Goal: Information Seeking & Learning: Learn about a topic

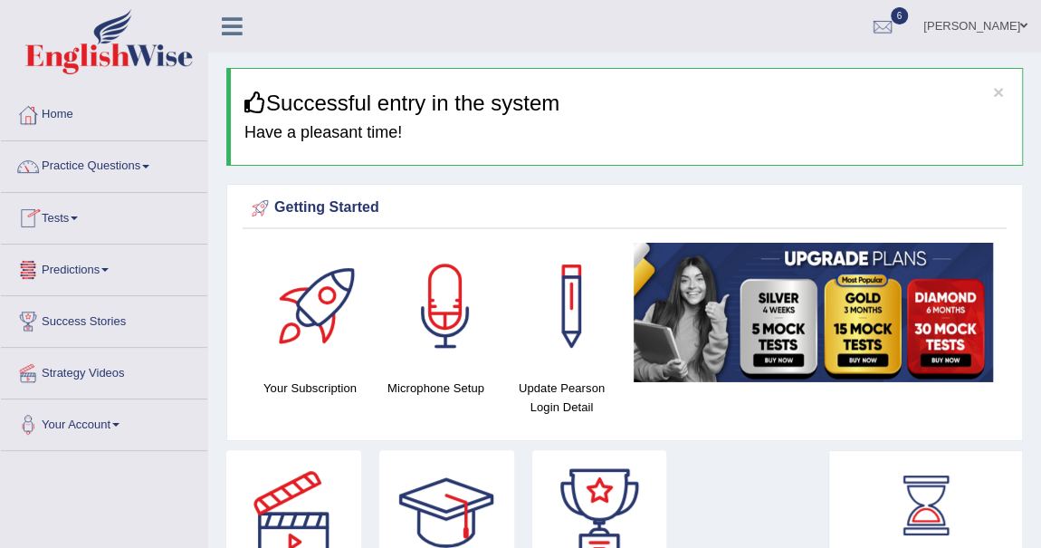
click at [78, 218] on span at bounding box center [74, 218] width 7 height 4
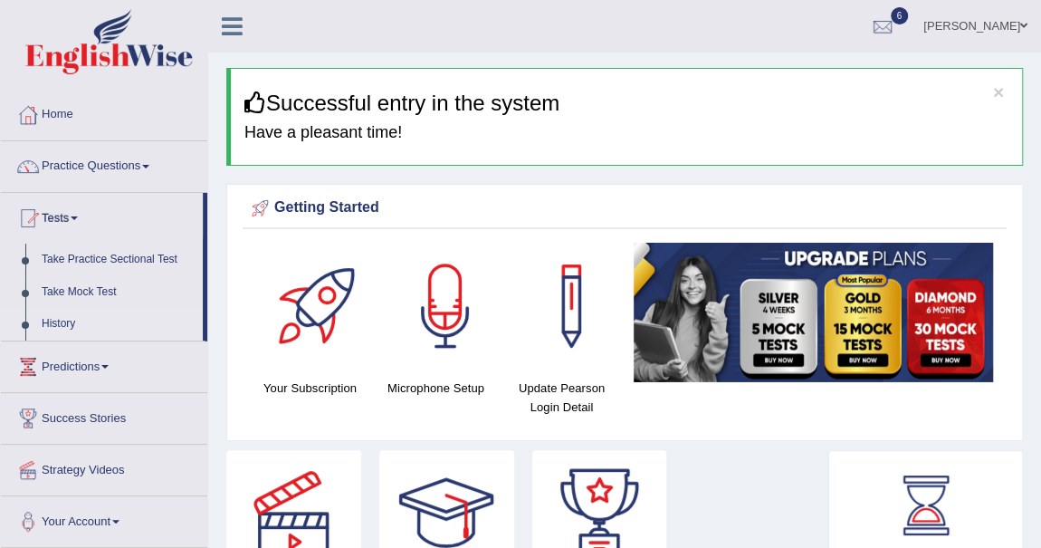
click at [52, 323] on link "History" at bounding box center [117, 324] width 169 height 33
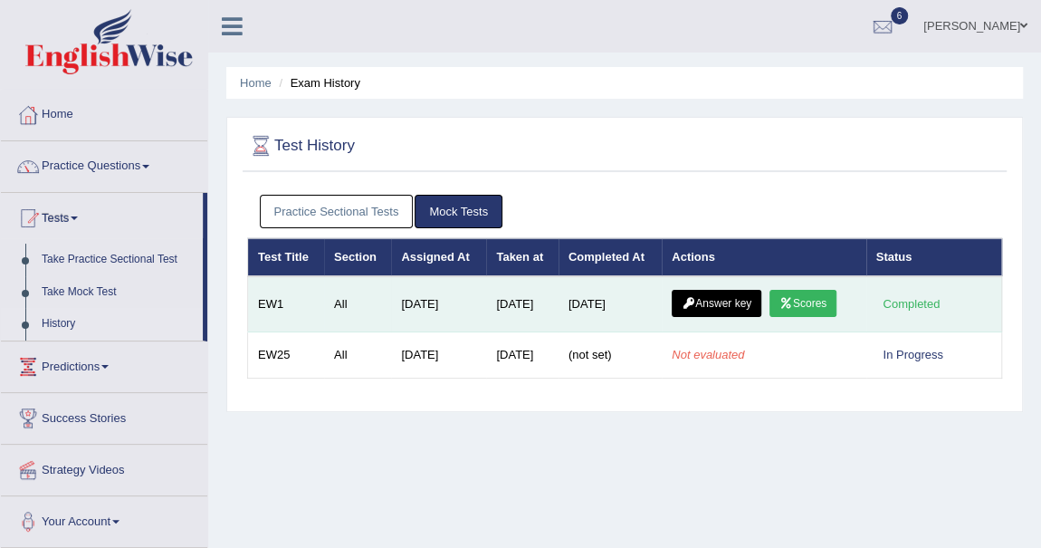
click at [808, 302] on link "Scores" at bounding box center [802, 303] width 67 height 27
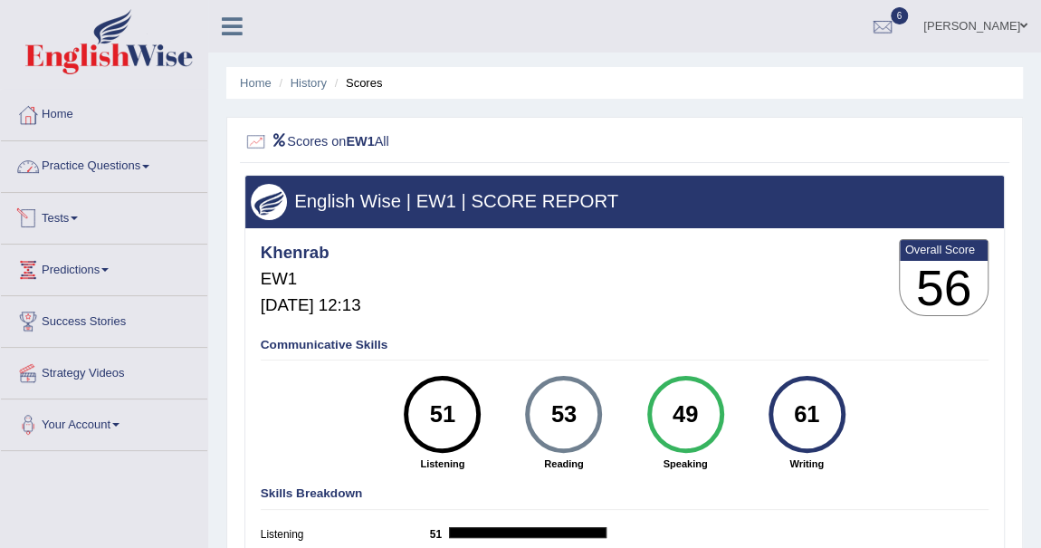
click at [75, 216] on link "Tests" at bounding box center [104, 215] width 206 height 45
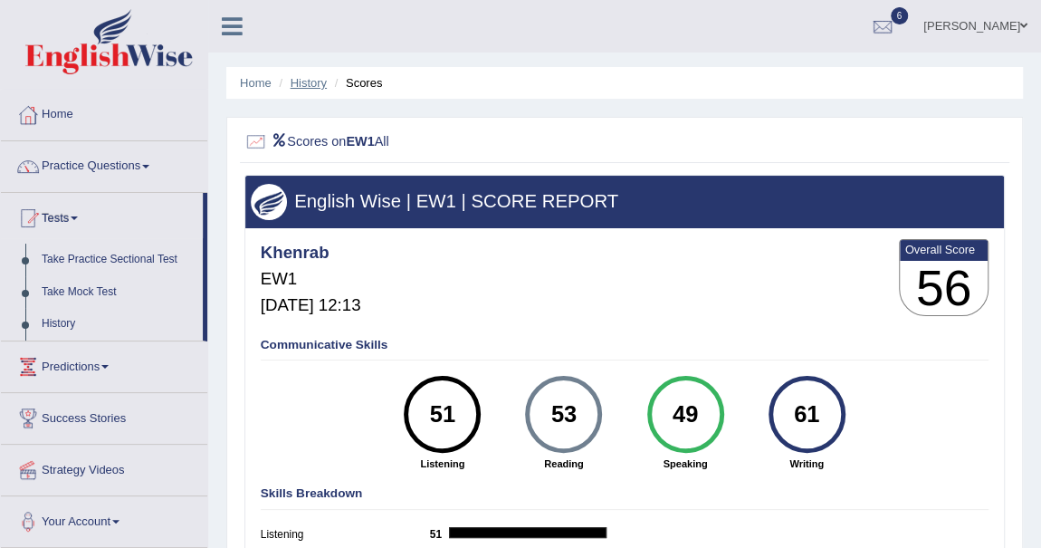
click at [312, 85] on link "History" at bounding box center [308, 83] width 36 height 14
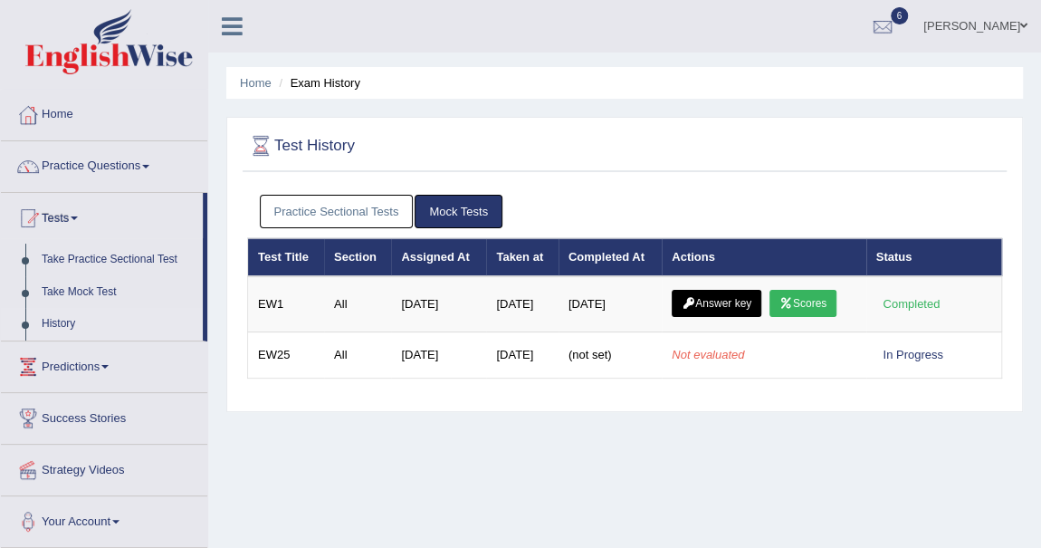
click at [312, 85] on li "Exam History" at bounding box center [317, 82] width 86 height 17
click at [92, 257] on link "Take Practice Sectional Test" at bounding box center [117, 259] width 169 height 33
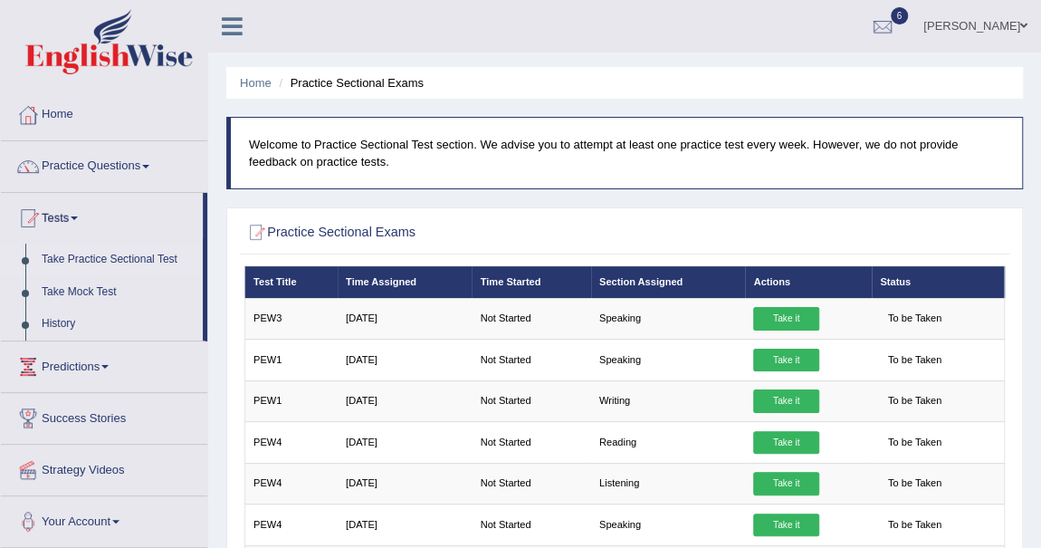
click at [107, 288] on link "Take Mock Test" at bounding box center [117, 292] width 169 height 33
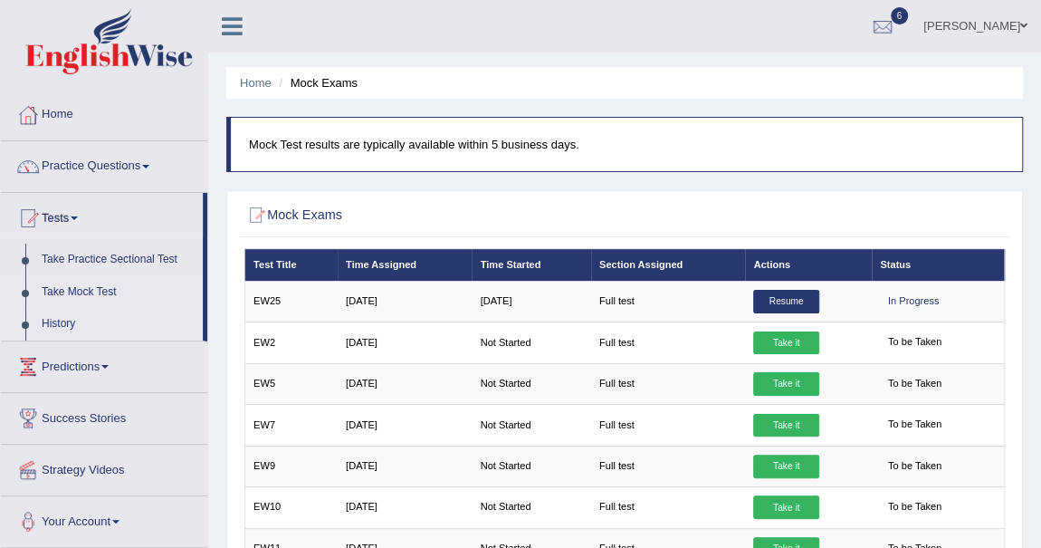
click at [61, 322] on link "History" at bounding box center [117, 324] width 169 height 33
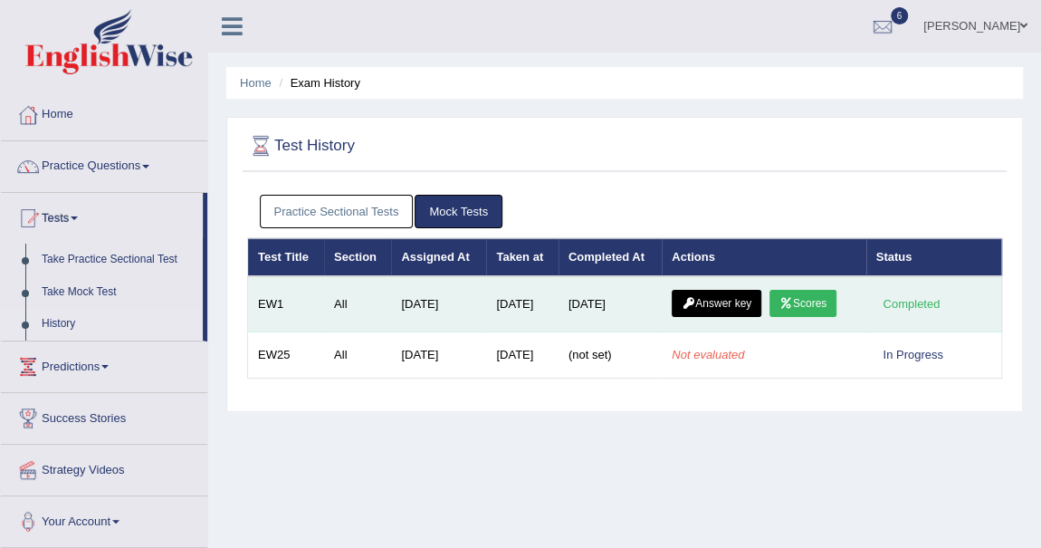
click at [810, 297] on link "Scores" at bounding box center [802, 303] width 67 height 27
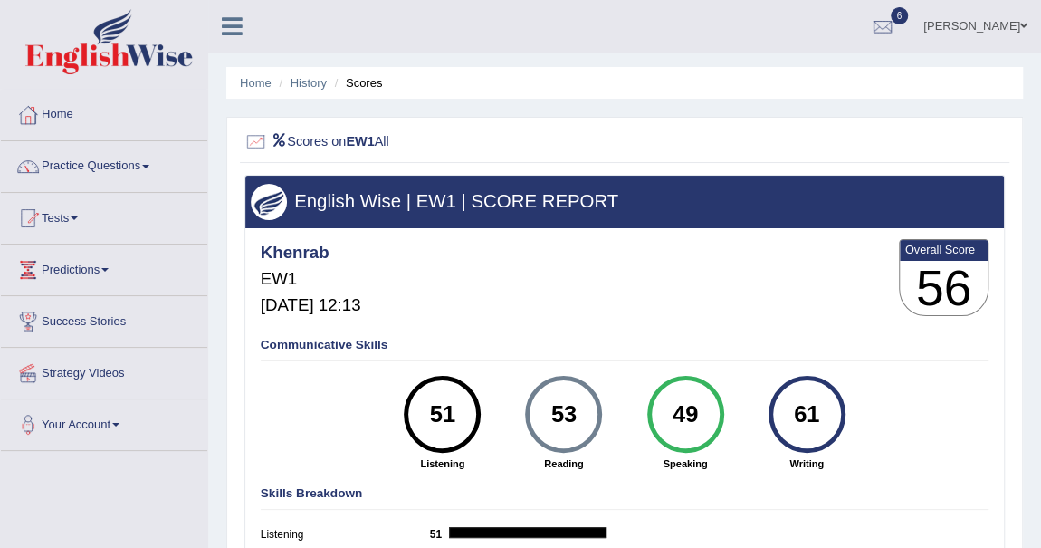
click at [148, 166] on span at bounding box center [145, 167] width 7 height 4
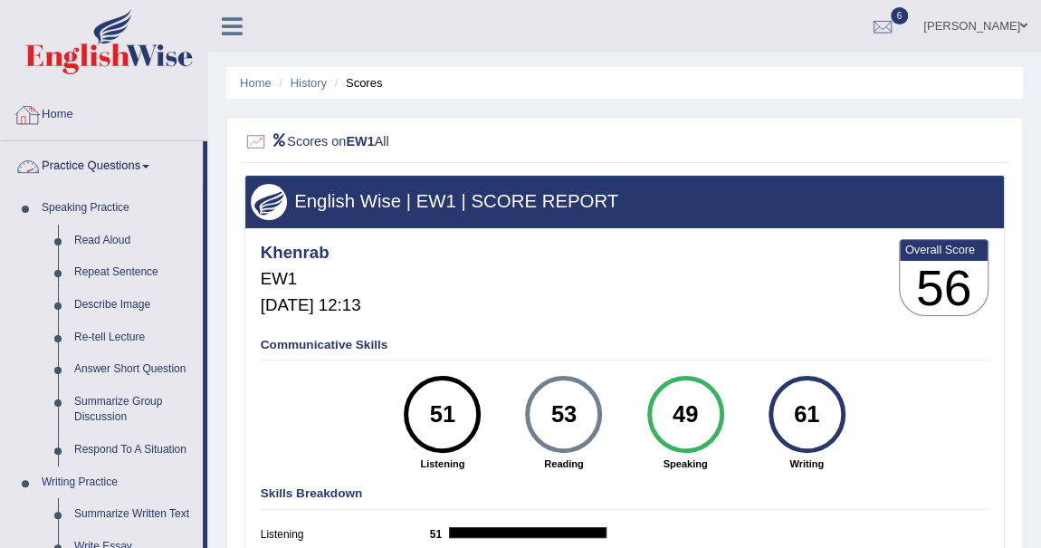
click at [61, 111] on link "Home" at bounding box center [104, 112] width 206 height 45
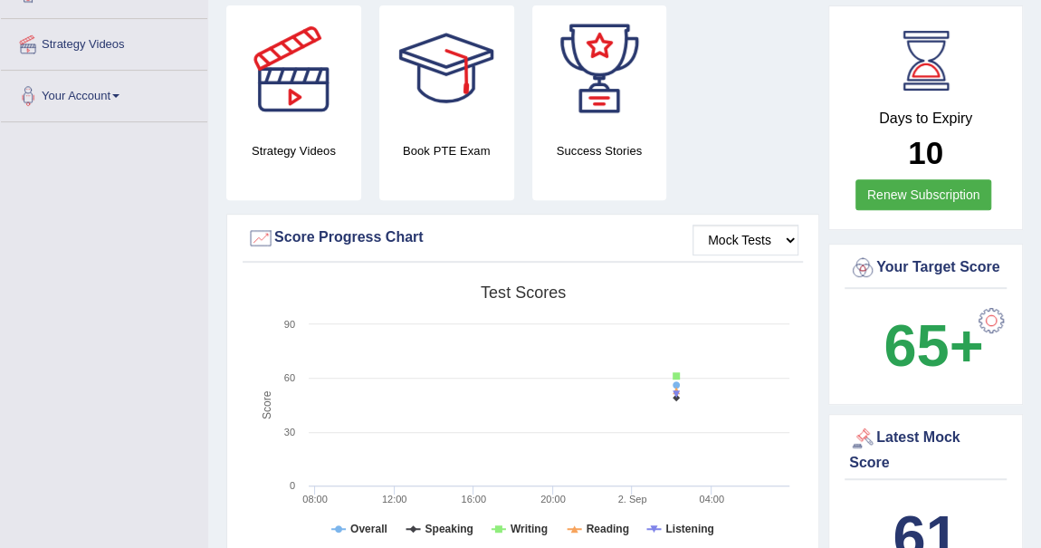
scroll to position [576, 0]
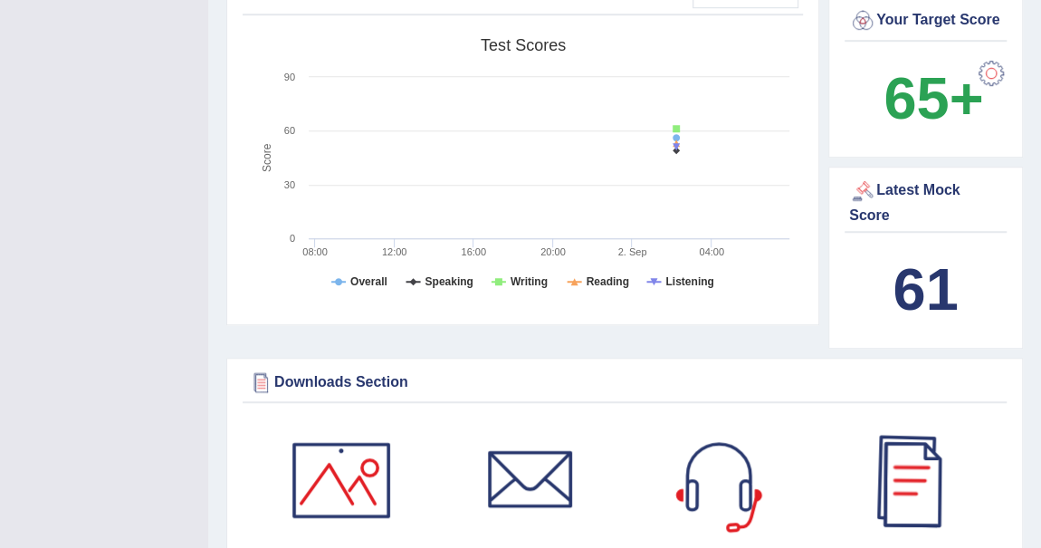
click at [922, 312] on b "61" at bounding box center [924, 289] width 65 height 66
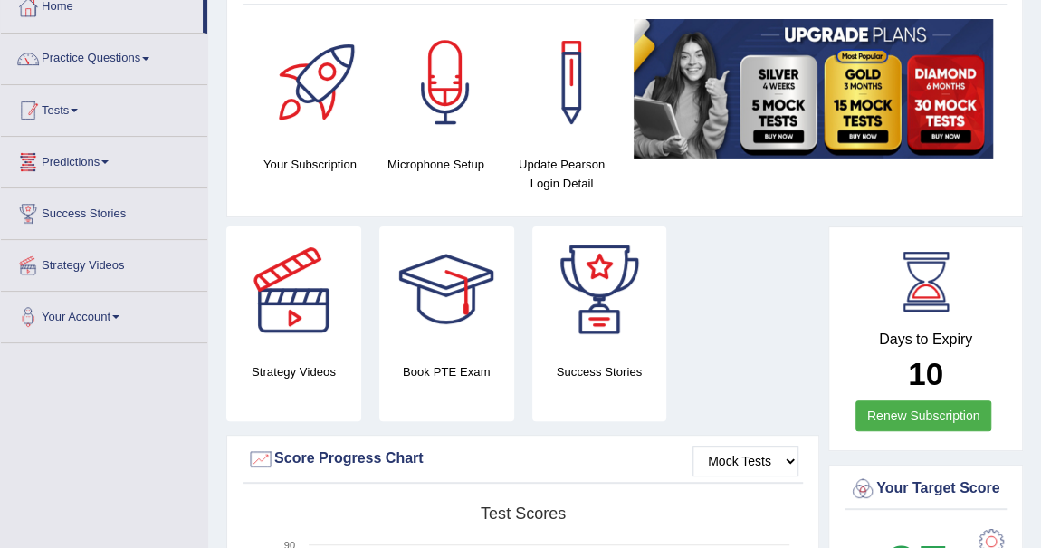
scroll to position [81, 0]
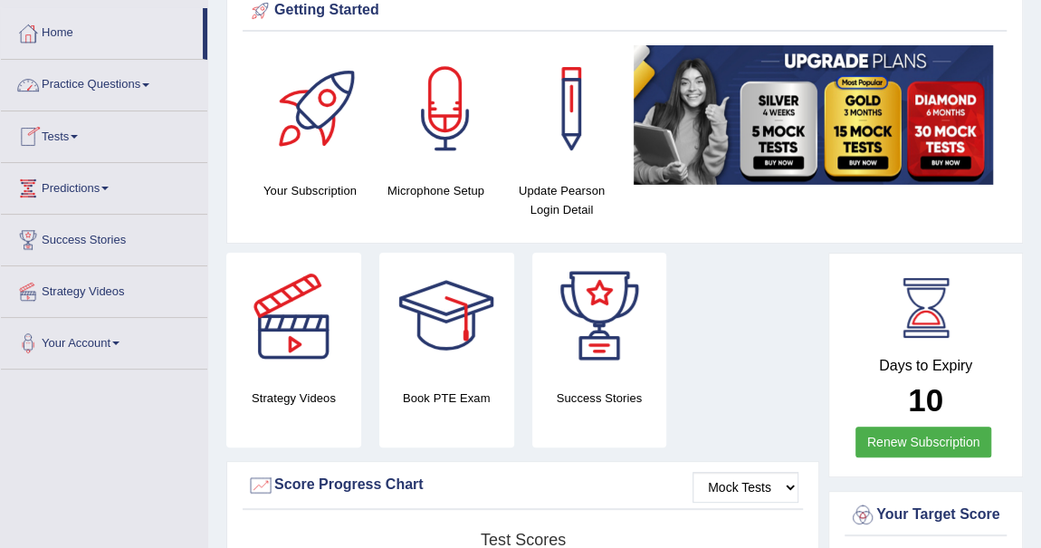
click at [78, 135] on span at bounding box center [74, 137] width 7 height 4
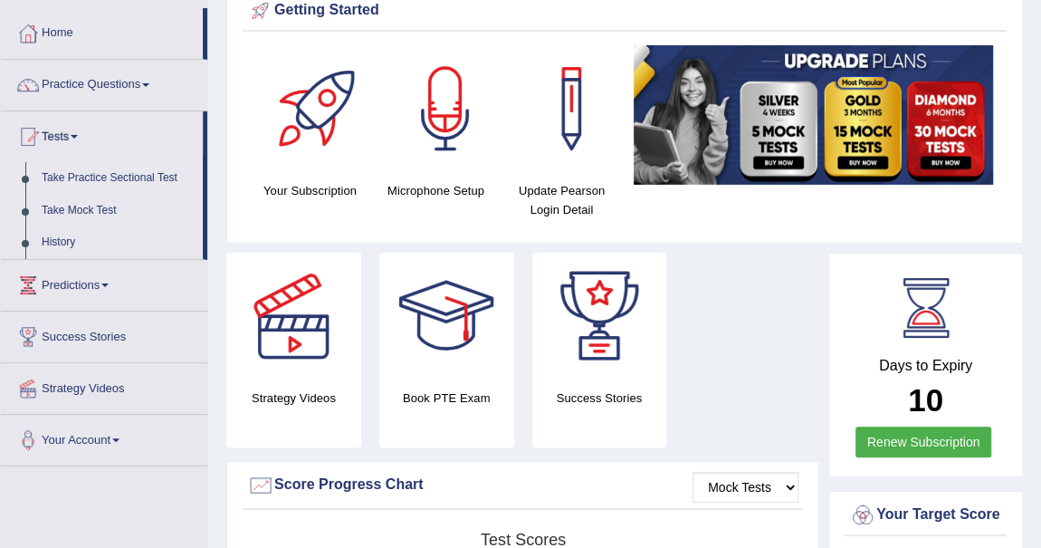
click at [131, 175] on link "Take Practice Sectional Test" at bounding box center [117, 178] width 169 height 33
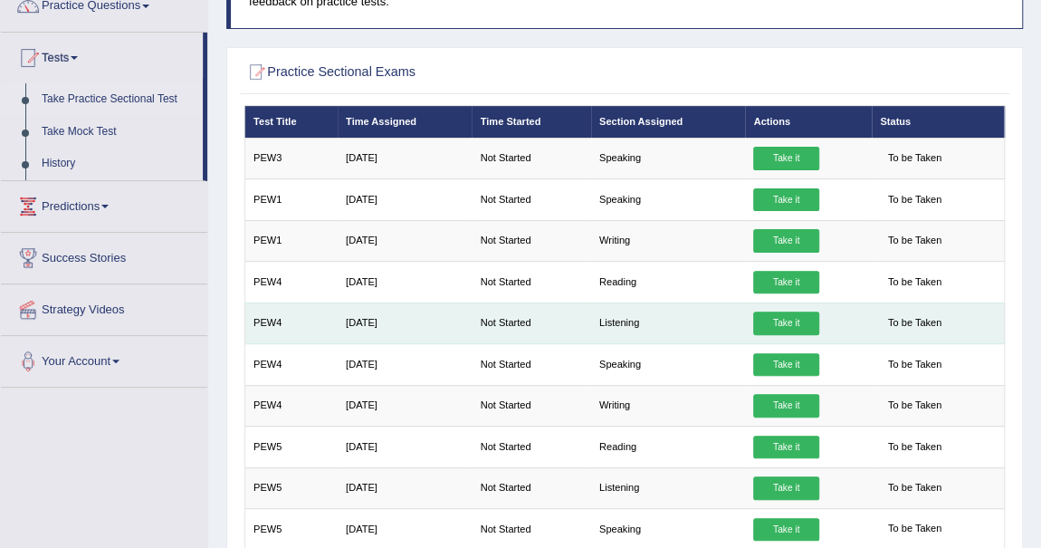
scroll to position [81, 0]
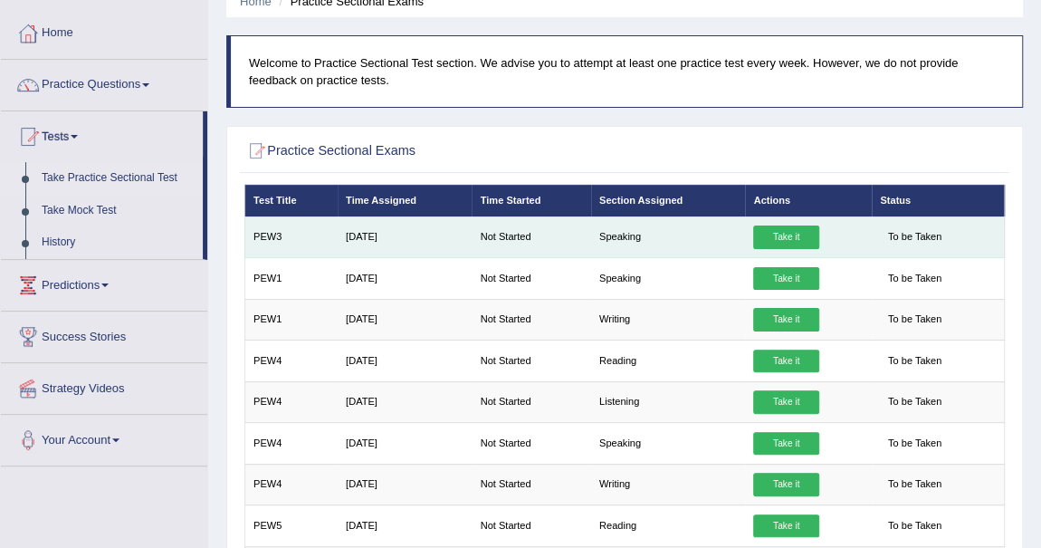
click at [776, 236] on link "Take it" at bounding box center [785, 237] width 65 height 24
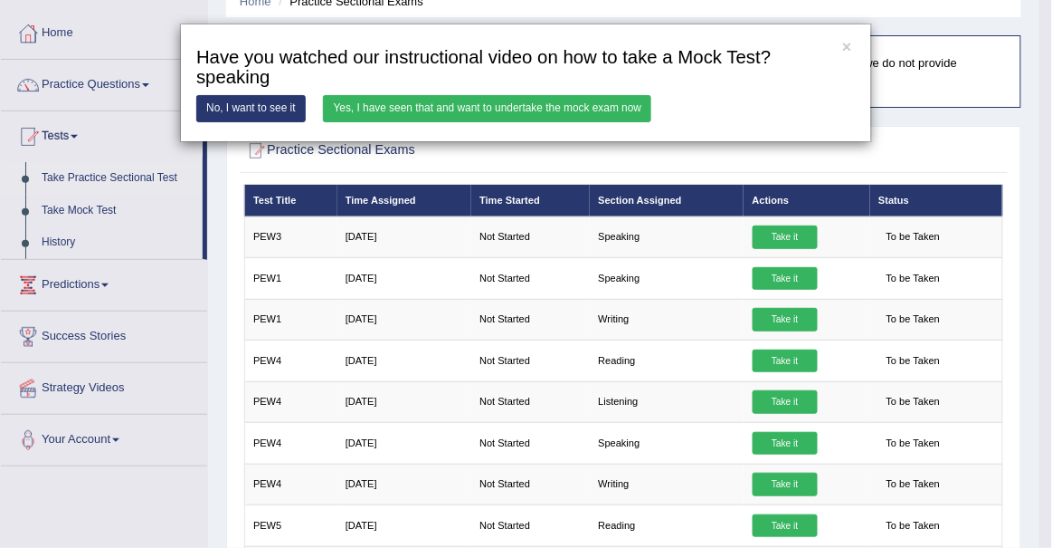
click at [679, 234] on div "× Have you watched our instructional video on how to take a Mock Test?speaking …" at bounding box center [526, 274] width 1052 height 548
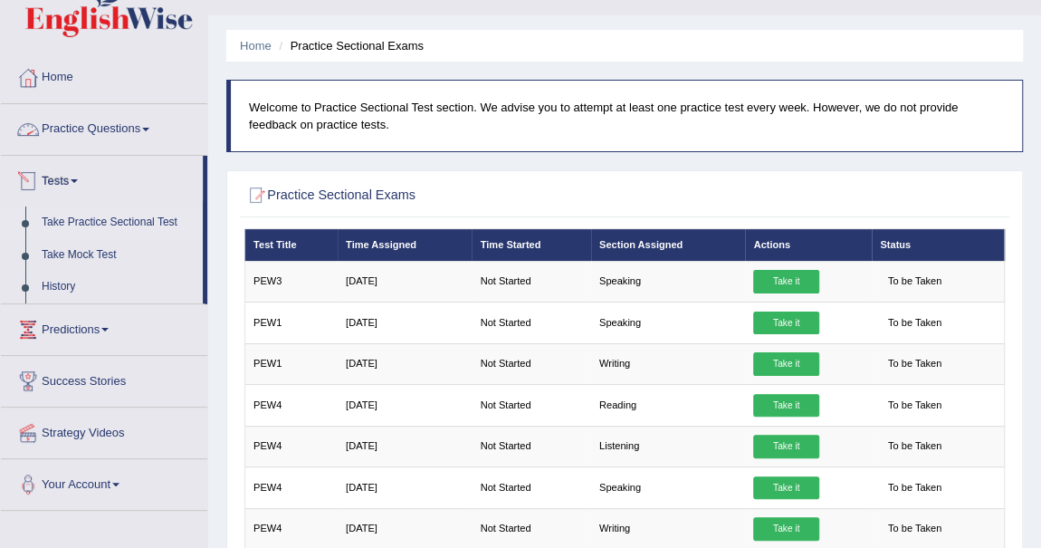
scroll to position [0, 0]
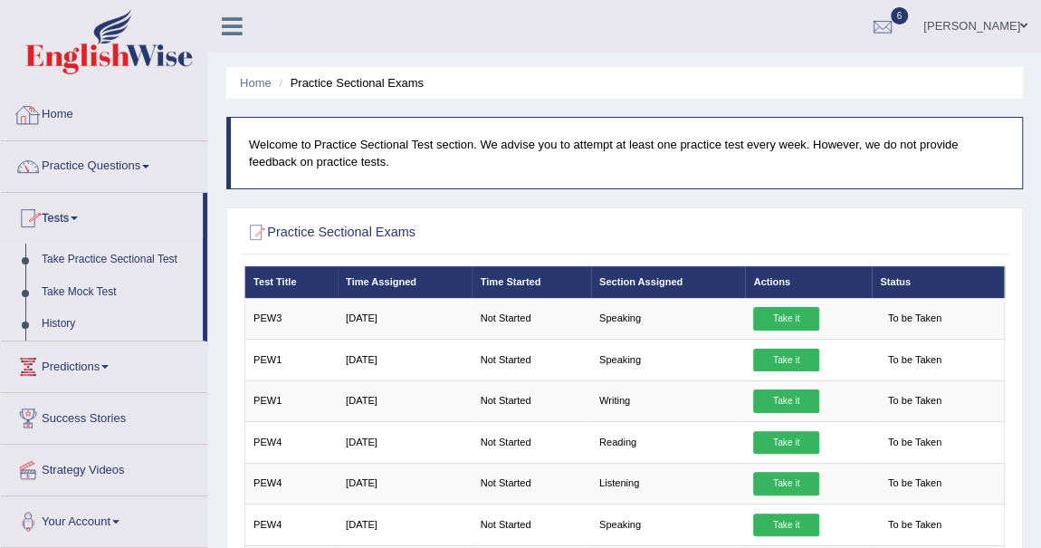
click at [68, 109] on link "Home" at bounding box center [104, 112] width 206 height 45
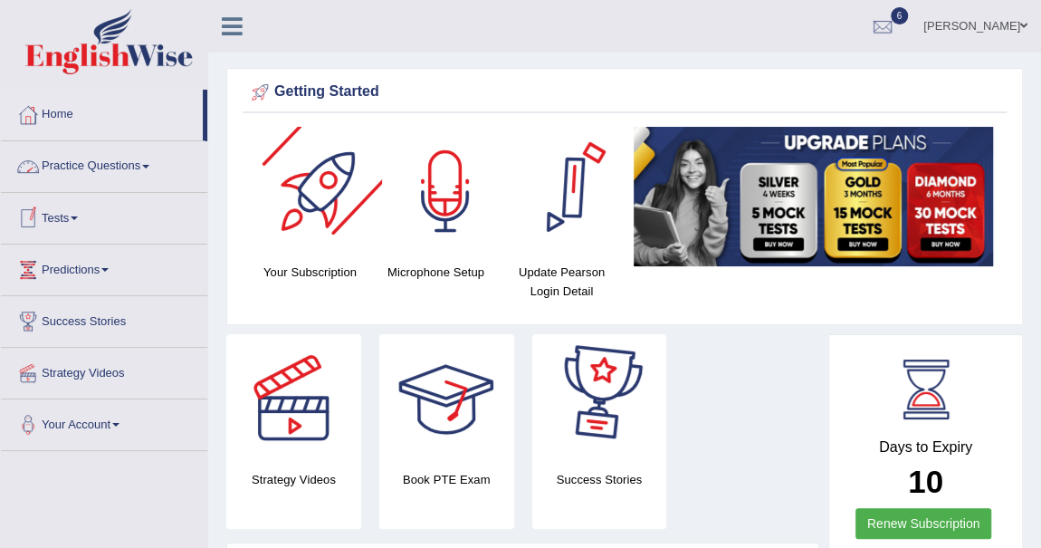
click at [450, 219] on div at bounding box center [445, 190] width 127 height 127
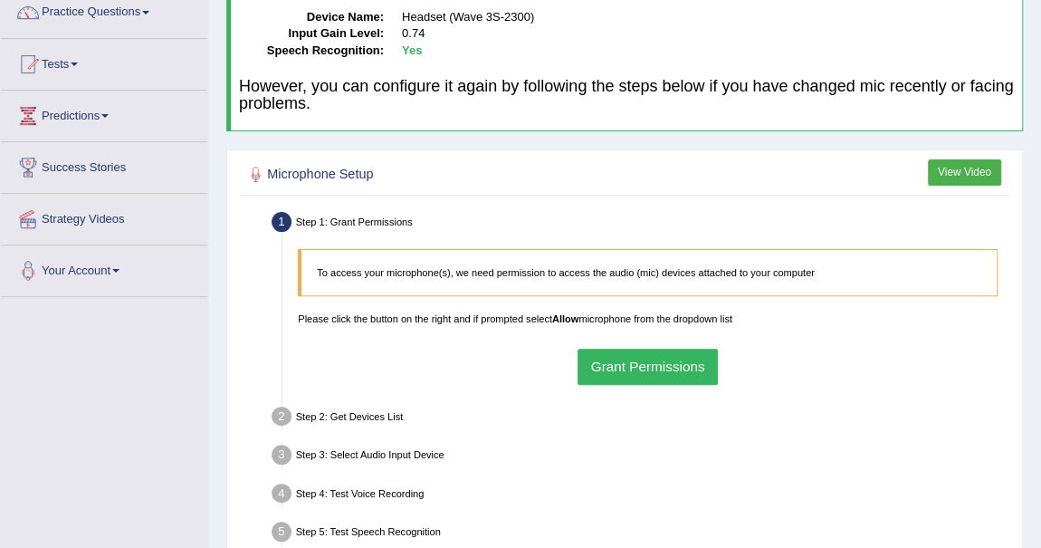
scroll to position [164, 0]
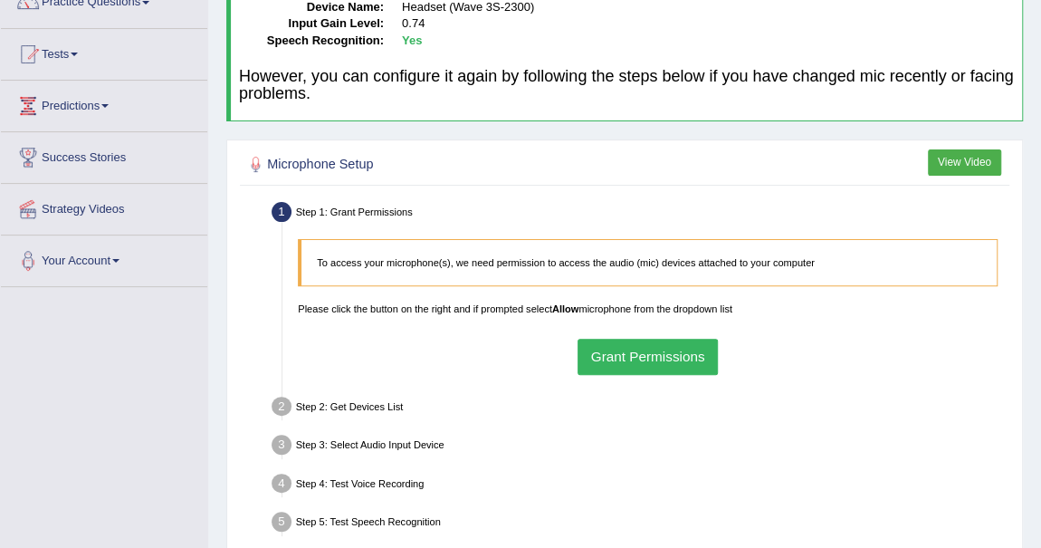
click at [655, 343] on button "Grant Permissions" at bounding box center [647, 355] width 140 height 35
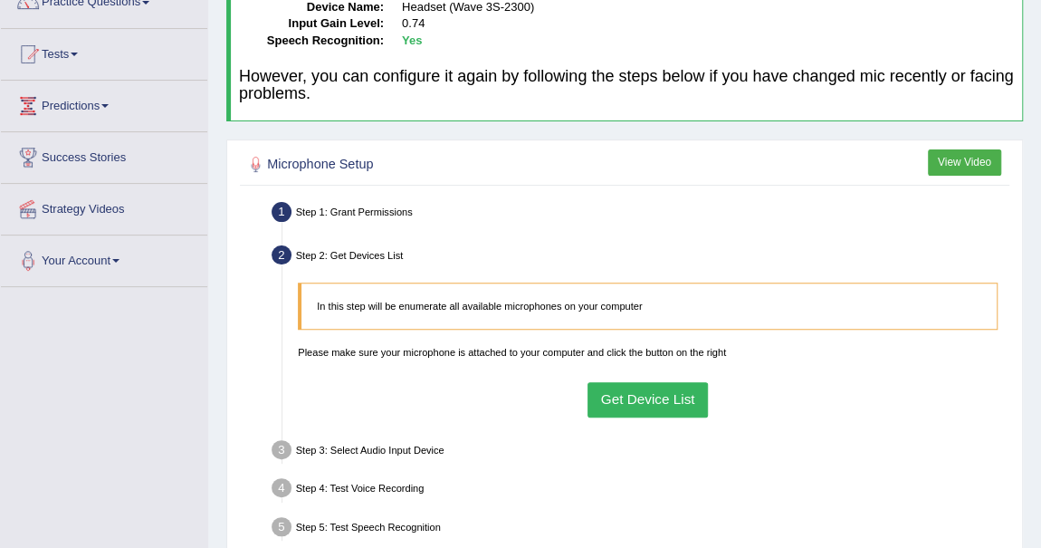
click at [632, 405] on button "Get Device List" at bounding box center [647, 399] width 120 height 35
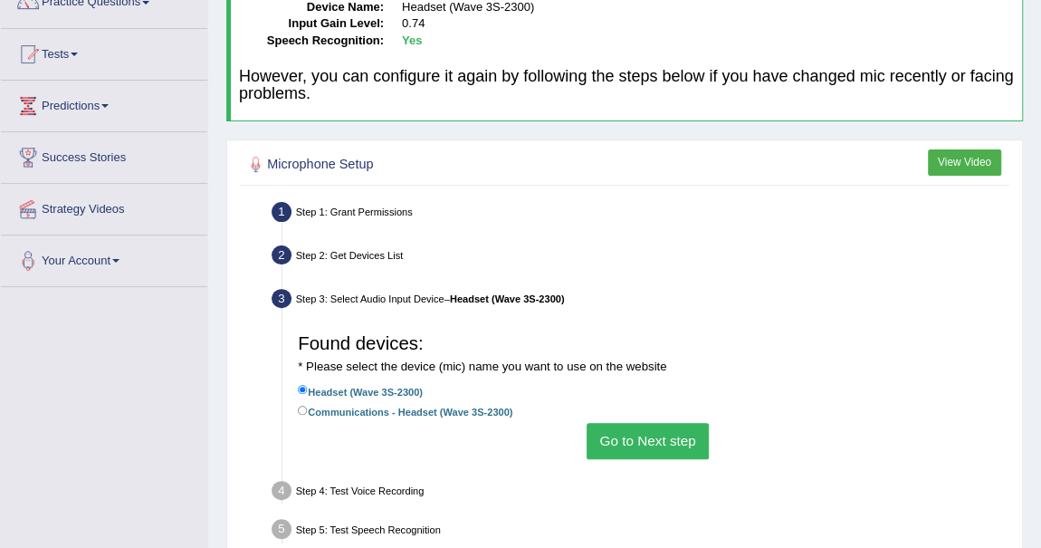
click at [637, 439] on button "Go to Next step" at bounding box center [647, 440] width 122 height 35
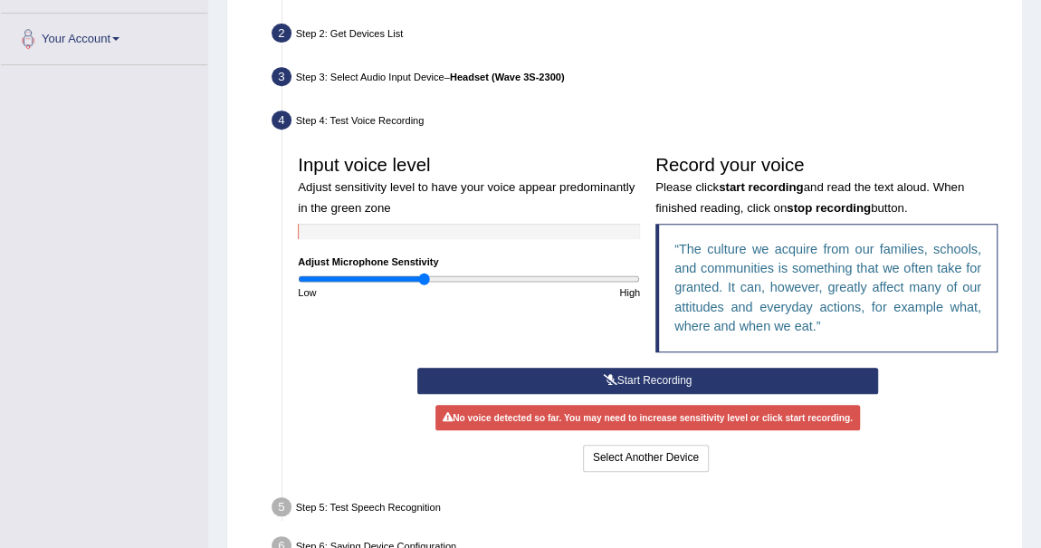
scroll to position [411, 0]
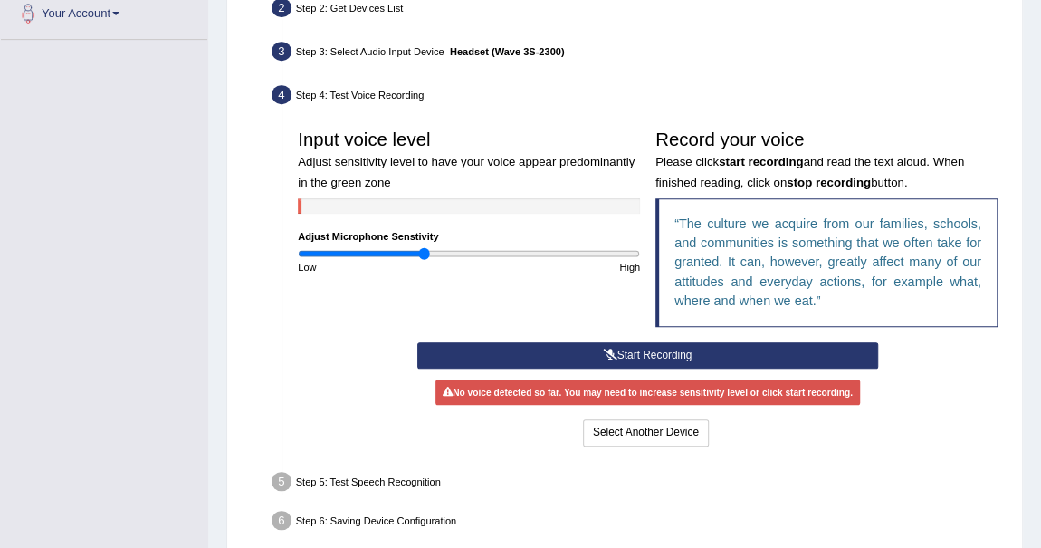
click at [643, 354] on button "Start Recording" at bounding box center [647, 355] width 461 height 26
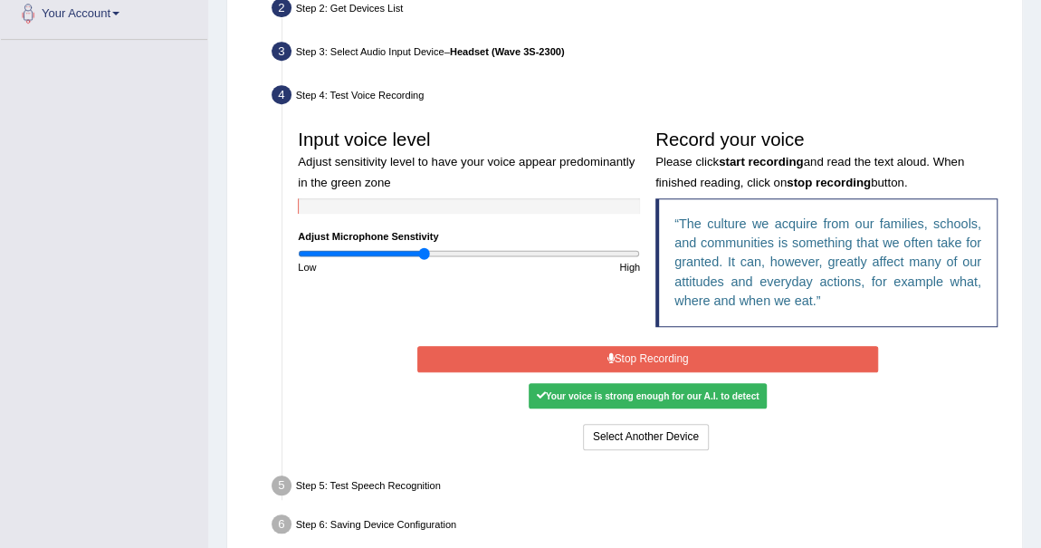
click at [723, 346] on button "Stop Recording" at bounding box center [647, 359] width 461 height 26
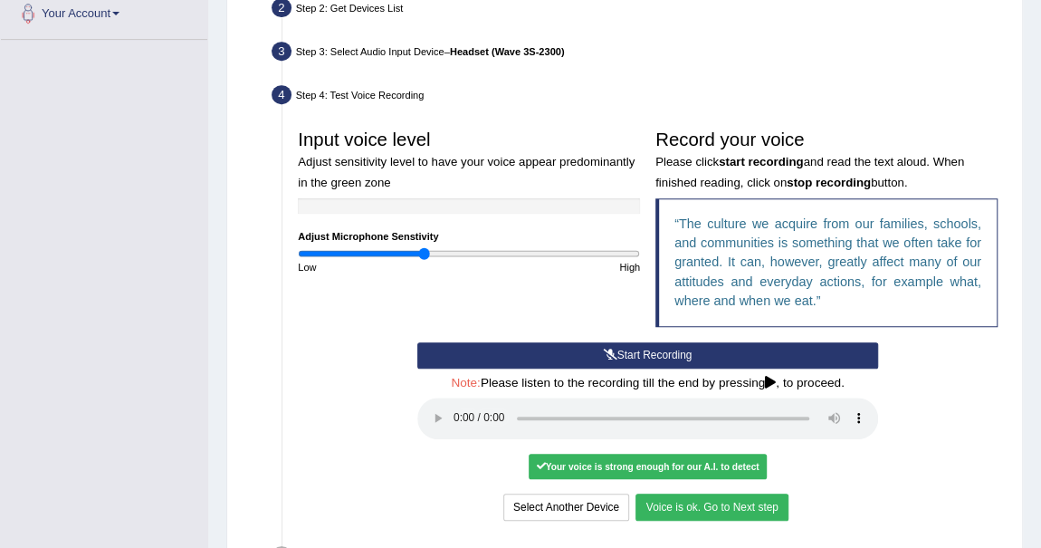
click at [725, 494] on button "Voice is ok. Go to Next step" at bounding box center [711, 506] width 152 height 26
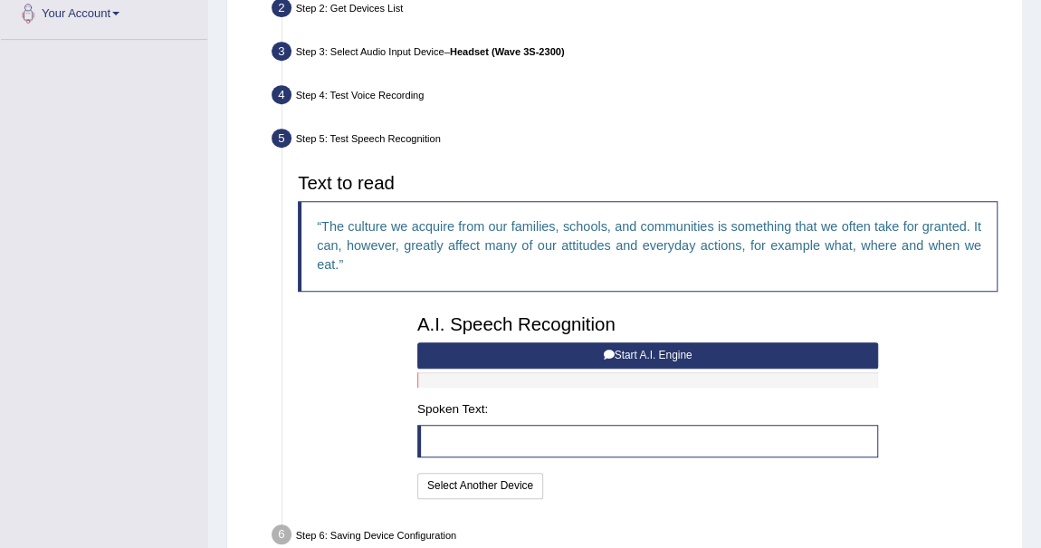
click at [620, 344] on button "Start A.I. Engine" at bounding box center [647, 355] width 461 height 26
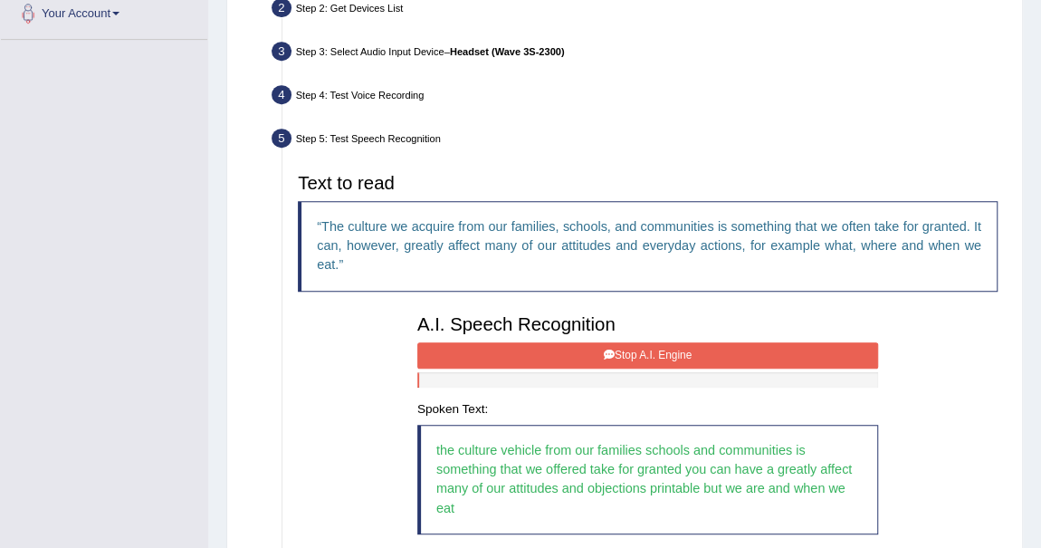
click at [621, 346] on button "Stop A.I. Engine" at bounding box center [647, 355] width 461 height 26
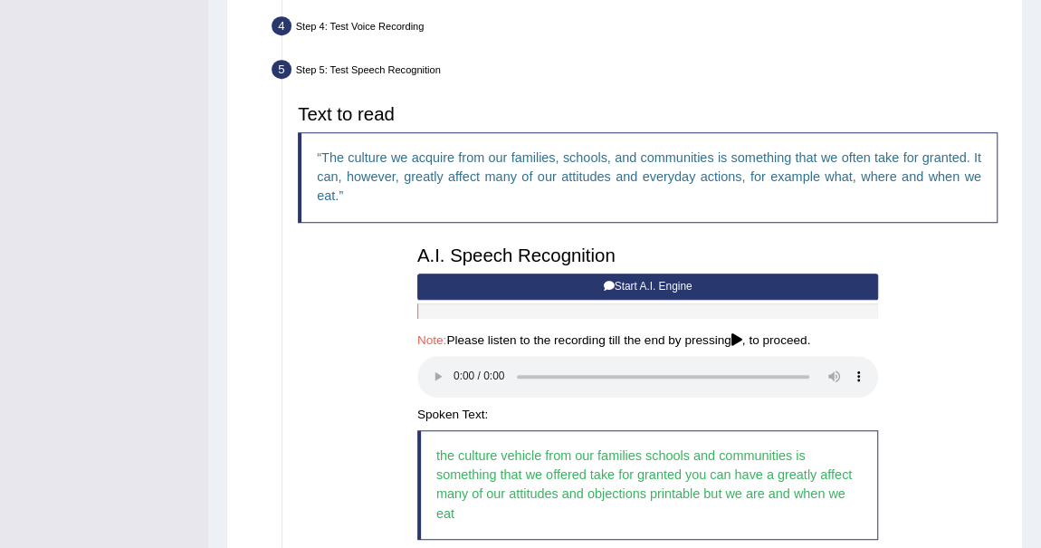
scroll to position [650, 0]
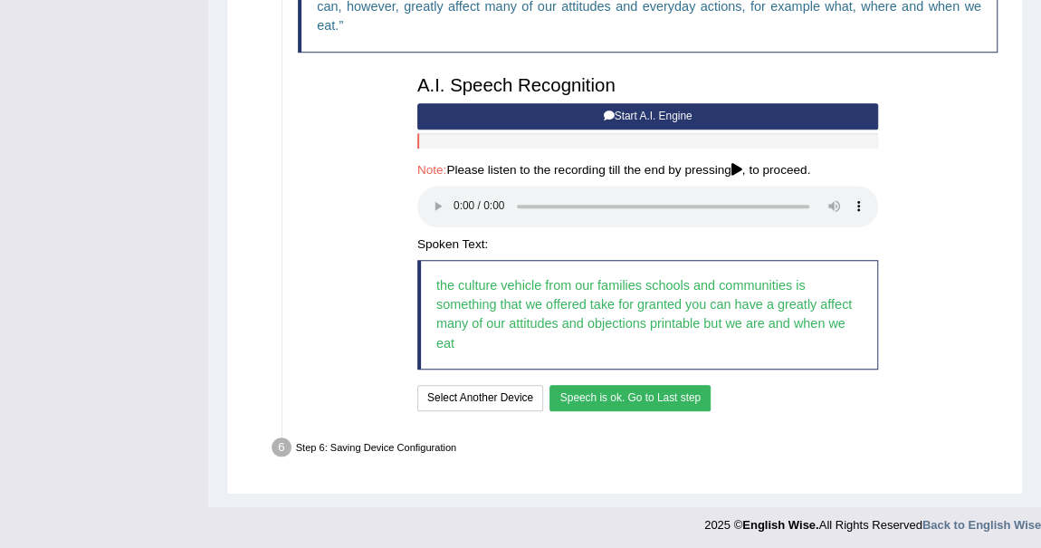
click at [655, 395] on button "Speech is ok. Go to Last step" at bounding box center [629, 398] width 161 height 26
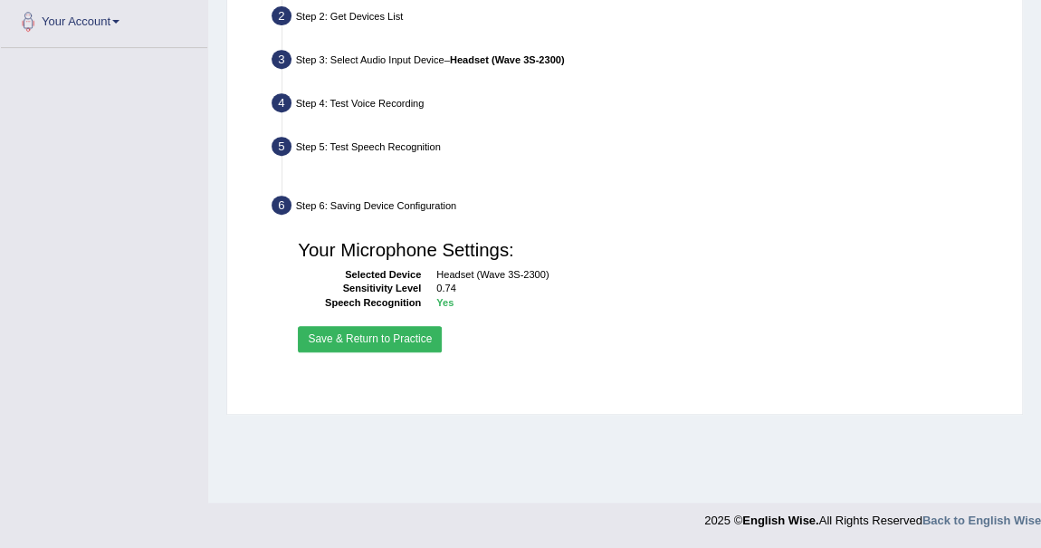
scroll to position [403, 0]
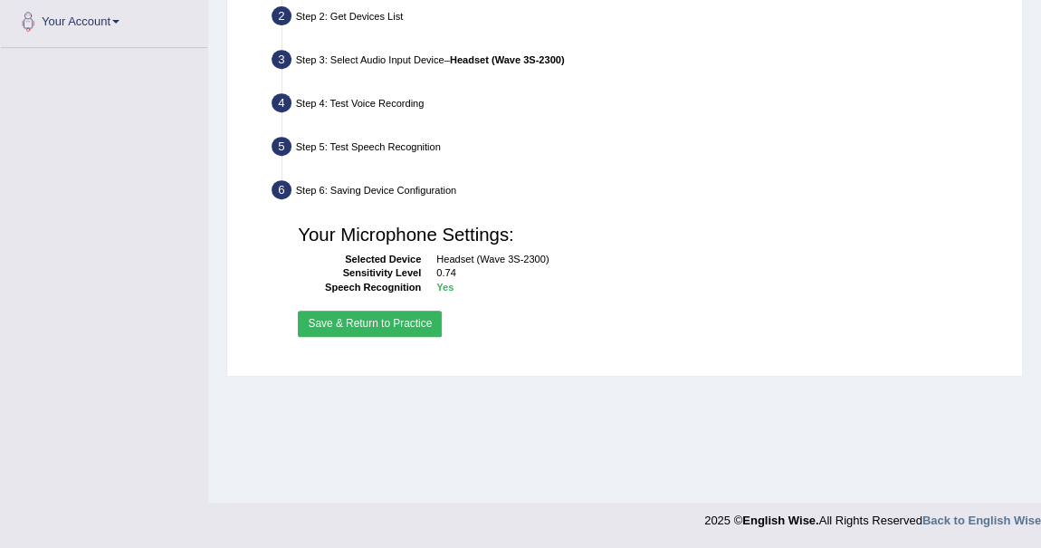
click at [404, 329] on button "Save & Return to Practice" at bounding box center [370, 323] width 144 height 26
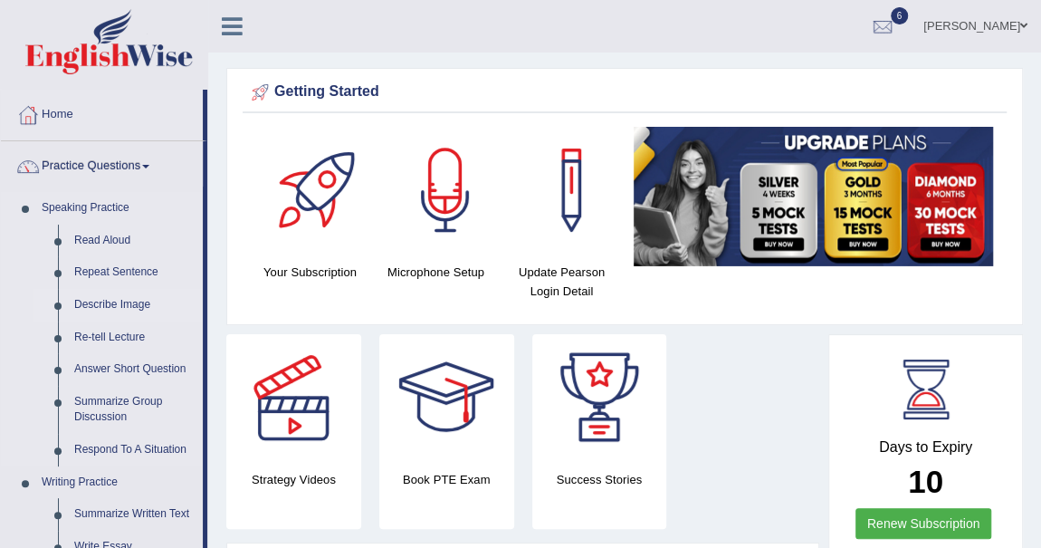
click at [138, 304] on link "Describe Image" at bounding box center [134, 305] width 137 height 33
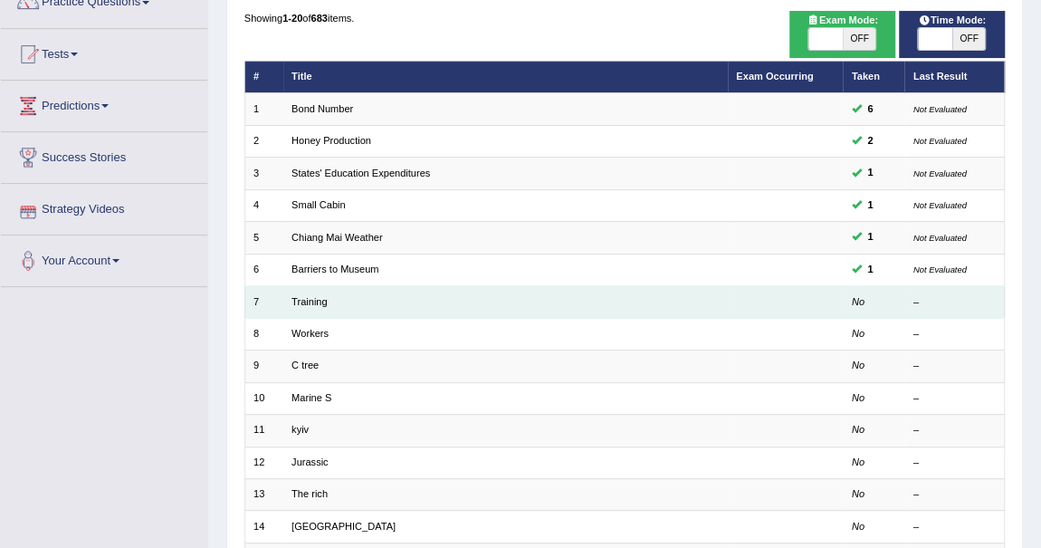
scroll to position [164, 0]
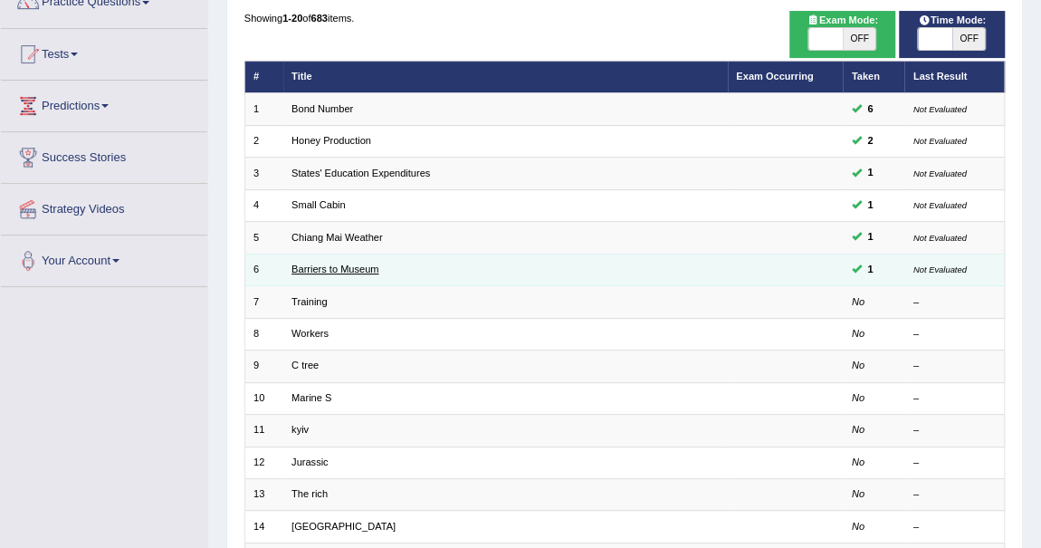
click at [327, 268] on link "Barriers to Museum" at bounding box center [334, 268] width 87 height 11
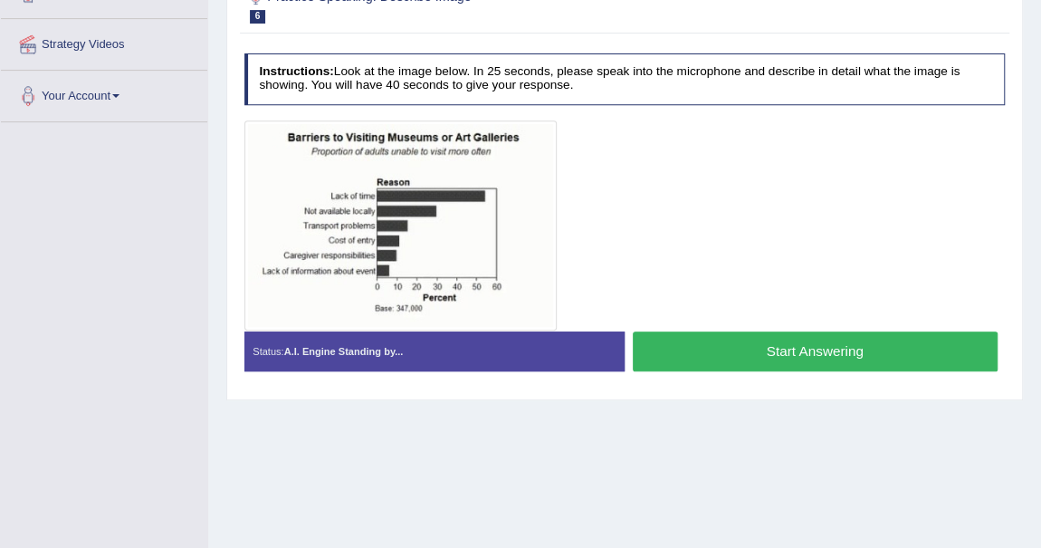
scroll to position [246, 0]
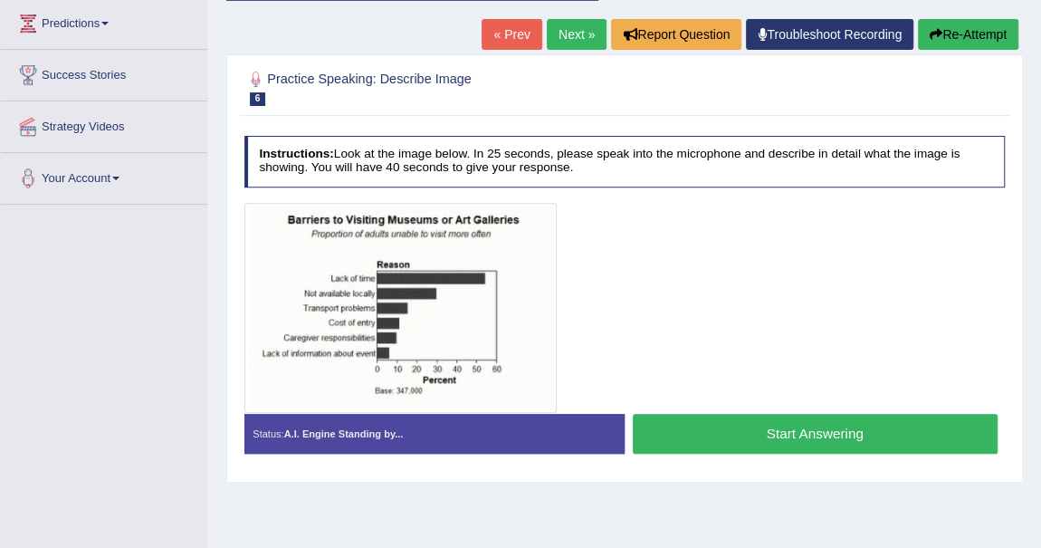
click at [861, 427] on button "Start Answering" at bounding box center [815, 433] width 365 height 39
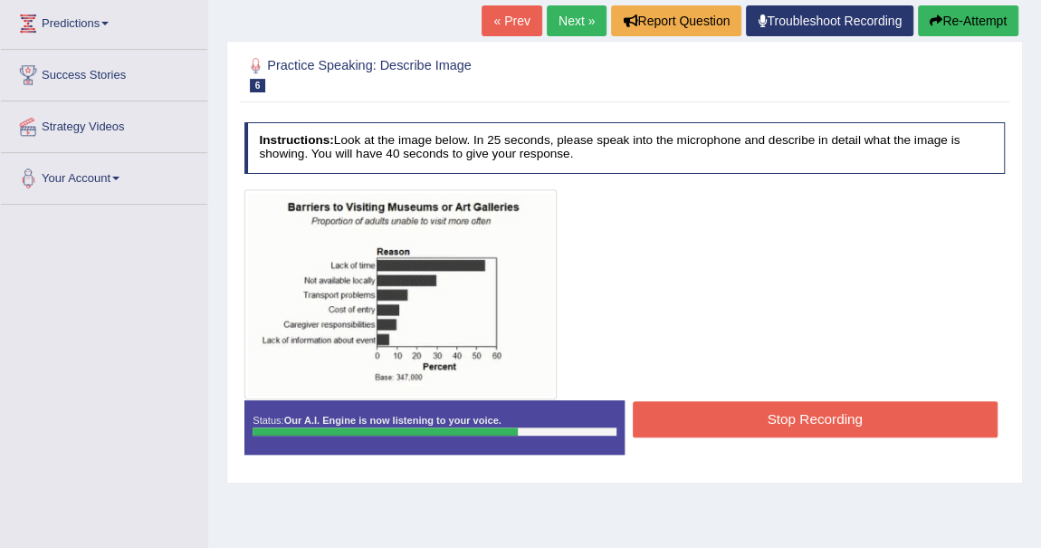
click at [845, 406] on button "Stop Recording" at bounding box center [815, 418] width 365 height 35
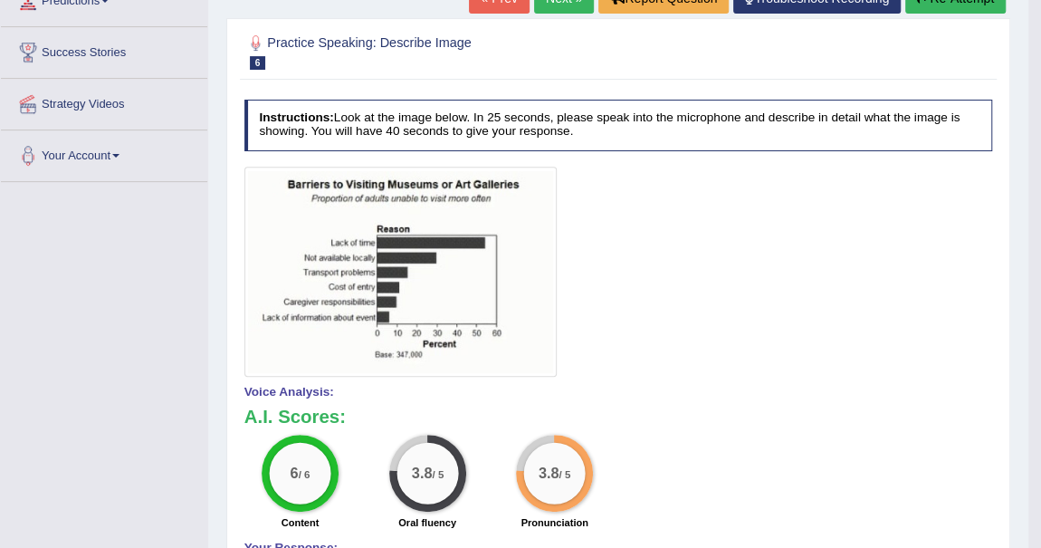
scroll to position [218, 0]
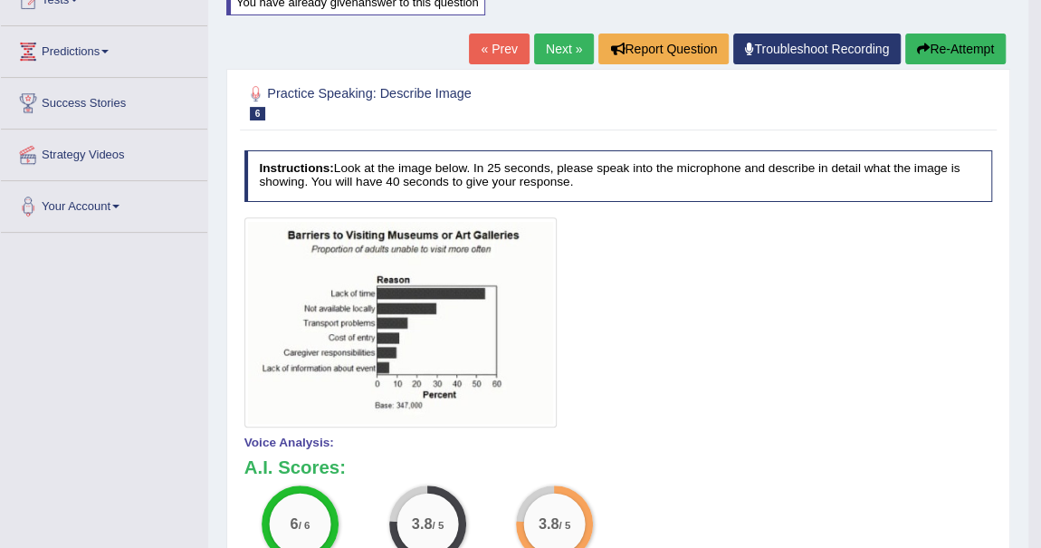
click at [960, 47] on button "Re-Attempt" at bounding box center [955, 48] width 100 height 31
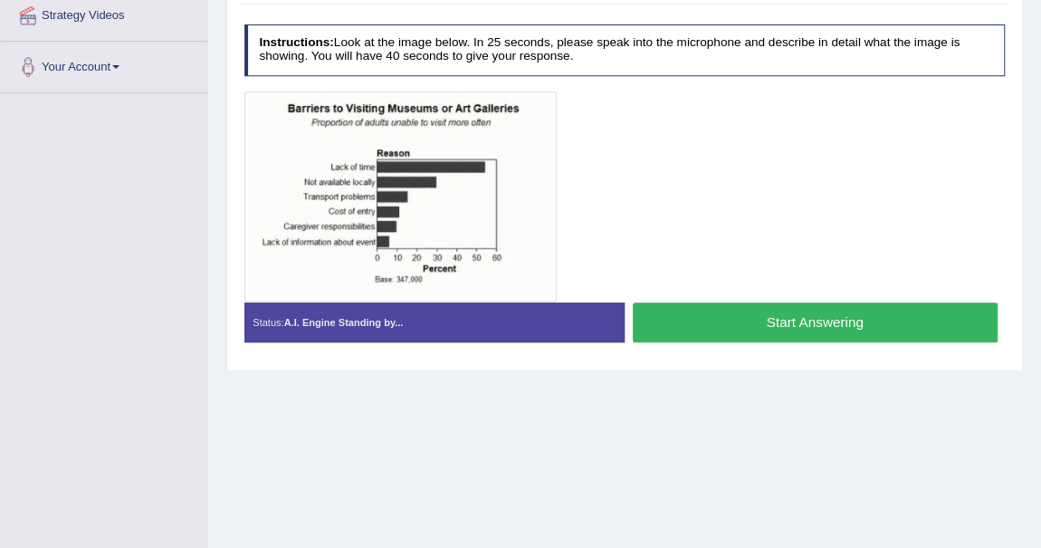
scroll to position [320, 0]
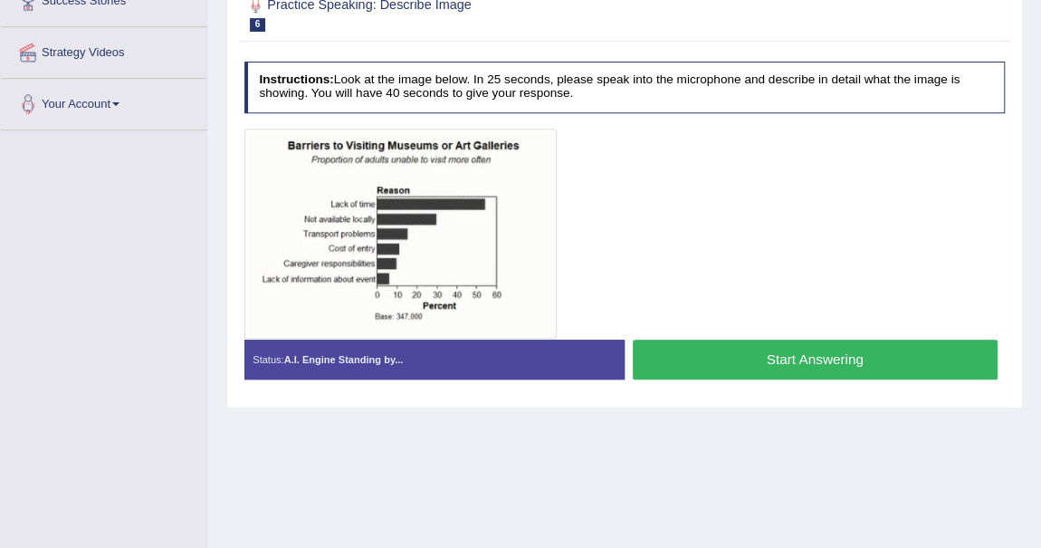
click at [810, 349] on button "Start Answering" at bounding box center [815, 358] width 365 height 39
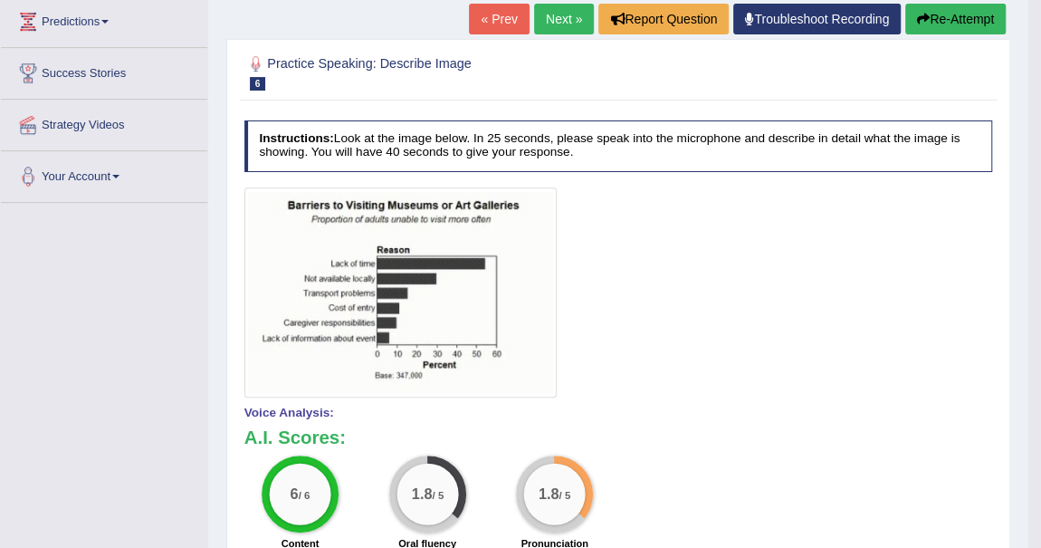
scroll to position [218, 0]
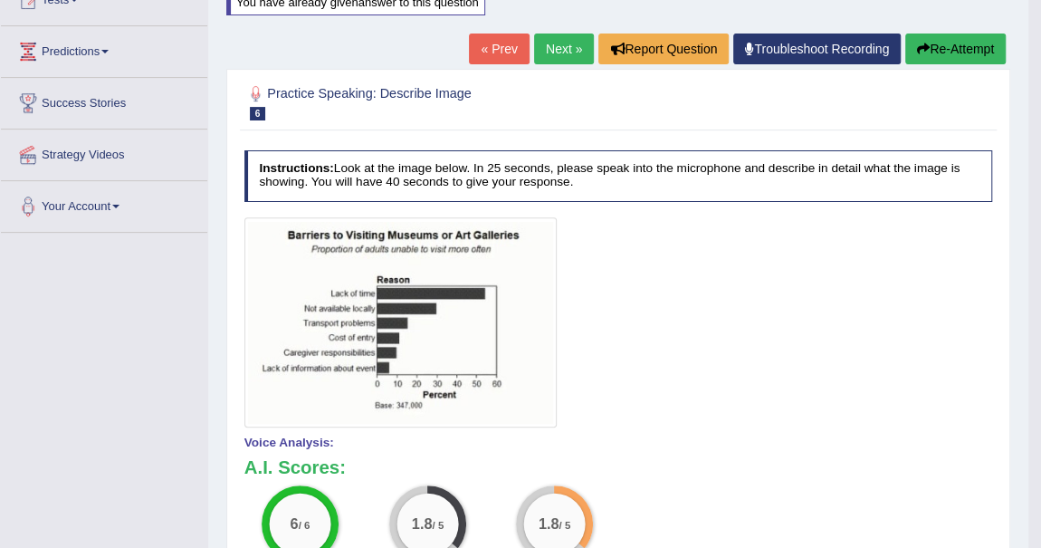
click at [959, 41] on button "Re-Attempt" at bounding box center [955, 48] width 100 height 31
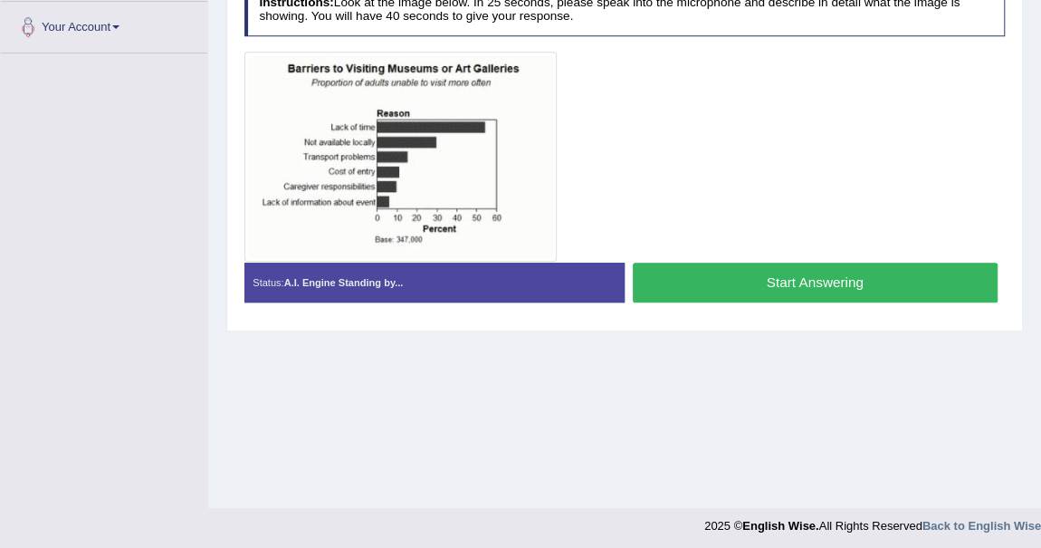
scroll to position [403, 0]
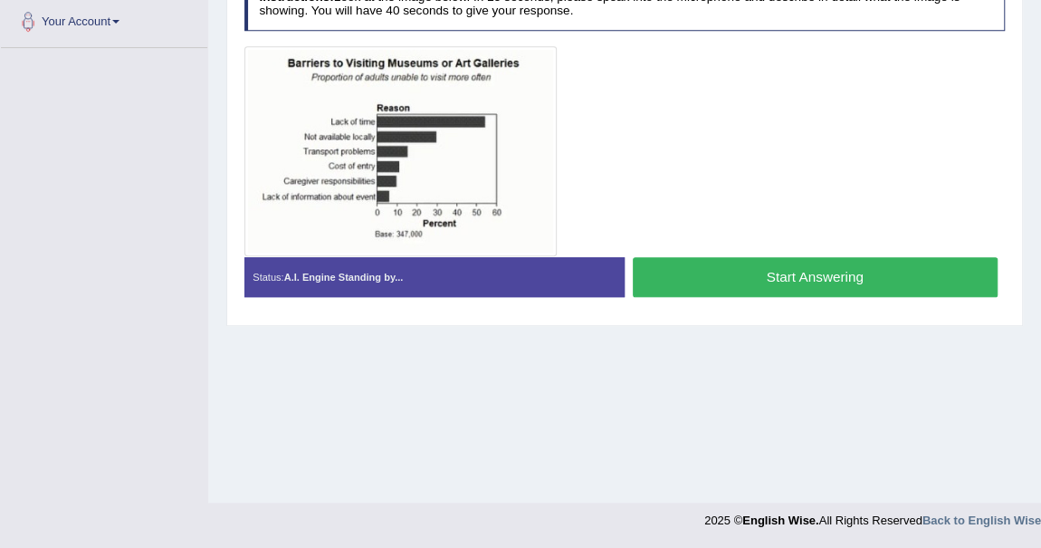
click at [767, 289] on button "Start Answering" at bounding box center [815, 276] width 365 height 39
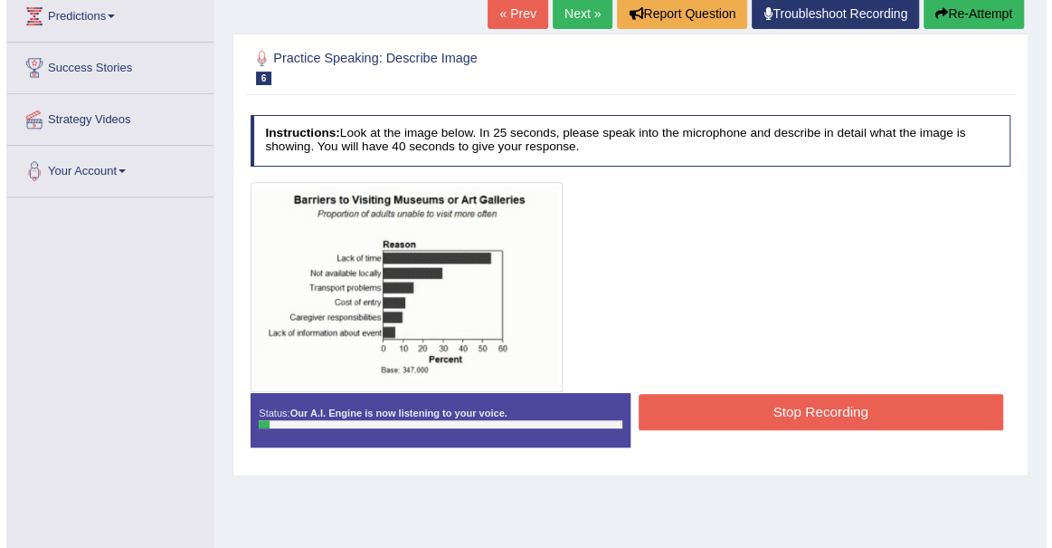
scroll to position [238, 0]
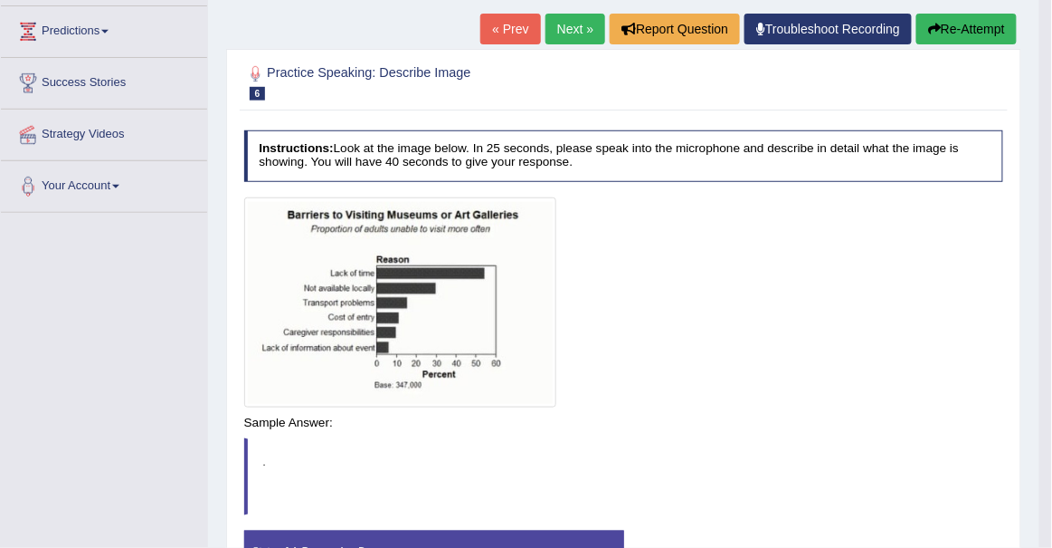
click at [782, 310] on body "Toggle navigation Home Practice Questions Speaking Practice Read Aloud Repeat S…" at bounding box center [526, 36] width 1052 height 548
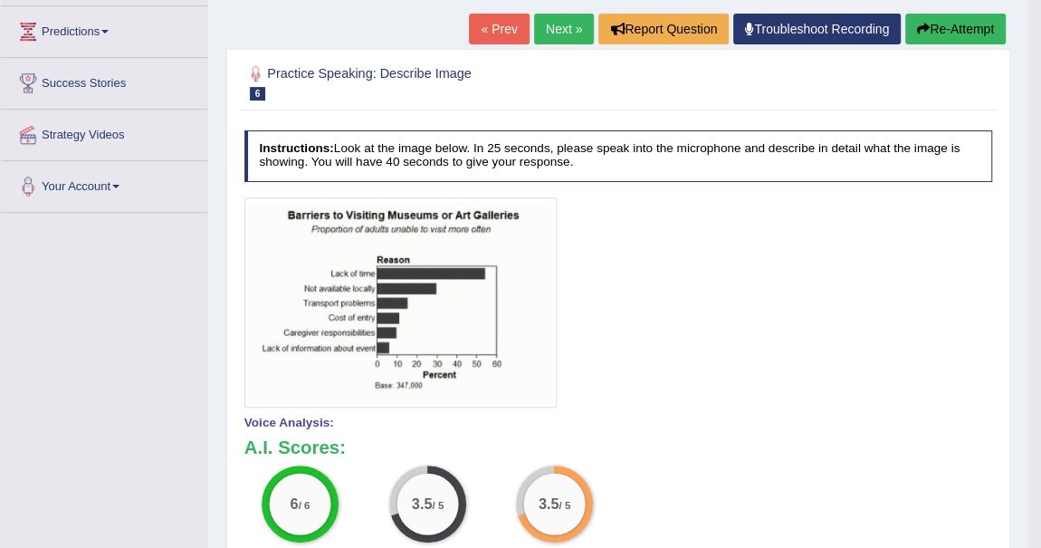
scroll to position [156, 0]
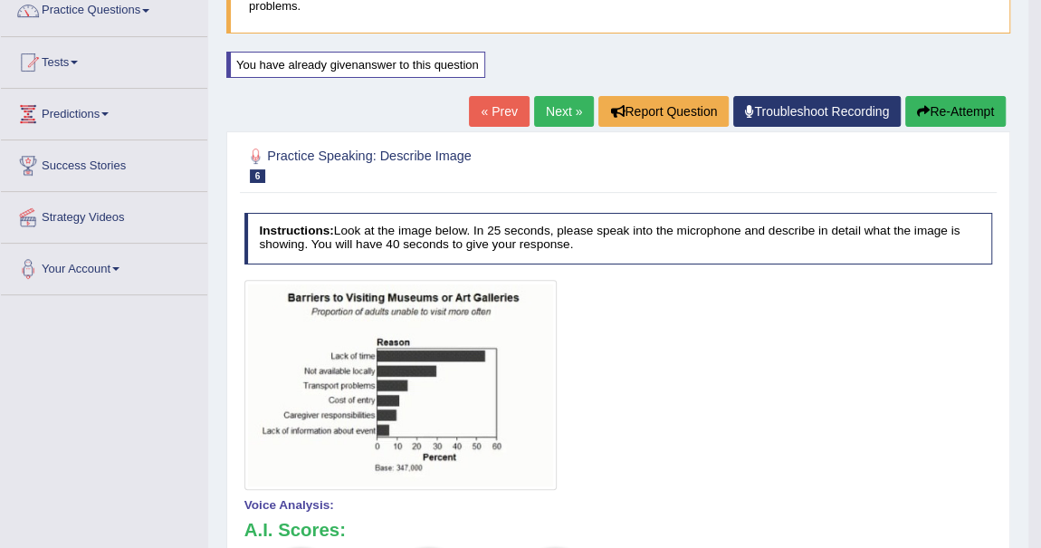
click at [949, 111] on button "Re-Attempt" at bounding box center [955, 111] width 100 height 31
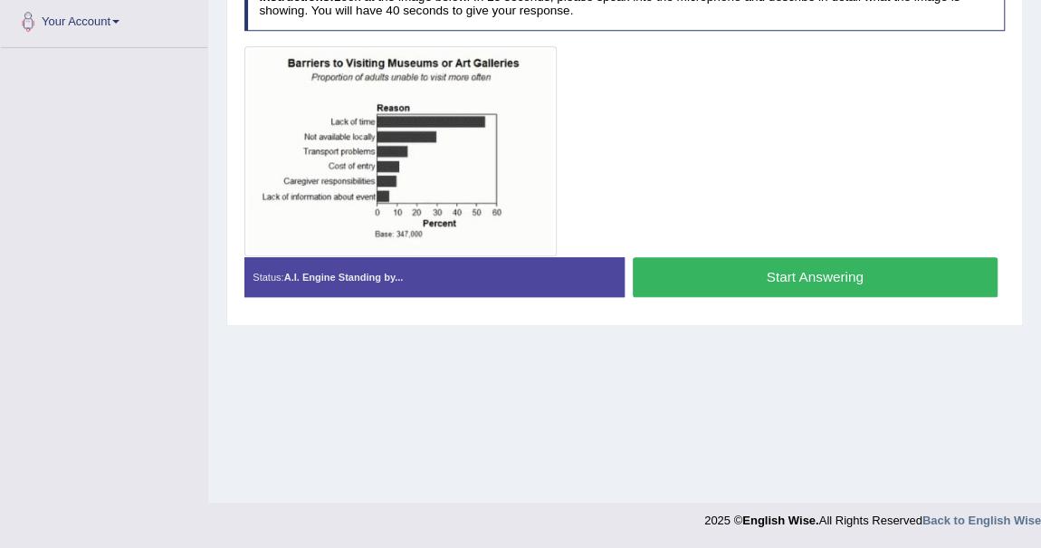
click at [799, 279] on button "Start Answering" at bounding box center [815, 276] width 365 height 39
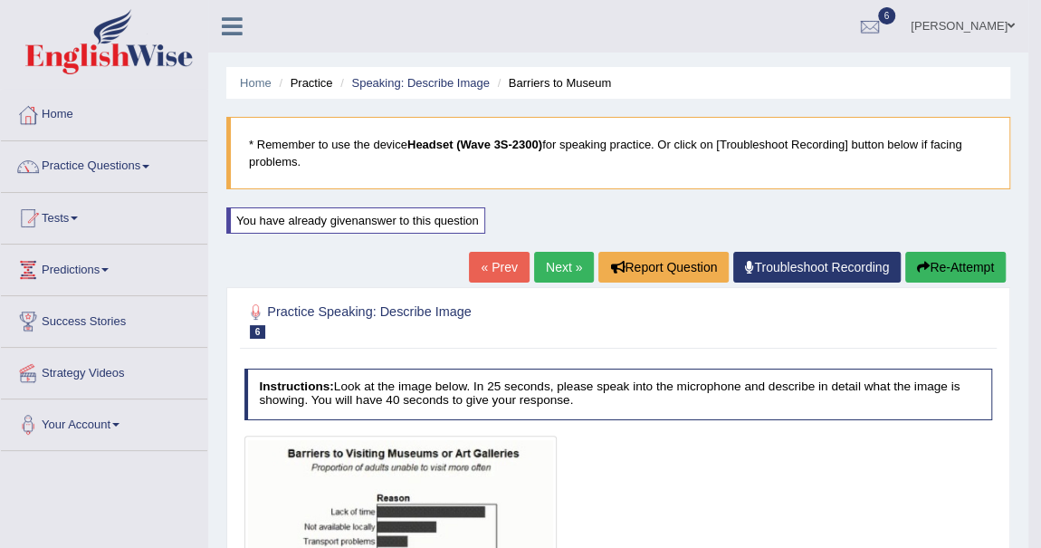
click at [954, 272] on button "Re-Attempt" at bounding box center [955, 267] width 100 height 31
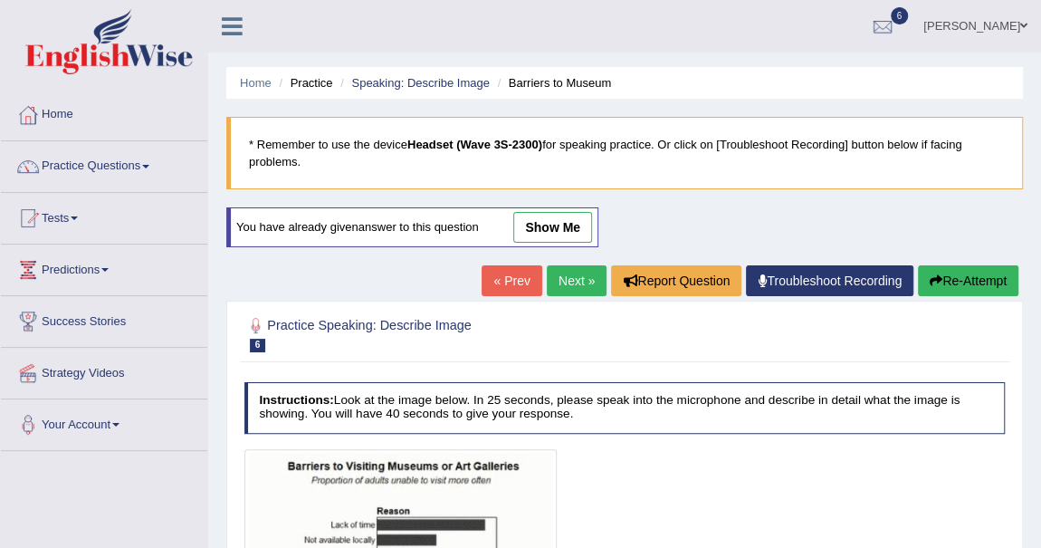
click at [591, 272] on link "Next »" at bounding box center [577, 280] width 60 height 31
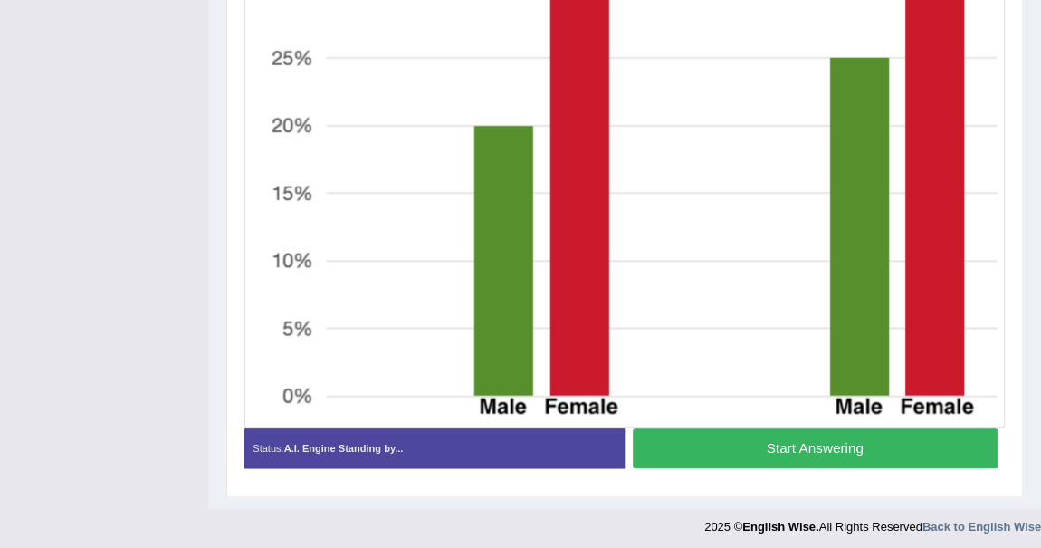
scroll to position [728, 0]
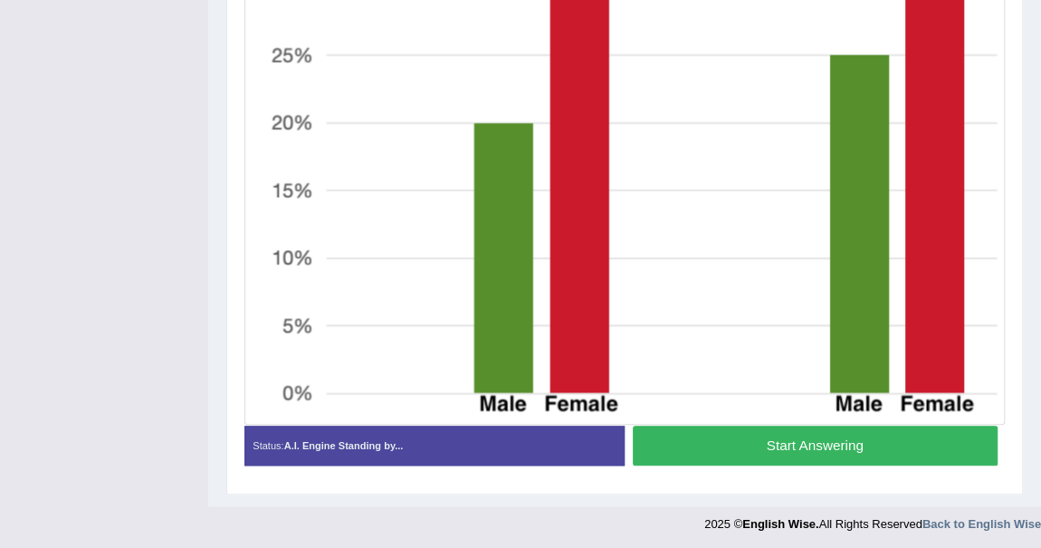
click at [824, 450] on button "Start Answering" at bounding box center [815, 444] width 365 height 39
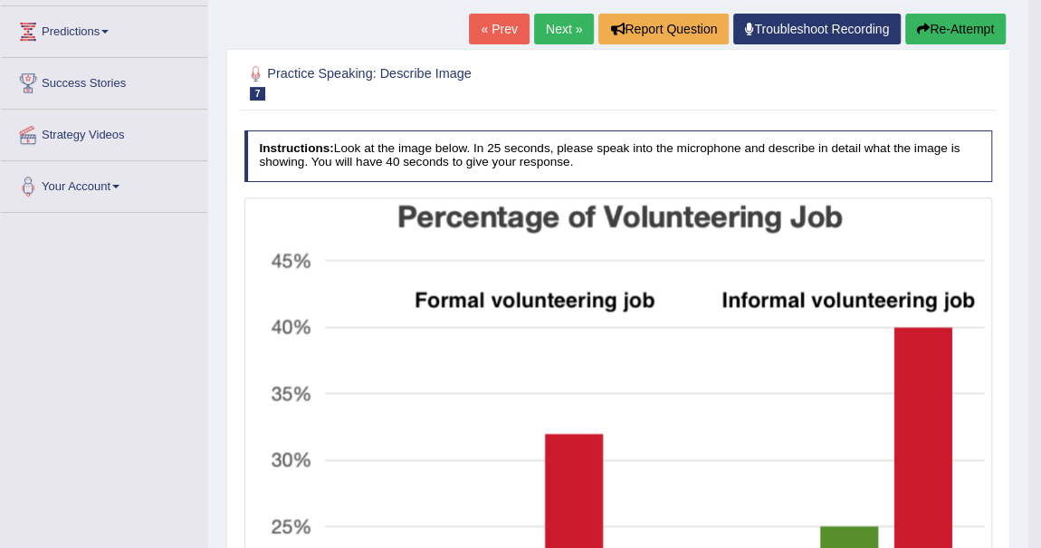
scroll to position [236, 0]
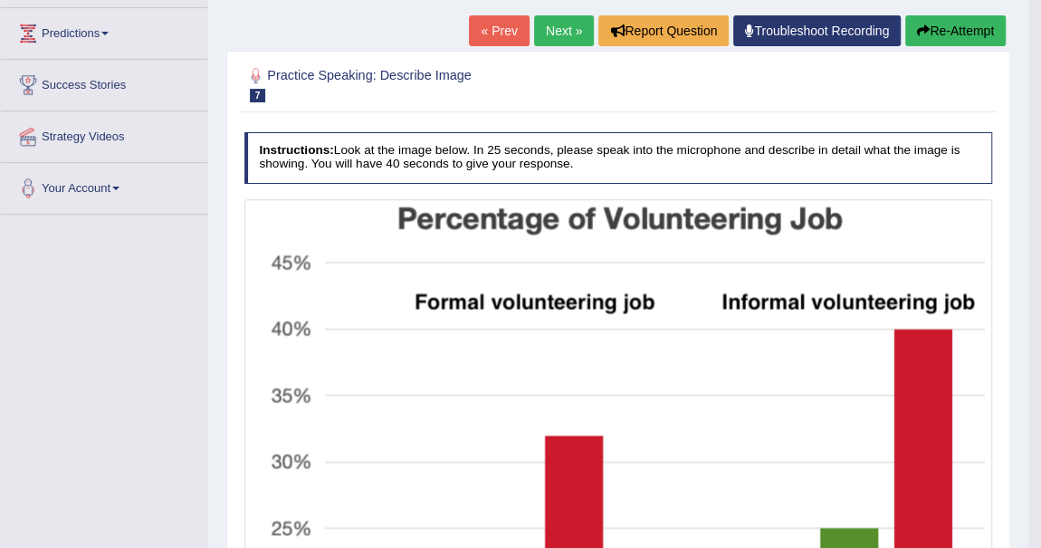
click at [952, 35] on button "Re-Attempt" at bounding box center [955, 30] width 100 height 31
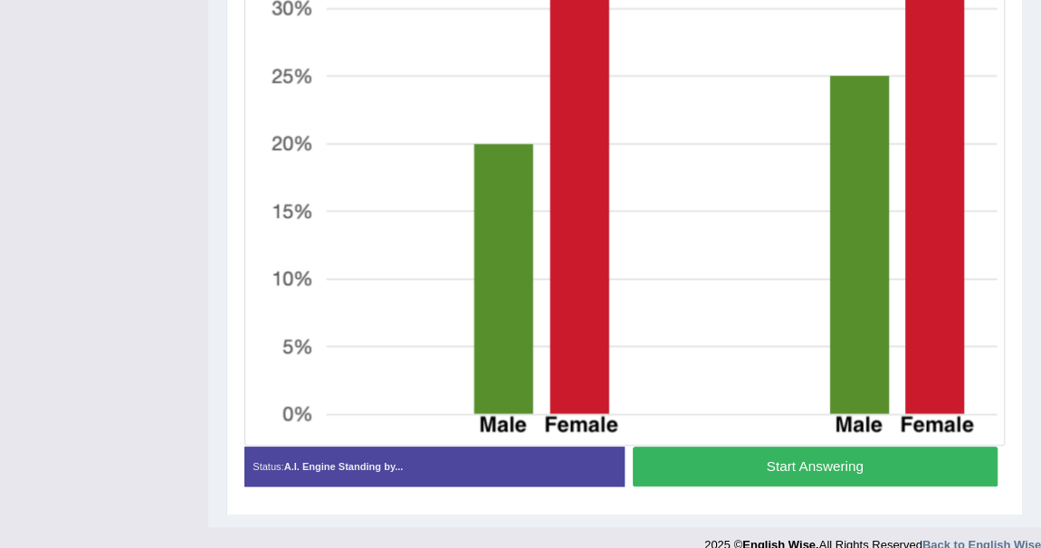
scroll to position [645, 0]
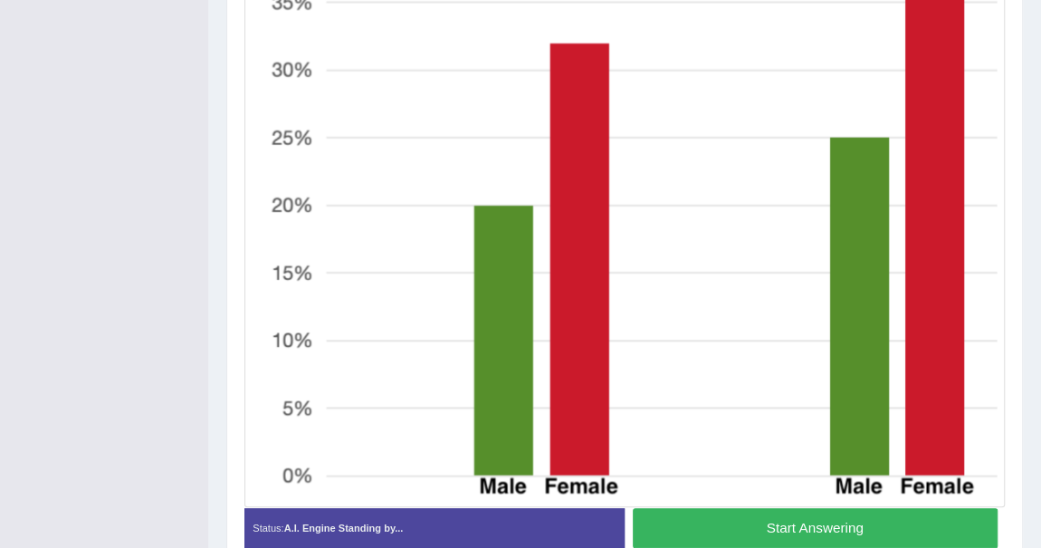
click at [801, 510] on button "Start Answering" at bounding box center [815, 527] width 365 height 39
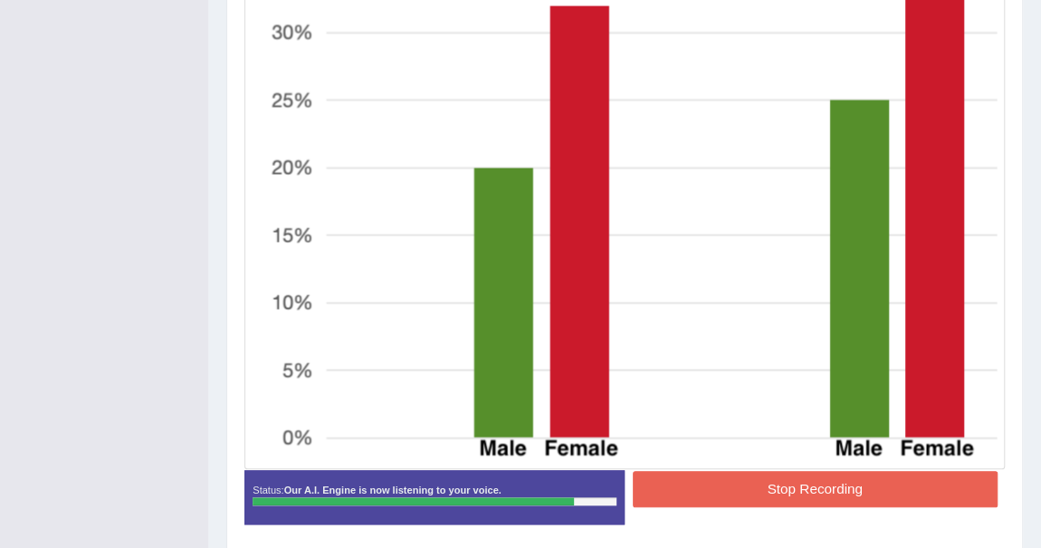
scroll to position [729, 0]
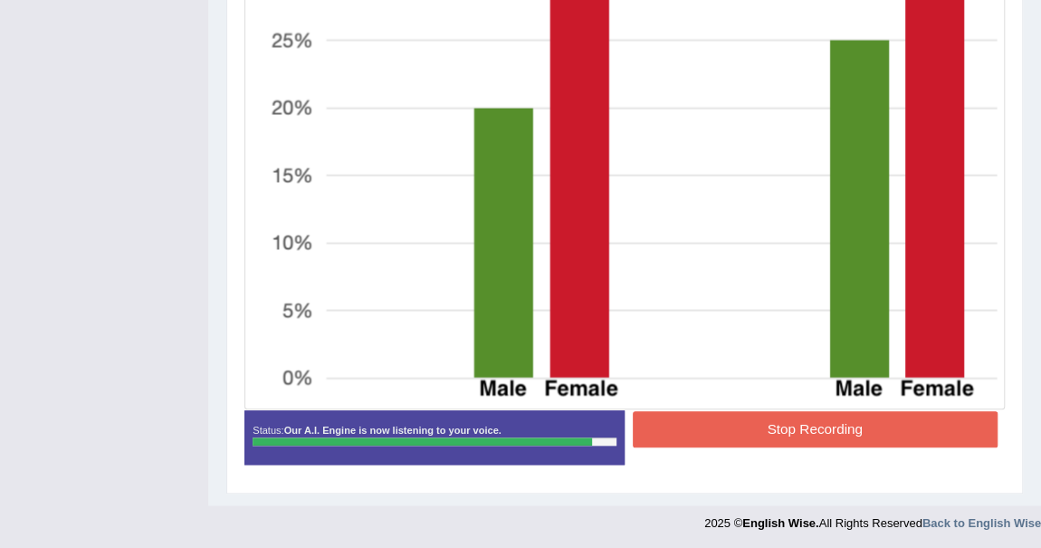
click at [815, 410] on div "Start Answering" at bounding box center [814, 410] width 380 height 1
click at [820, 418] on button "Stop Recording" at bounding box center [815, 428] width 365 height 35
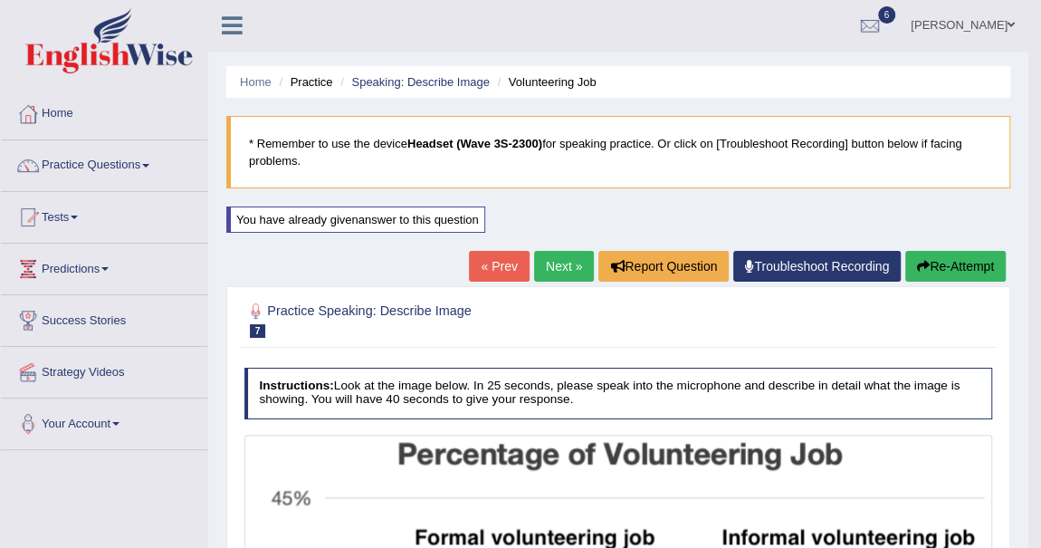
scroll to position [0, 0]
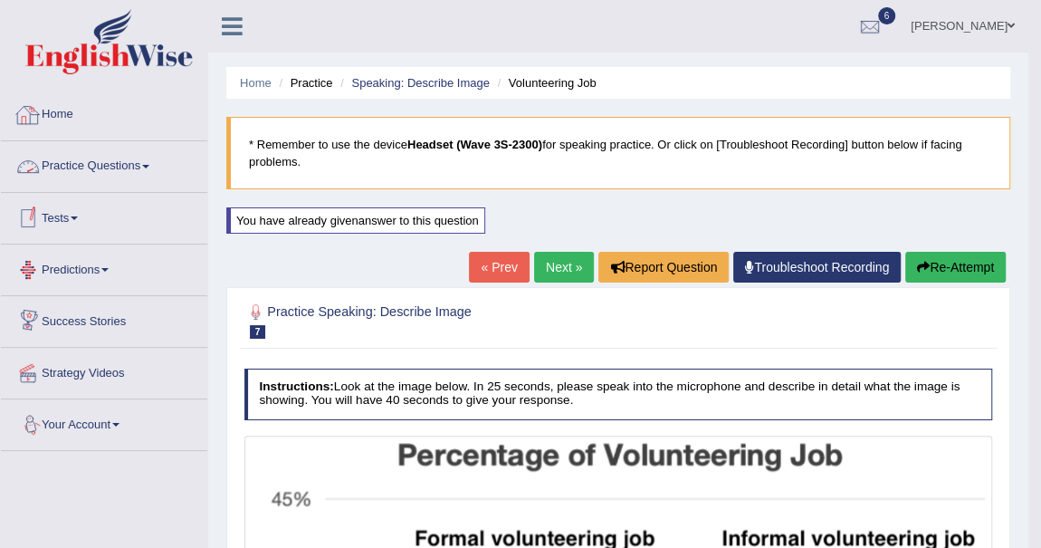
click at [73, 216] on link "Tests" at bounding box center [104, 215] width 206 height 45
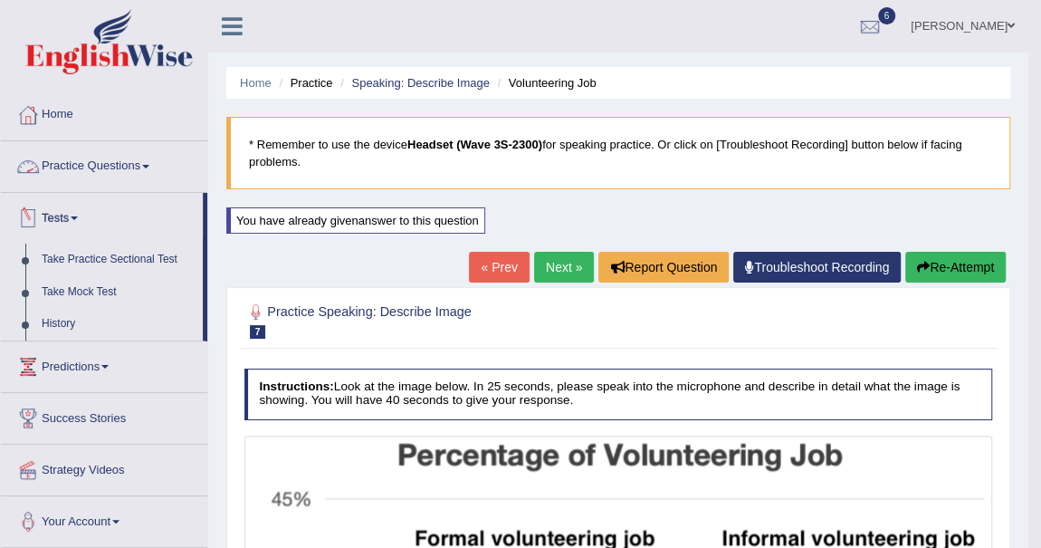
click at [154, 159] on link "Practice Questions" at bounding box center [104, 163] width 206 height 45
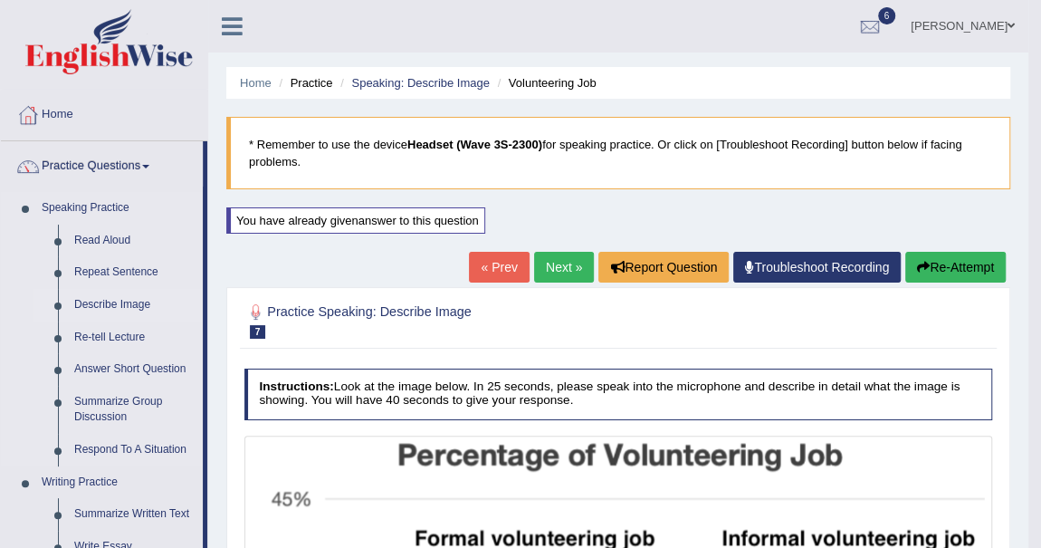
click at [131, 308] on link "Describe Image" at bounding box center [134, 305] width 137 height 33
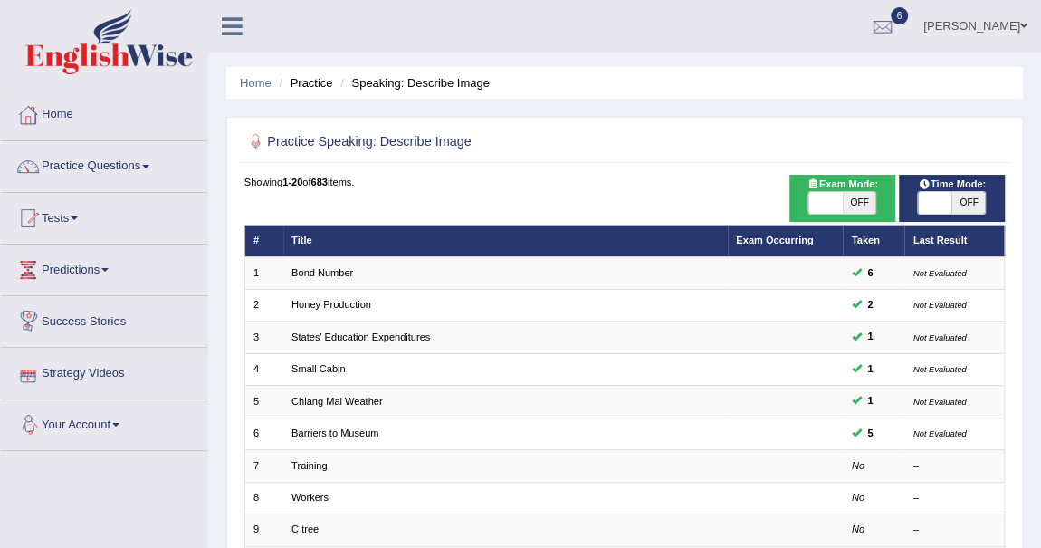
click at [855, 193] on span "OFF" at bounding box center [859, 203] width 33 height 22
checkbox input "true"
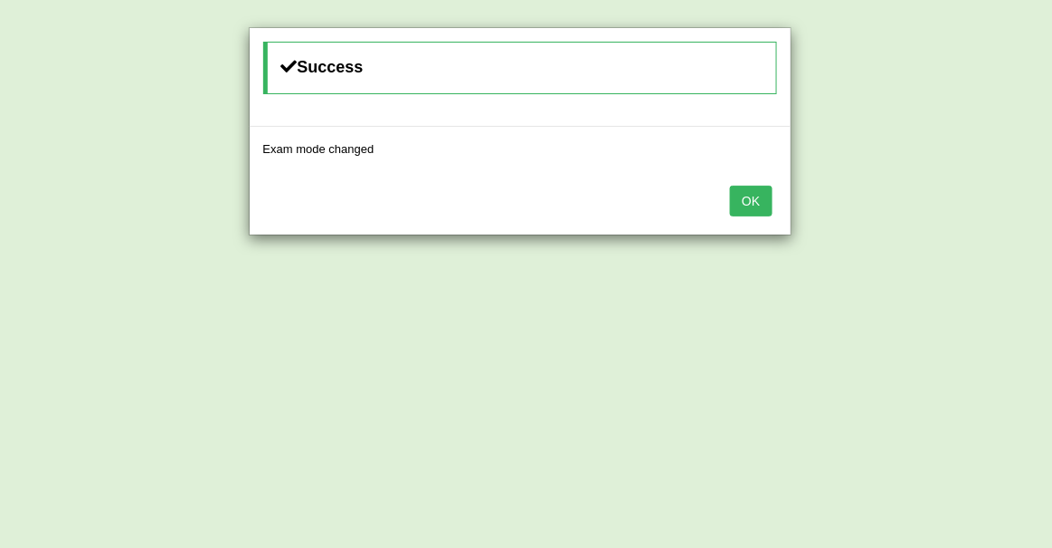
click at [753, 203] on button "OK" at bounding box center [751, 201] width 42 height 31
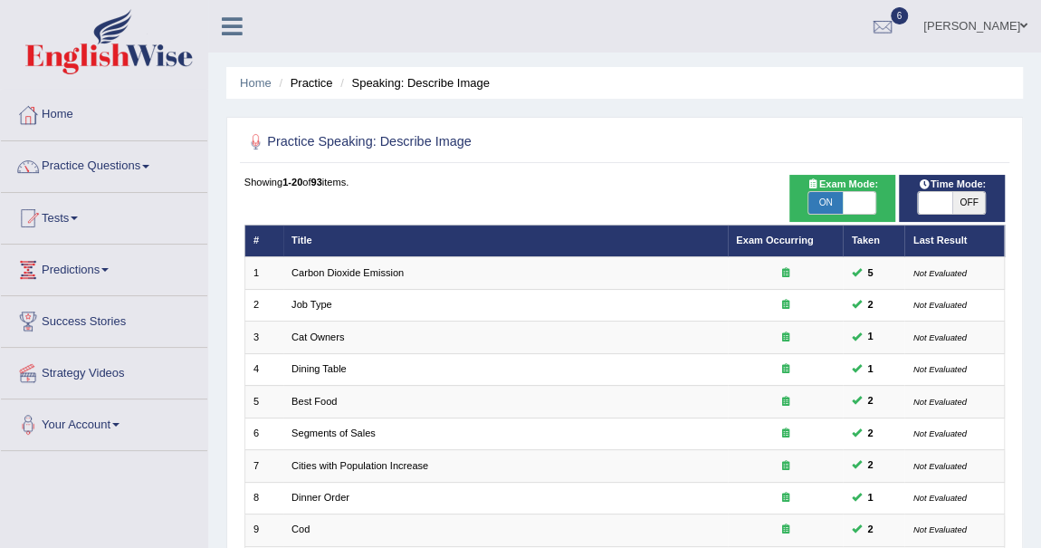
click at [967, 196] on span "OFF" at bounding box center [968, 203] width 33 height 22
checkbox input "true"
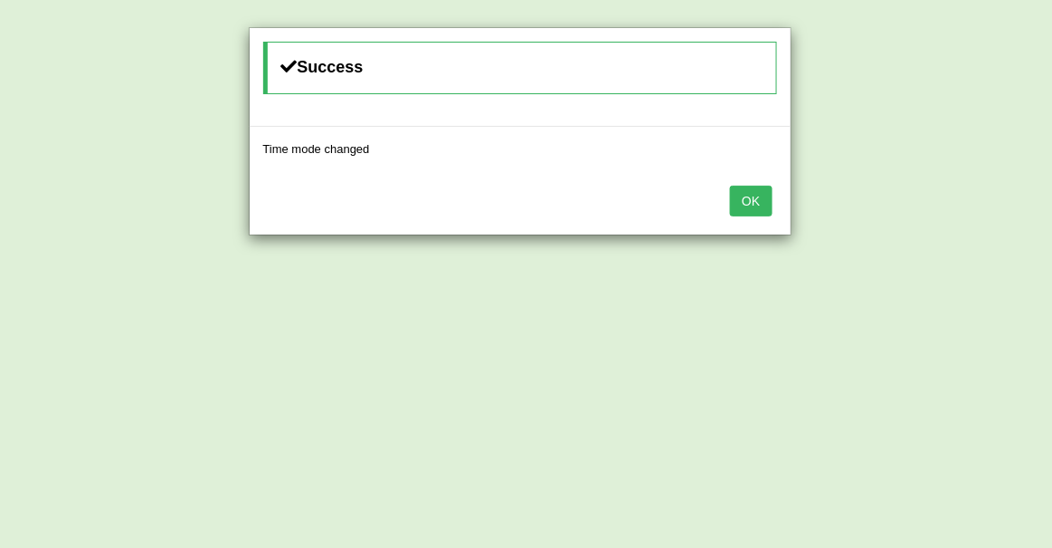
click at [748, 193] on button "OK" at bounding box center [751, 201] width 42 height 31
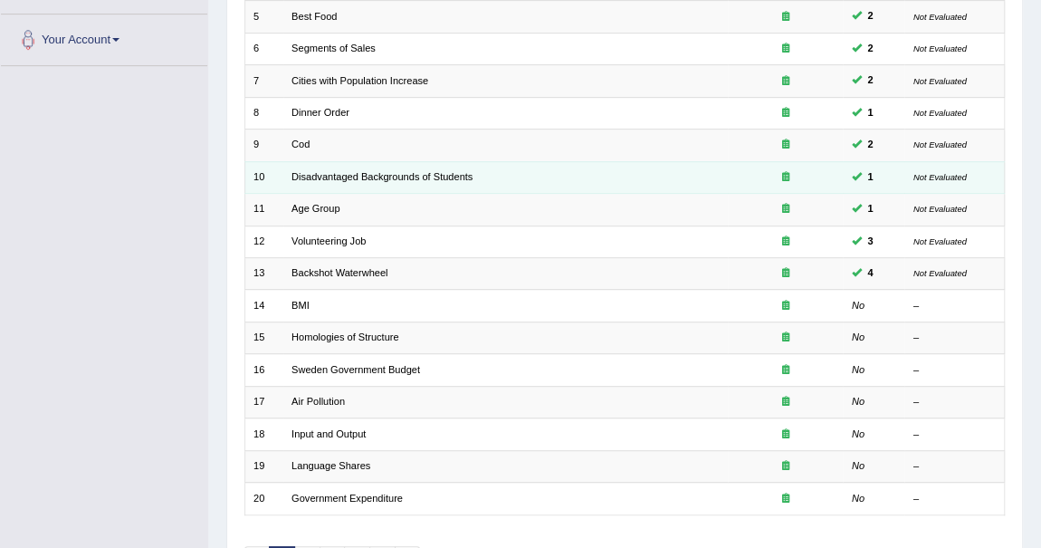
scroll to position [490, 0]
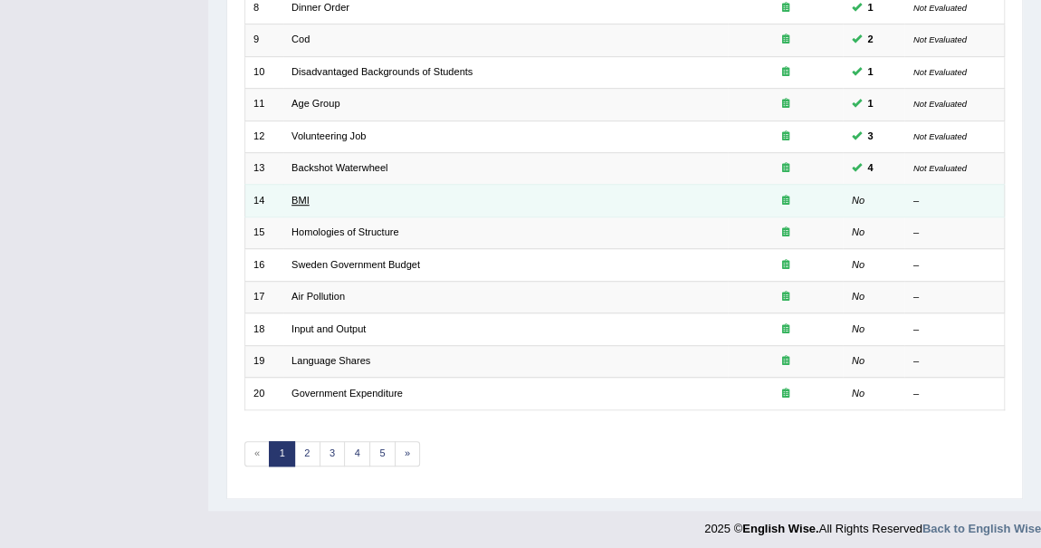
click at [301, 199] on link "BMI" at bounding box center [300, 200] width 18 height 11
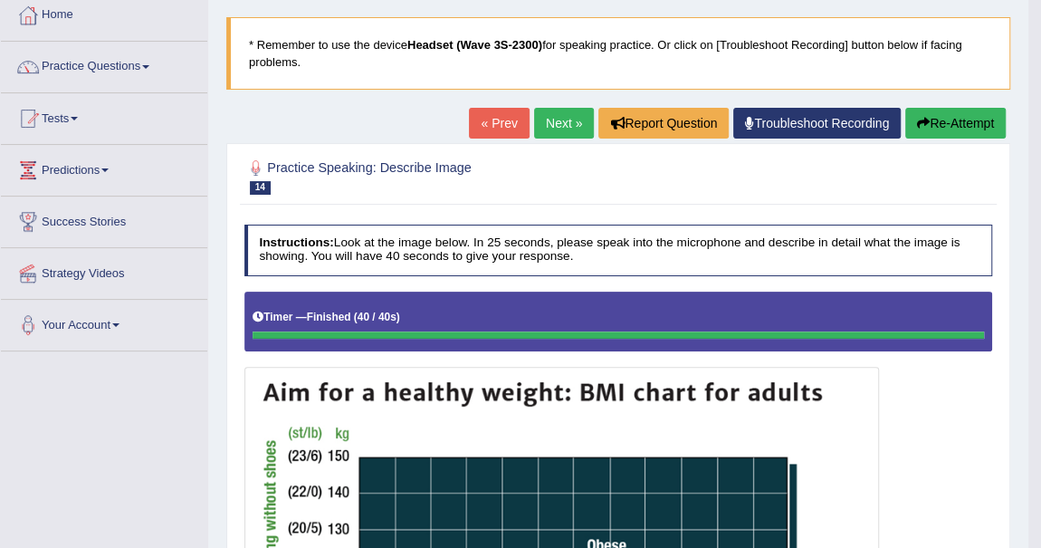
scroll to position [99, 0]
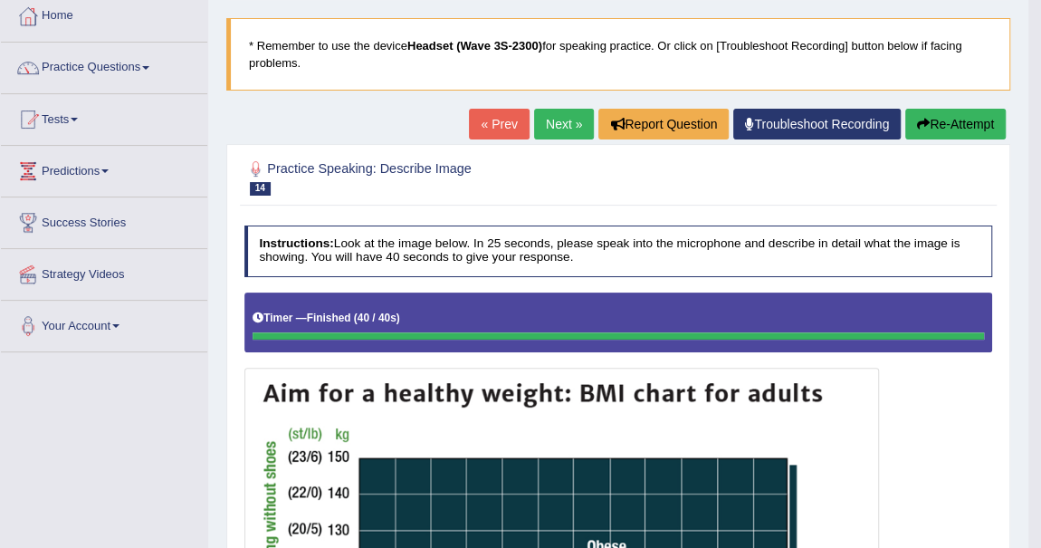
click at [964, 120] on button "Re-Attempt" at bounding box center [955, 124] width 100 height 31
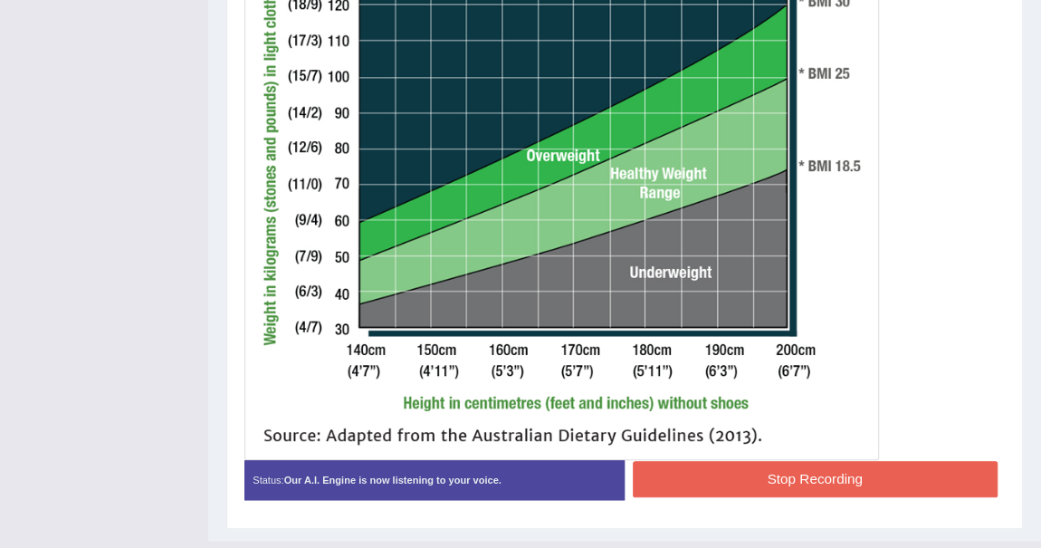
scroll to position [736, 0]
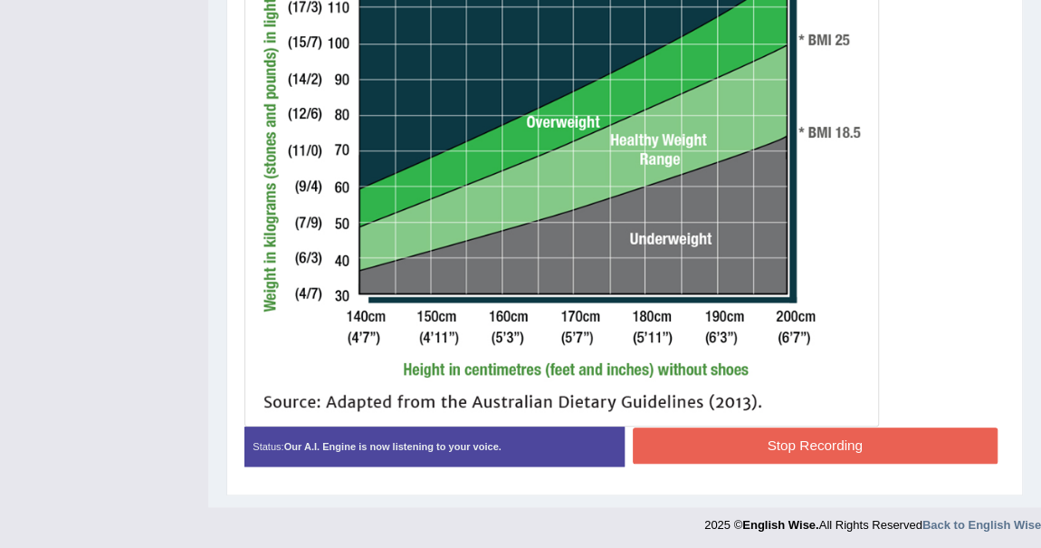
click at [813, 435] on button "Stop Recording" at bounding box center [815, 444] width 365 height 35
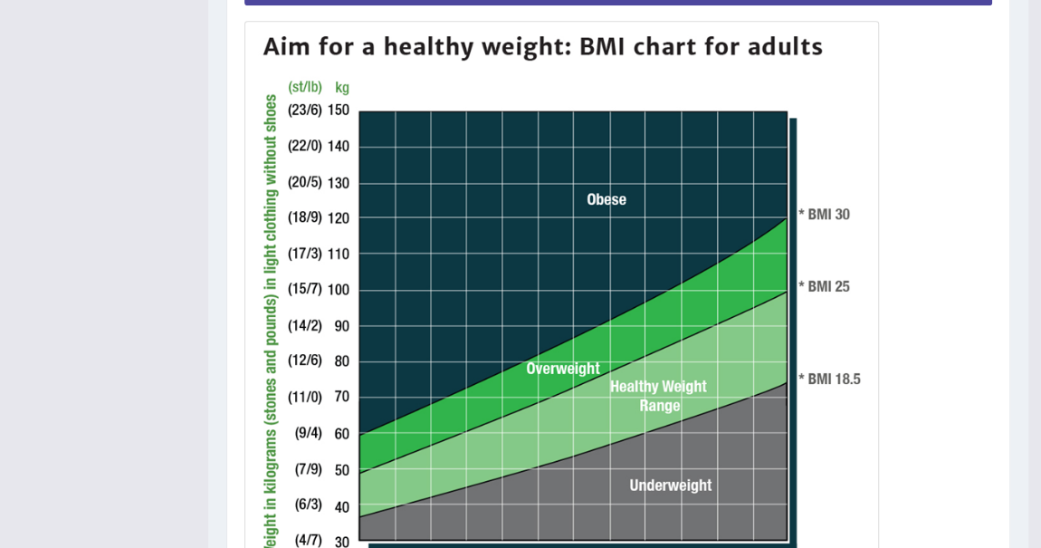
scroll to position [160, 0]
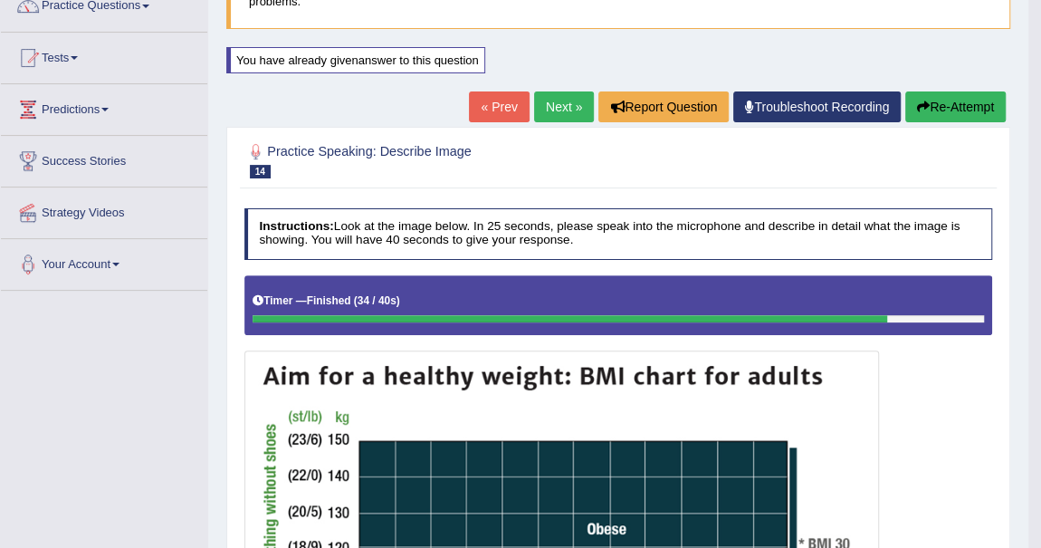
click at [958, 94] on button "Re-Attempt" at bounding box center [955, 106] width 100 height 31
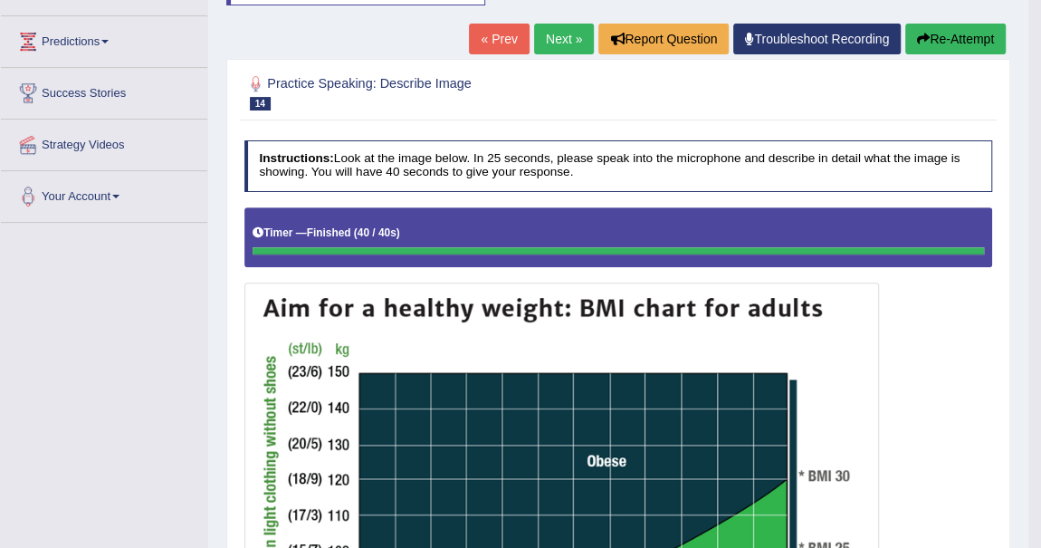
scroll to position [225, 0]
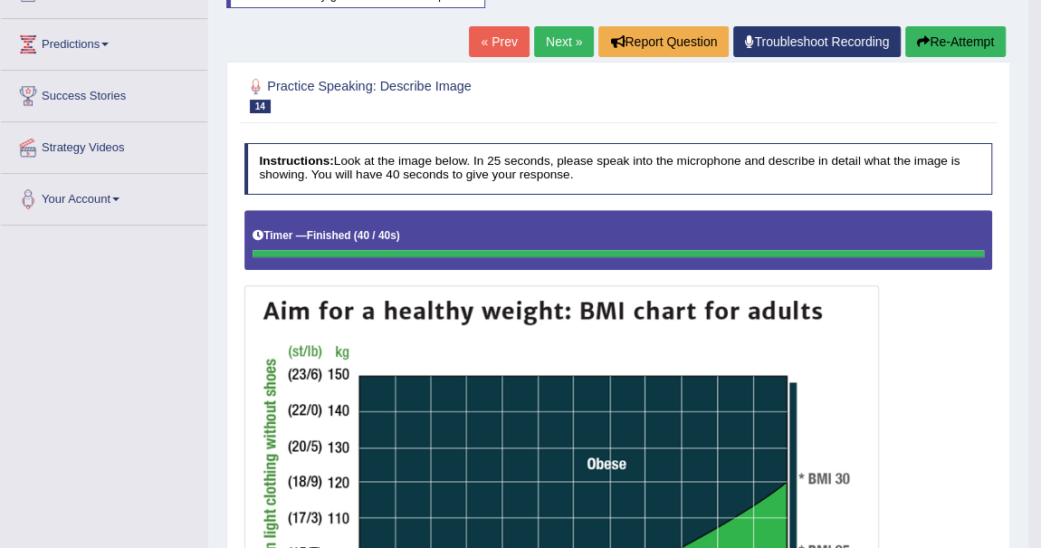
click at [554, 45] on link "Next »" at bounding box center [564, 41] width 60 height 31
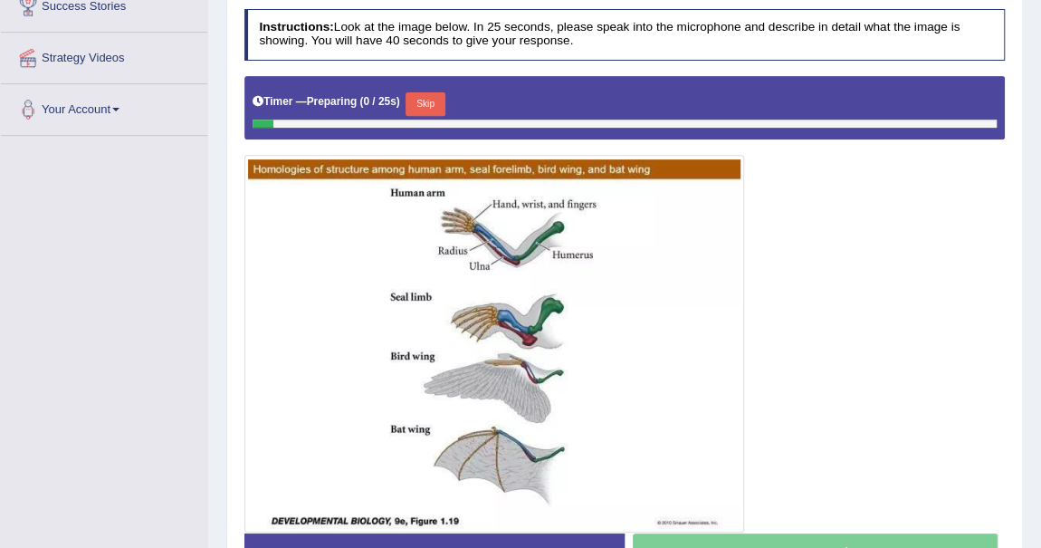
scroll to position [329, 0]
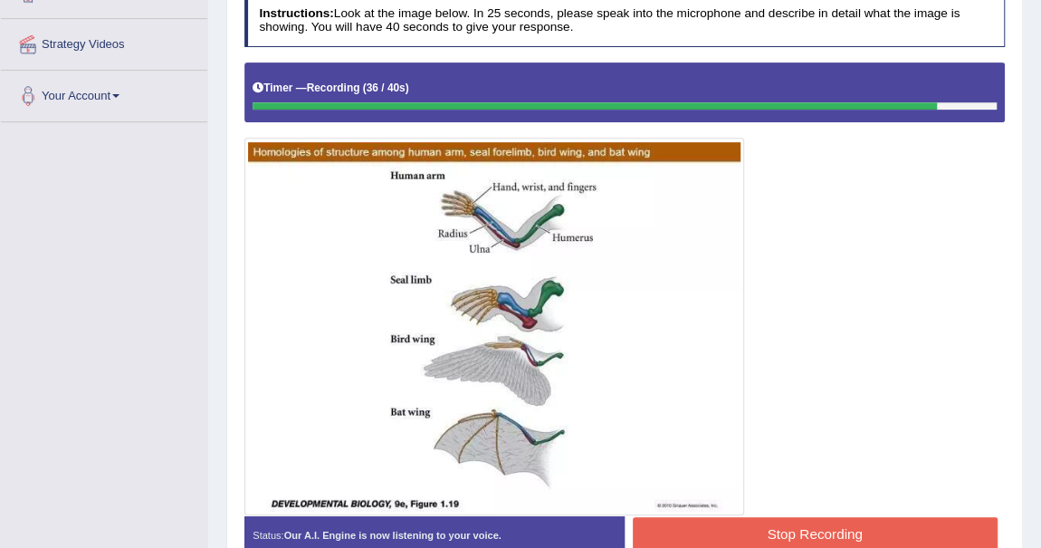
click at [814, 532] on button "Stop Recording" at bounding box center [815, 534] width 365 height 35
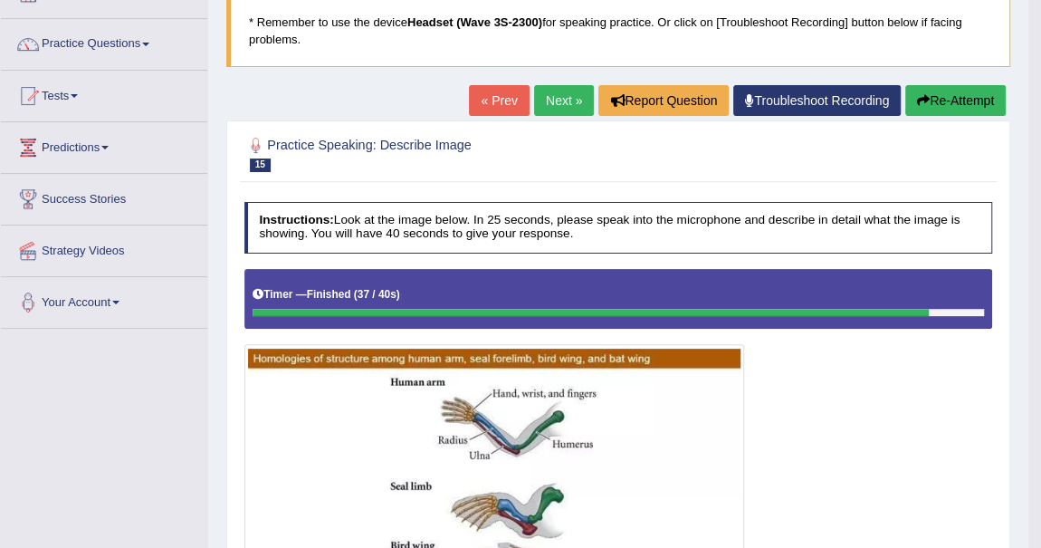
scroll to position [81, 0]
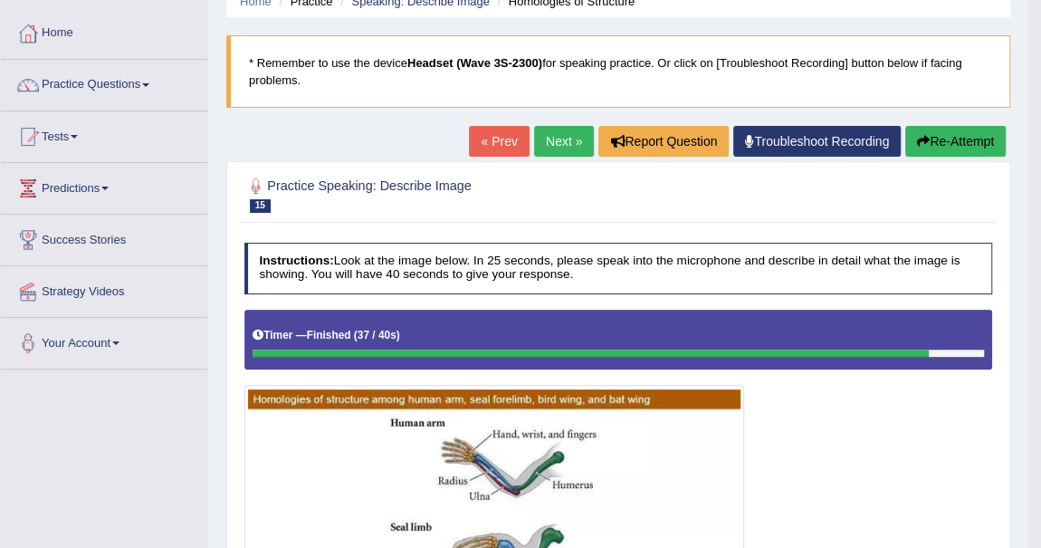
click at [559, 134] on link "Next »" at bounding box center [564, 141] width 60 height 31
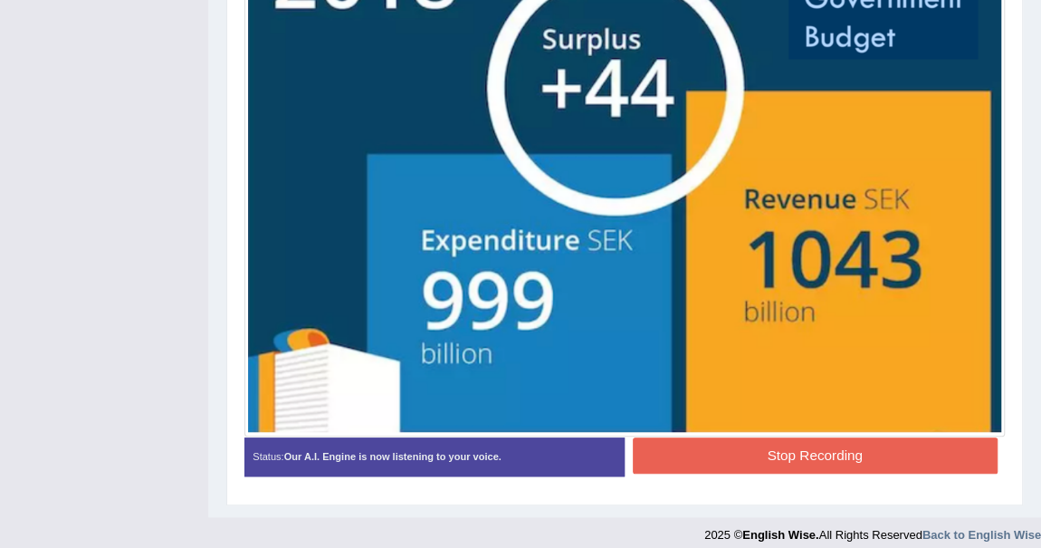
scroll to position [566, 0]
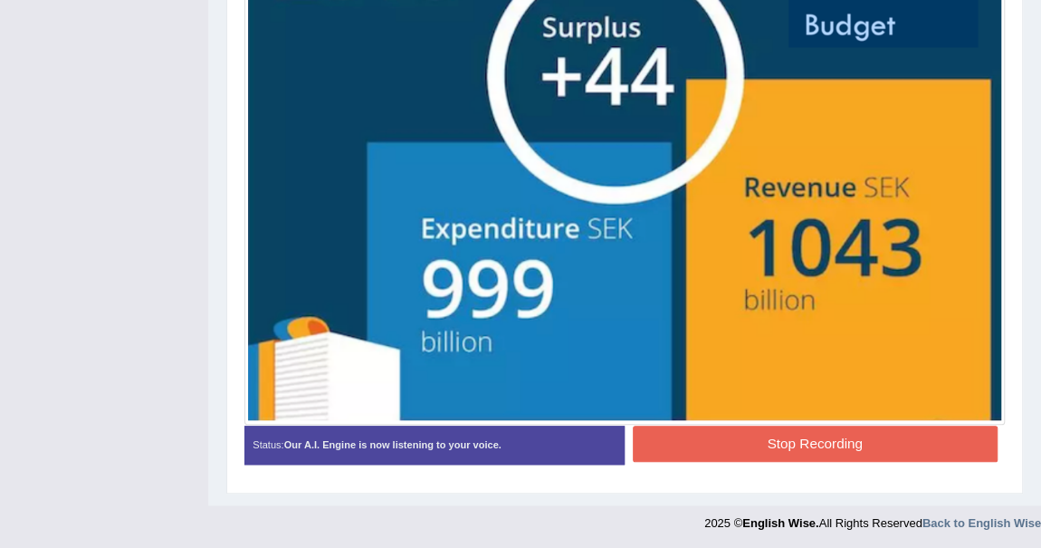
click at [847, 433] on button "Stop Recording" at bounding box center [815, 442] width 365 height 35
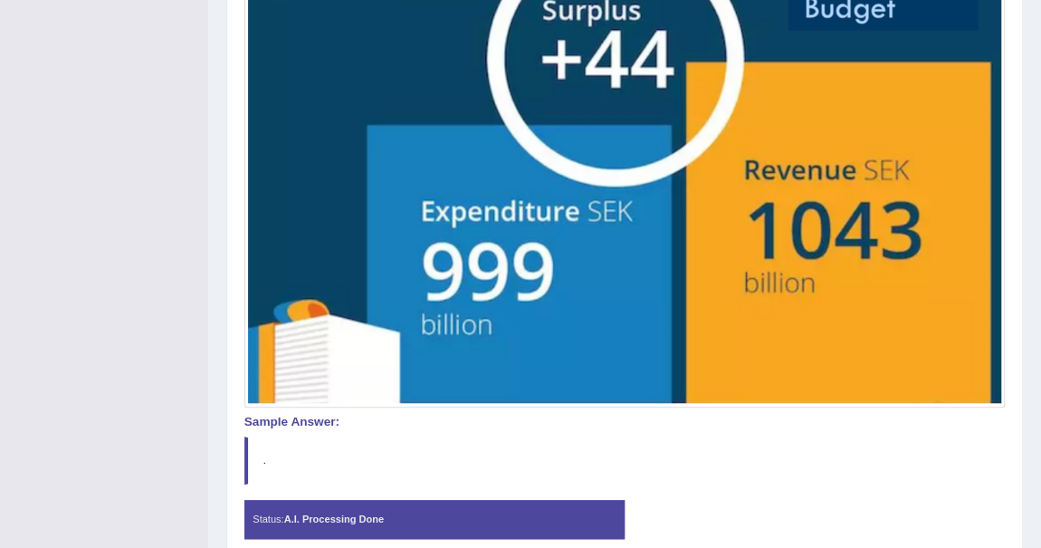
scroll to position [657, 0]
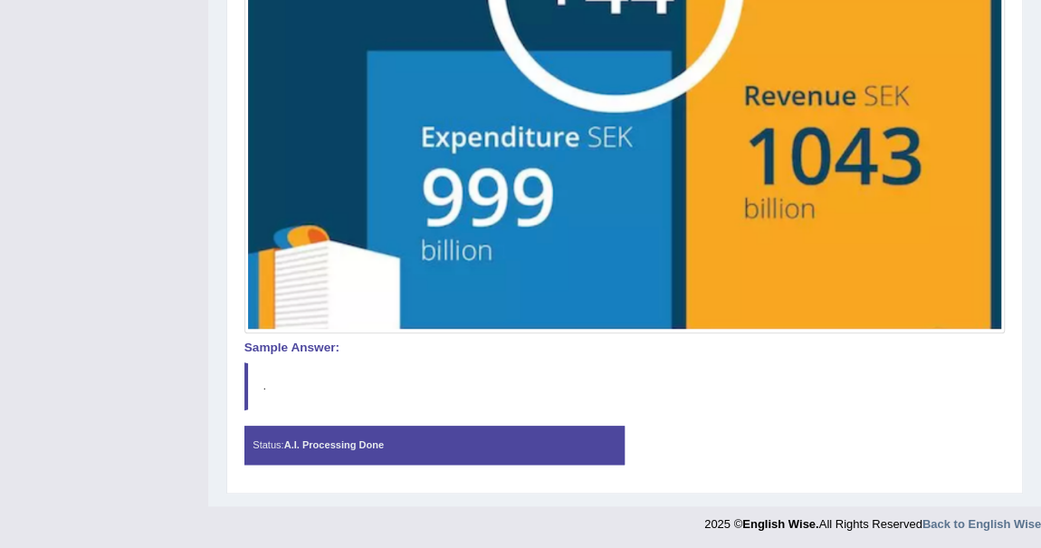
click at [853, 263] on img at bounding box center [624, 72] width 753 height 516
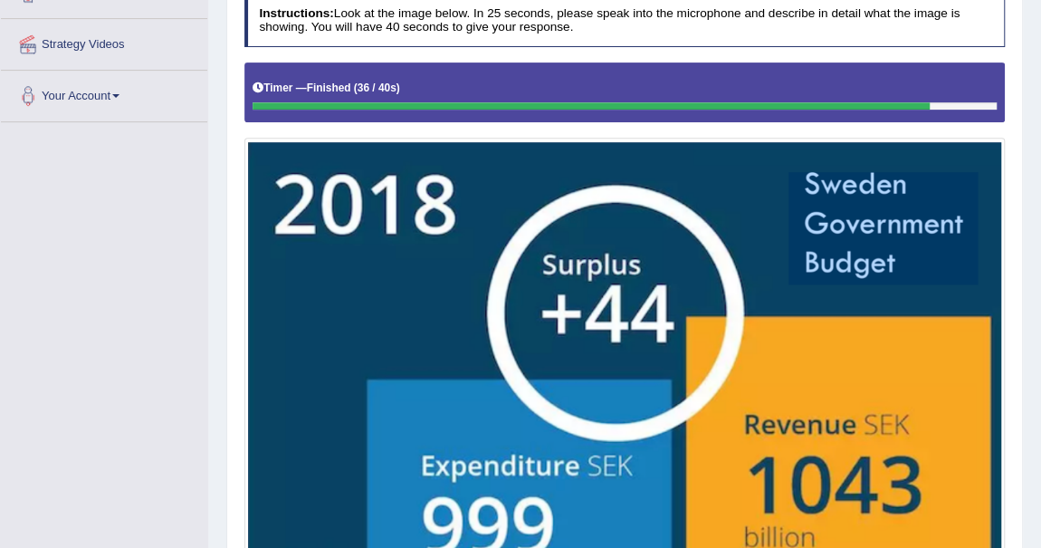
scroll to position [328, 0]
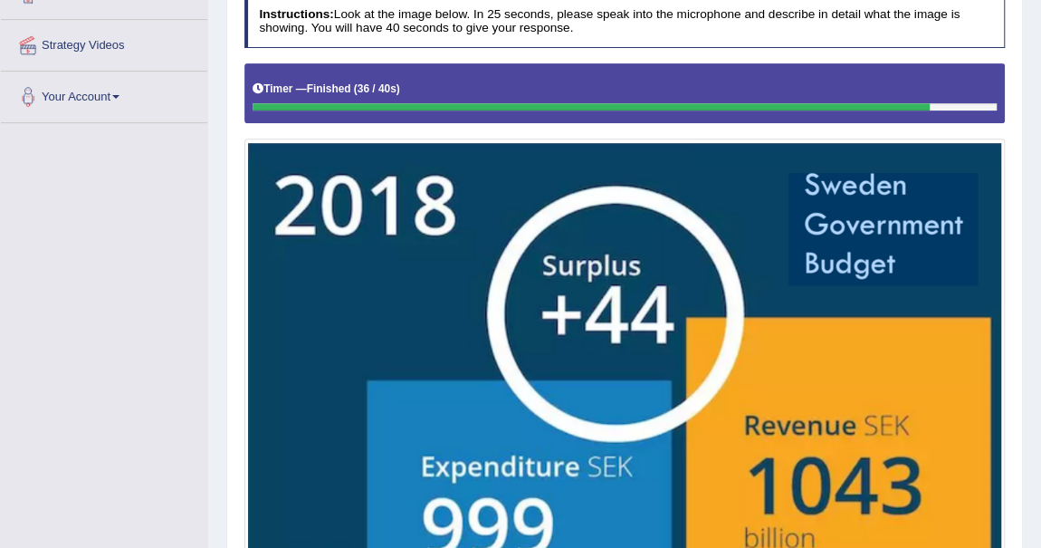
click at [667, 319] on img at bounding box center [624, 401] width 753 height 516
click at [667, 318] on img at bounding box center [624, 401] width 753 height 516
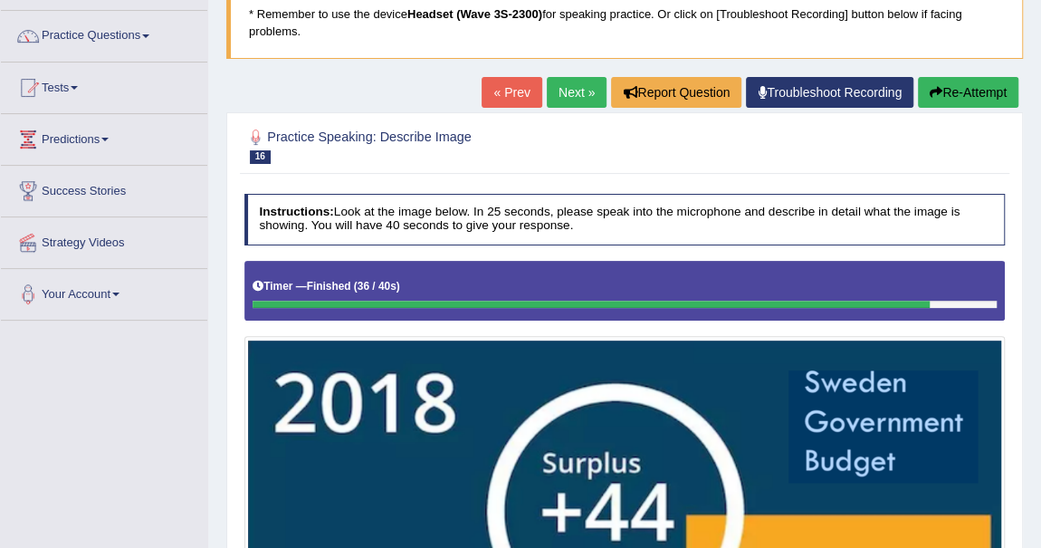
scroll to position [81, 0]
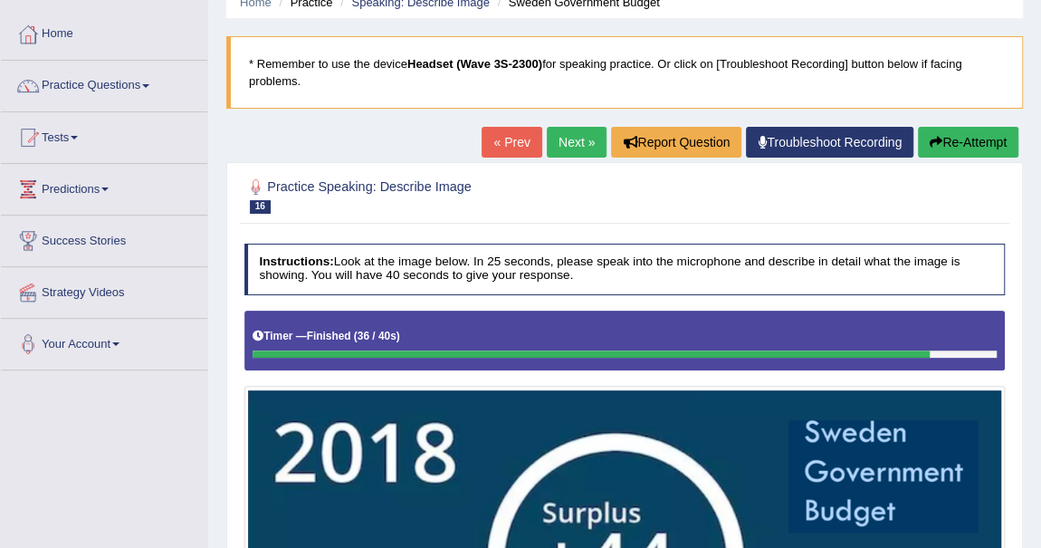
click at [946, 138] on button "Re-Attempt" at bounding box center [968, 142] width 100 height 31
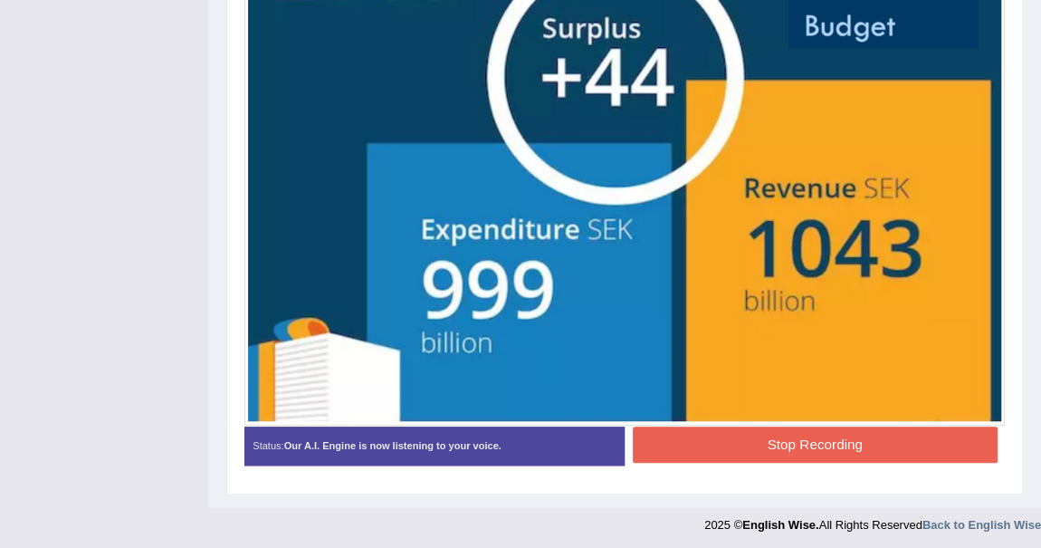
scroll to position [609, 0]
click at [859, 437] on button "Stop Recording" at bounding box center [815, 443] width 365 height 35
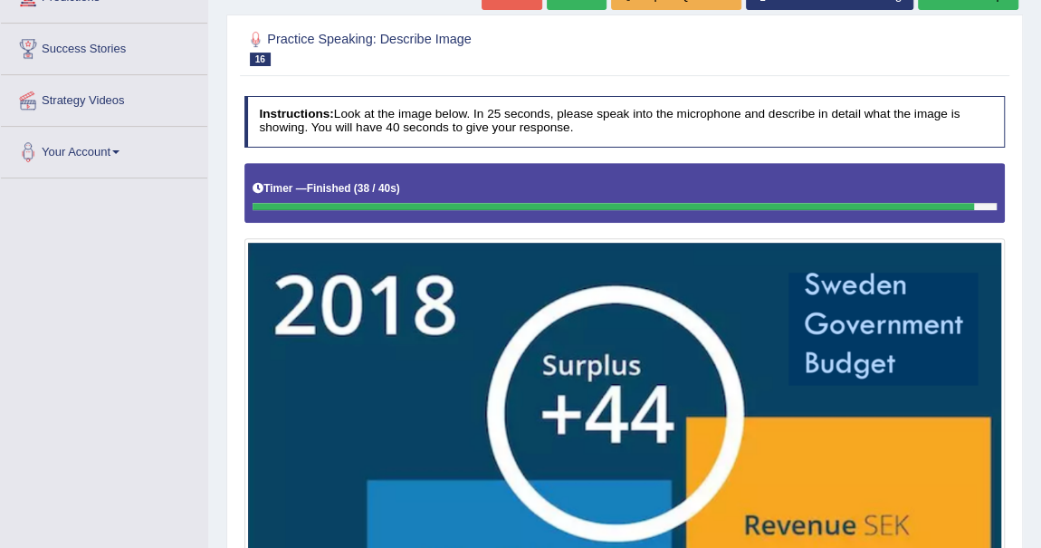
scroll to position [0, 0]
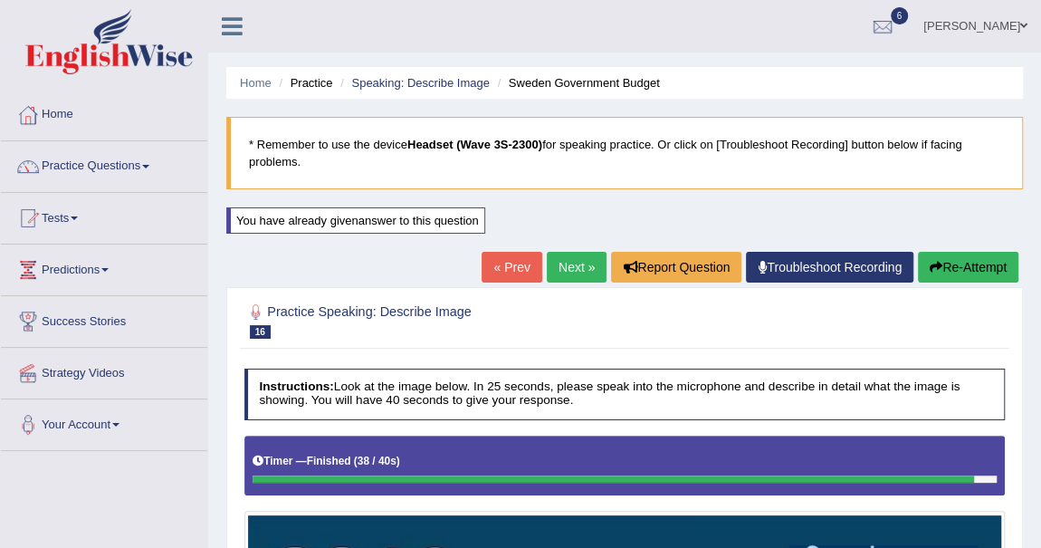
click at [572, 257] on link "Next »" at bounding box center [577, 267] width 60 height 31
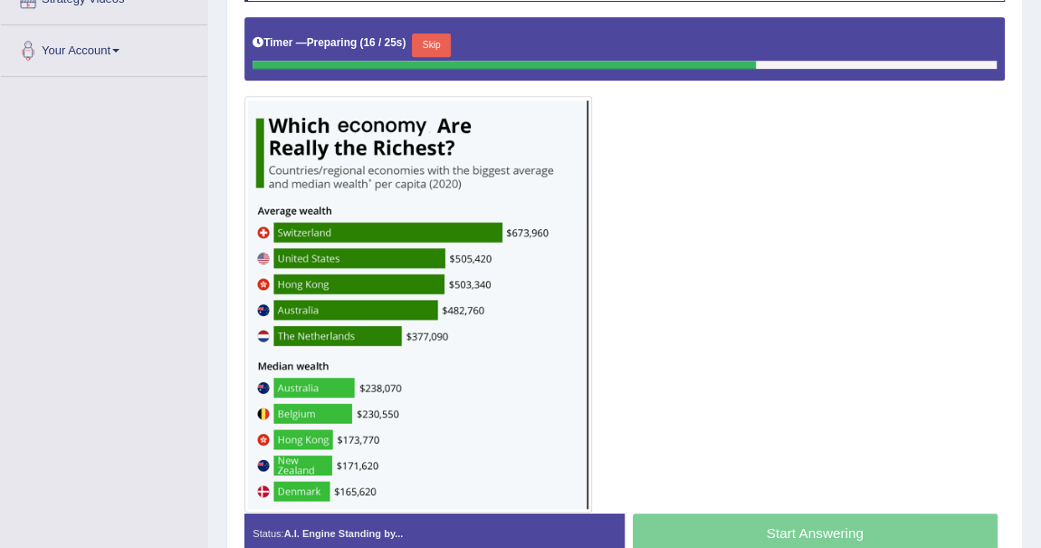
scroll to position [411, 0]
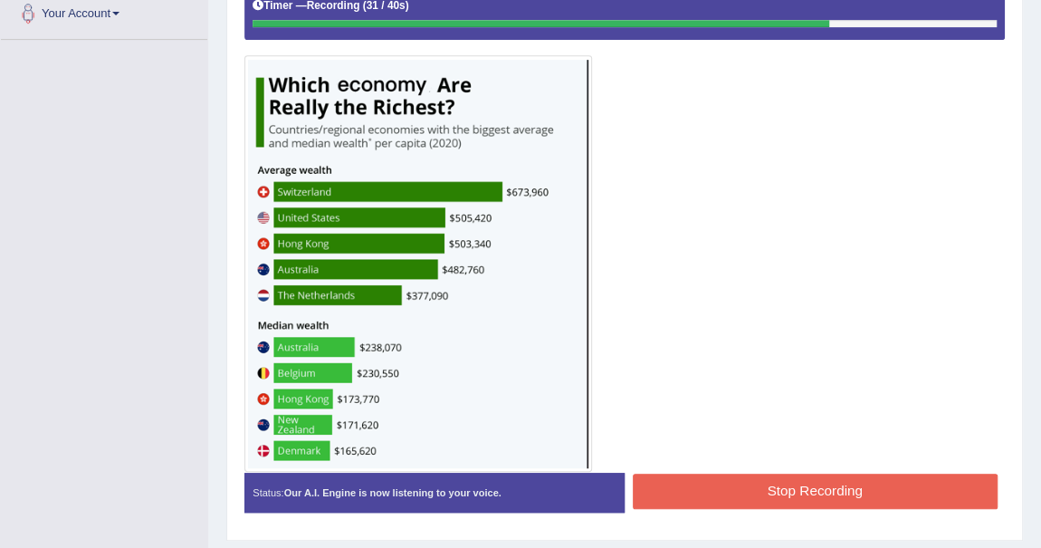
click at [899, 482] on button "Stop Recording" at bounding box center [815, 490] width 365 height 35
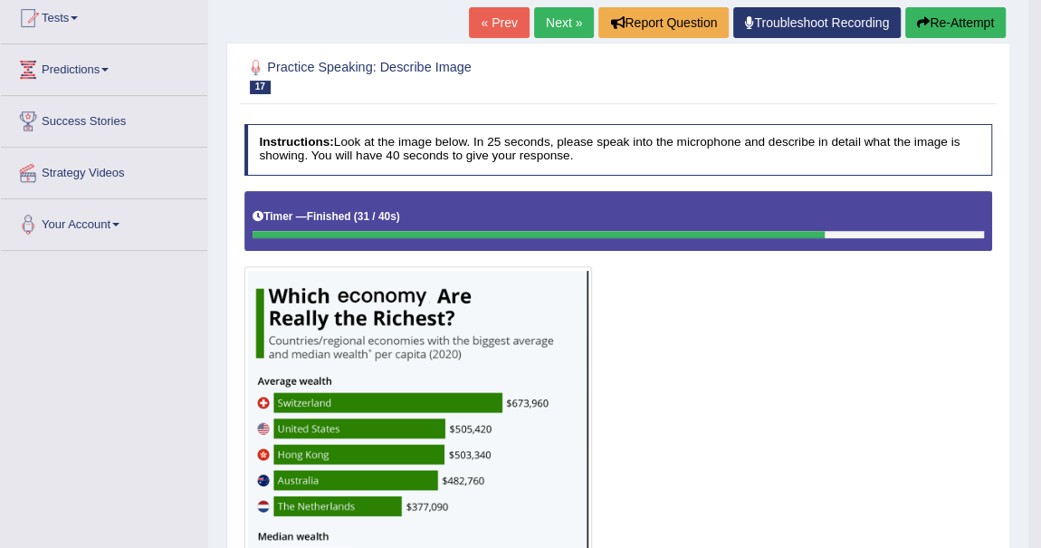
scroll to position [164, 0]
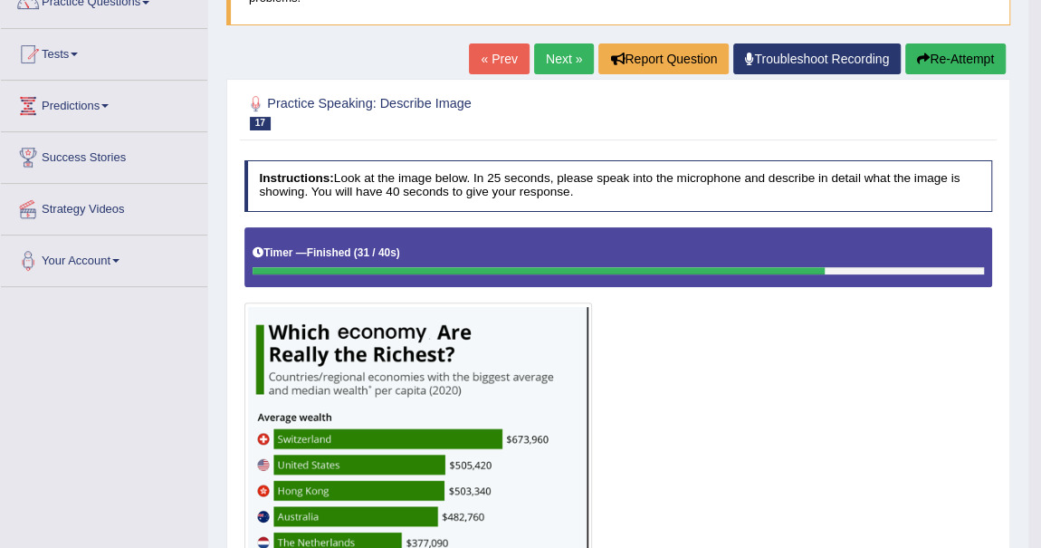
click at [950, 62] on button "Re-Attempt" at bounding box center [955, 58] width 100 height 31
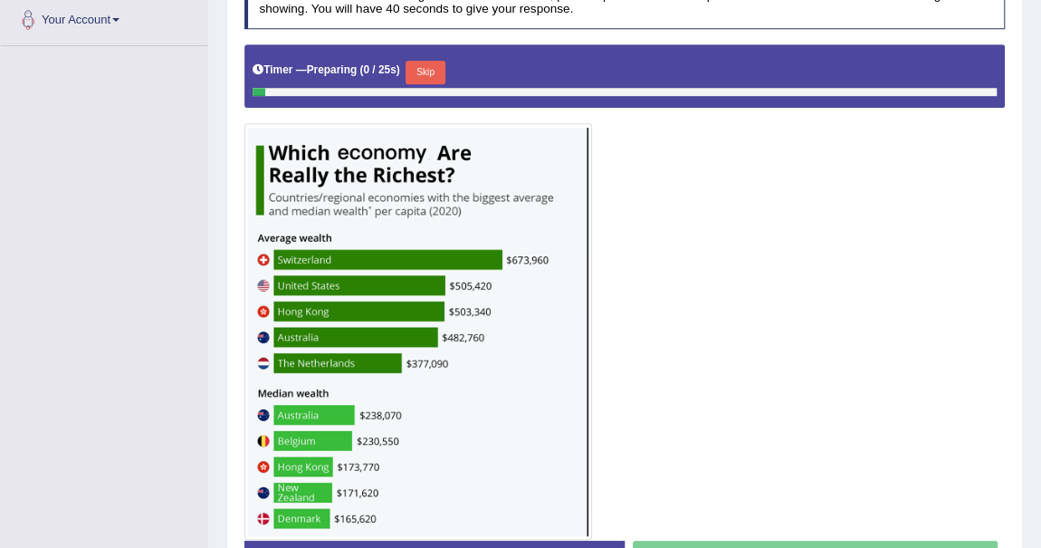
scroll to position [421, 0]
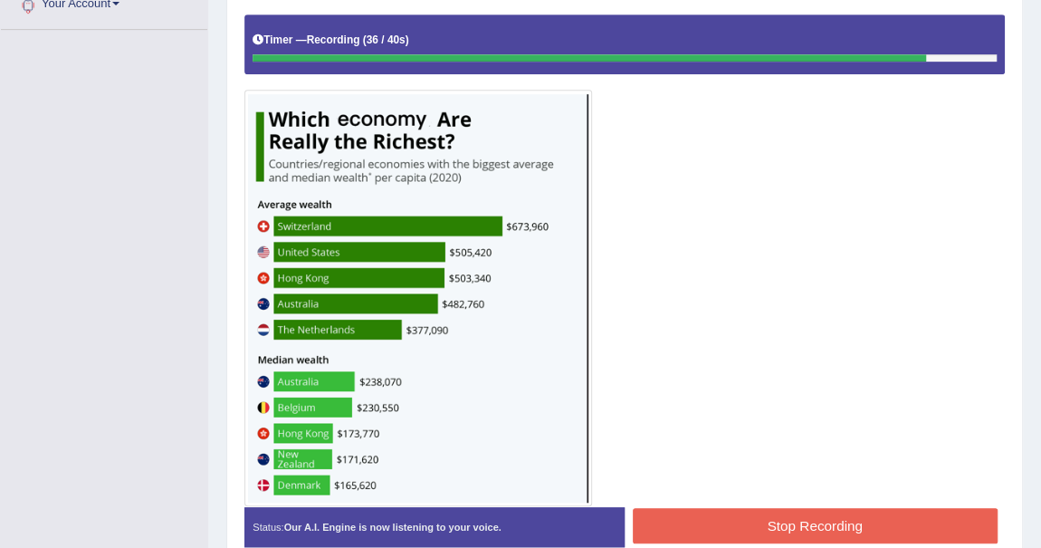
click at [856, 520] on button "Stop Recording" at bounding box center [815, 525] width 365 height 35
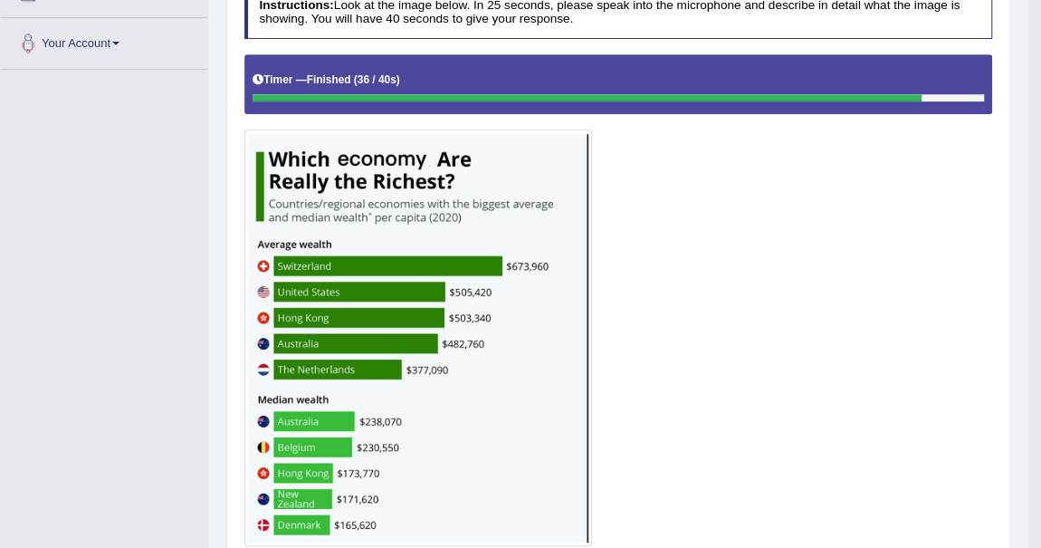
scroll to position [174, 0]
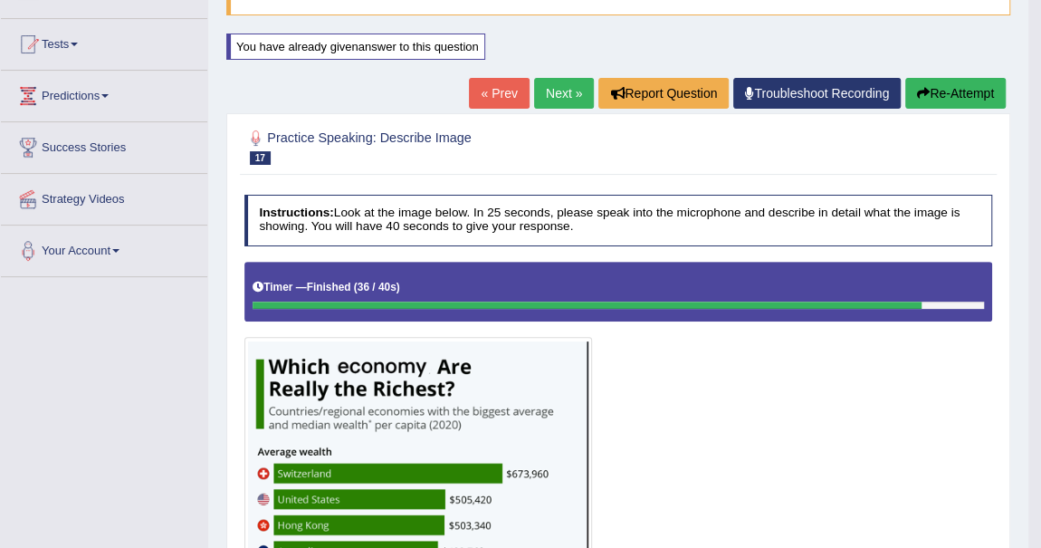
click at [570, 90] on link "Next »" at bounding box center [564, 93] width 60 height 31
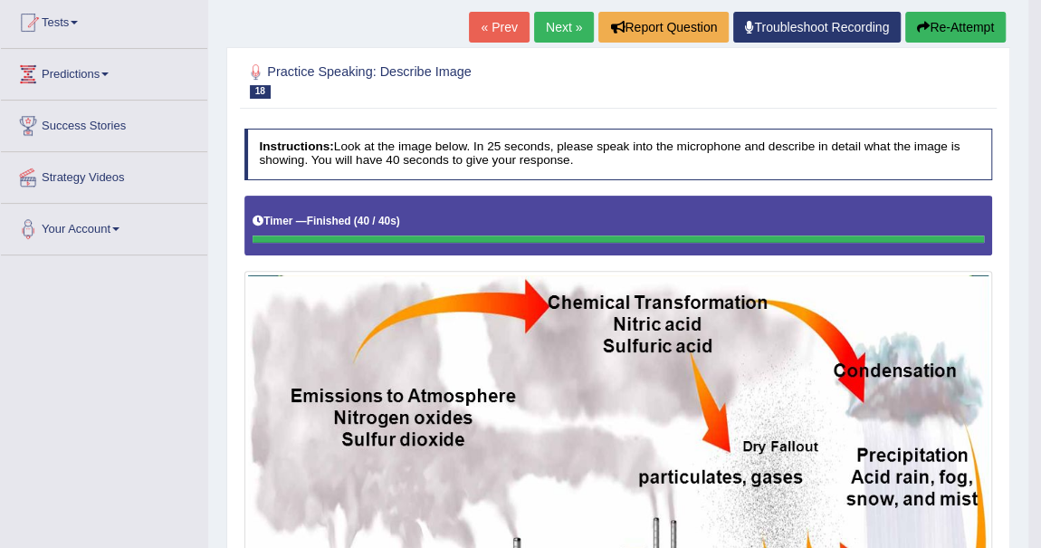
scroll to position [136, 0]
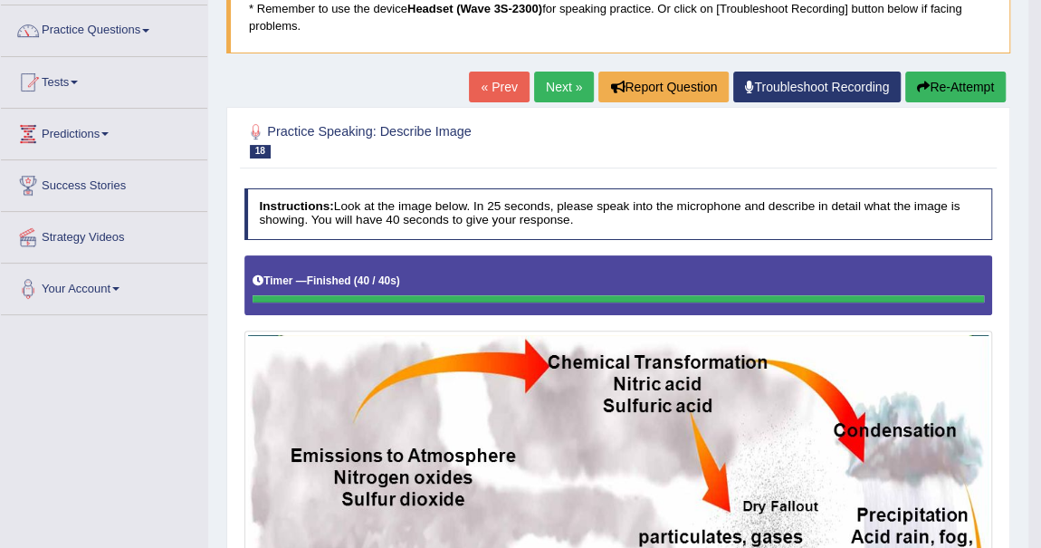
click at [952, 78] on button "Re-Attempt" at bounding box center [955, 86] width 100 height 31
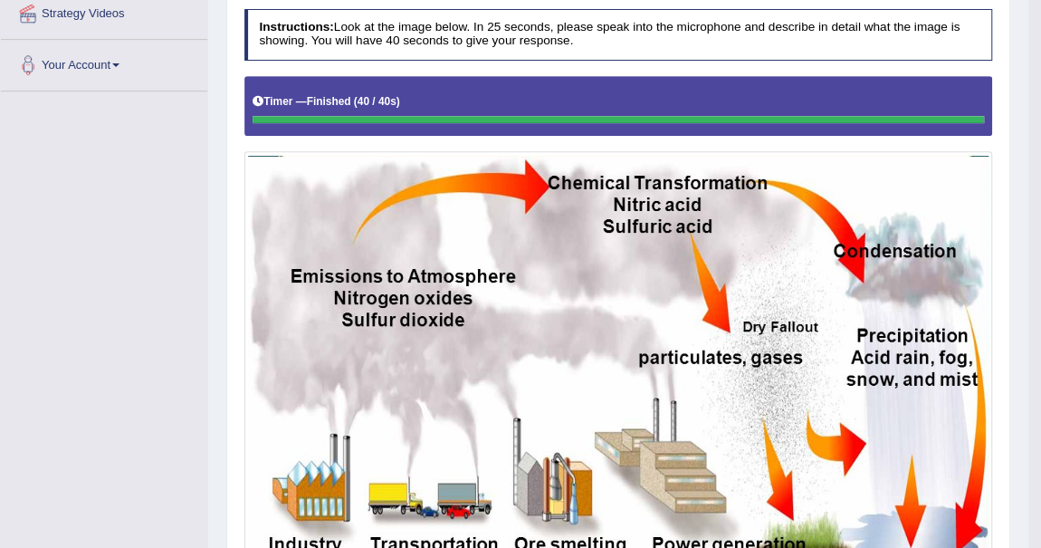
scroll to position [30, 0]
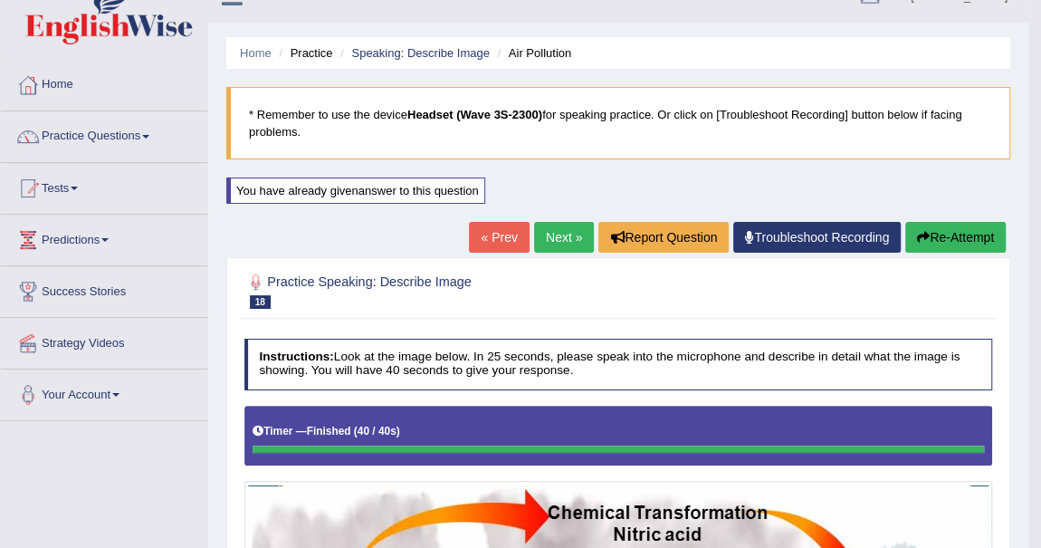
click at [935, 227] on button "Re-Attempt" at bounding box center [955, 237] width 100 height 31
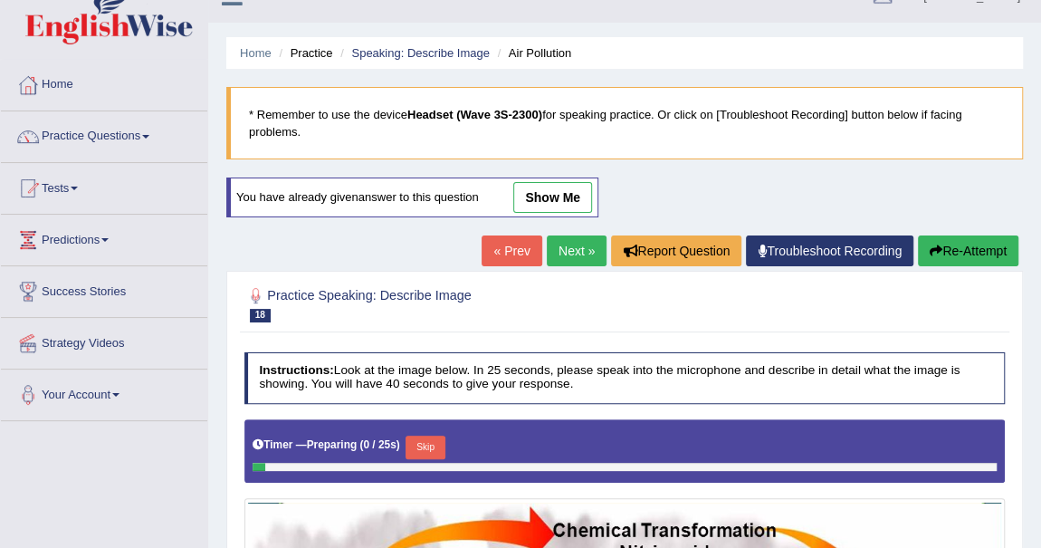
click at [576, 253] on link "Next »" at bounding box center [577, 250] width 60 height 31
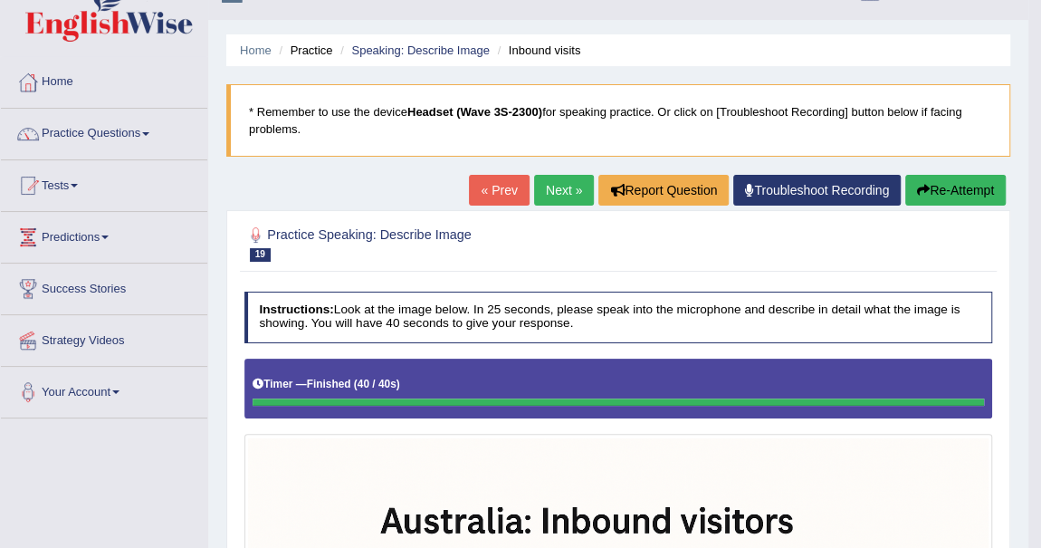
scroll to position [33, 0]
click at [952, 188] on button "Re-Attempt" at bounding box center [955, 190] width 100 height 31
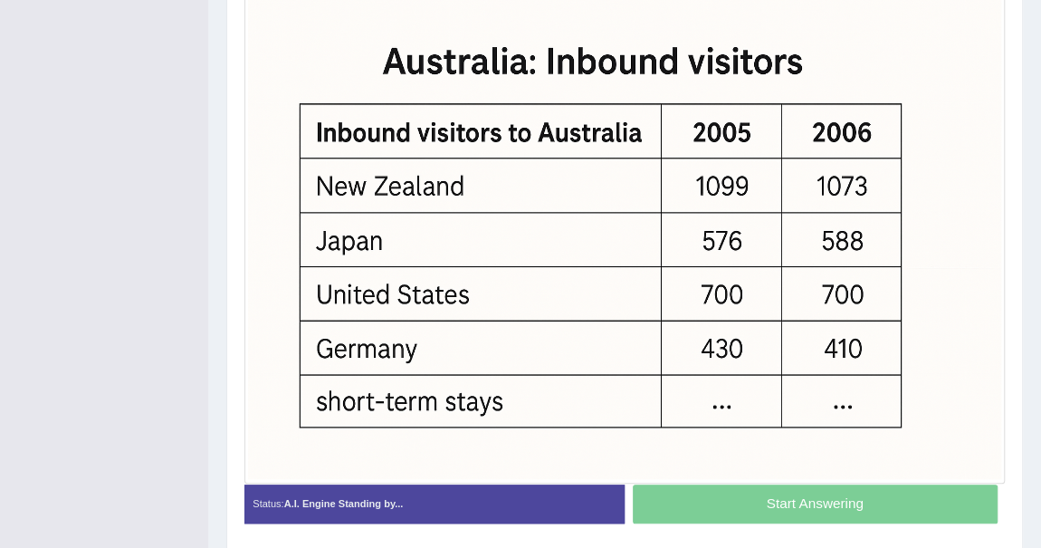
scroll to position [529, 0]
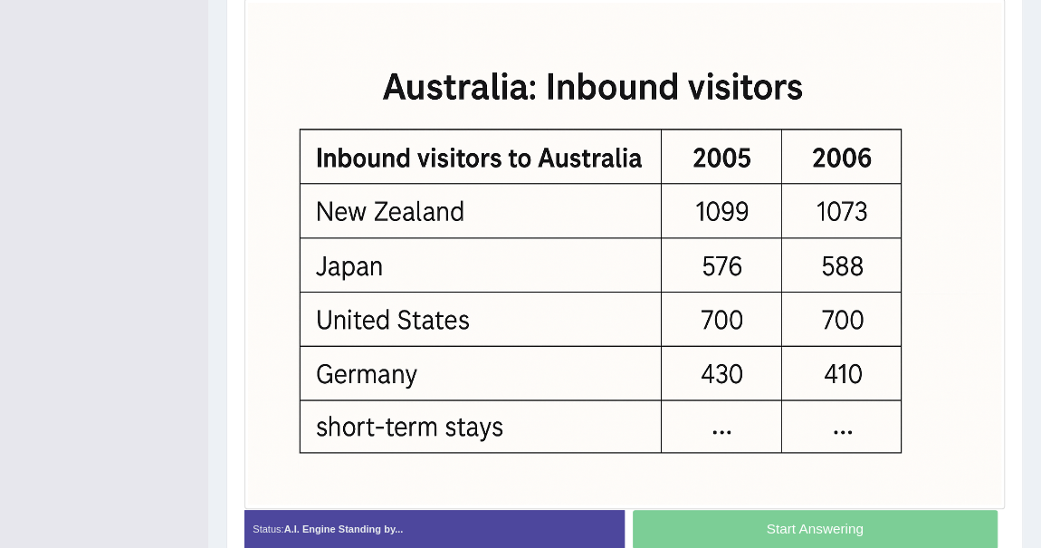
click at [807, 519] on div "Start Answering" at bounding box center [814, 531] width 380 height 43
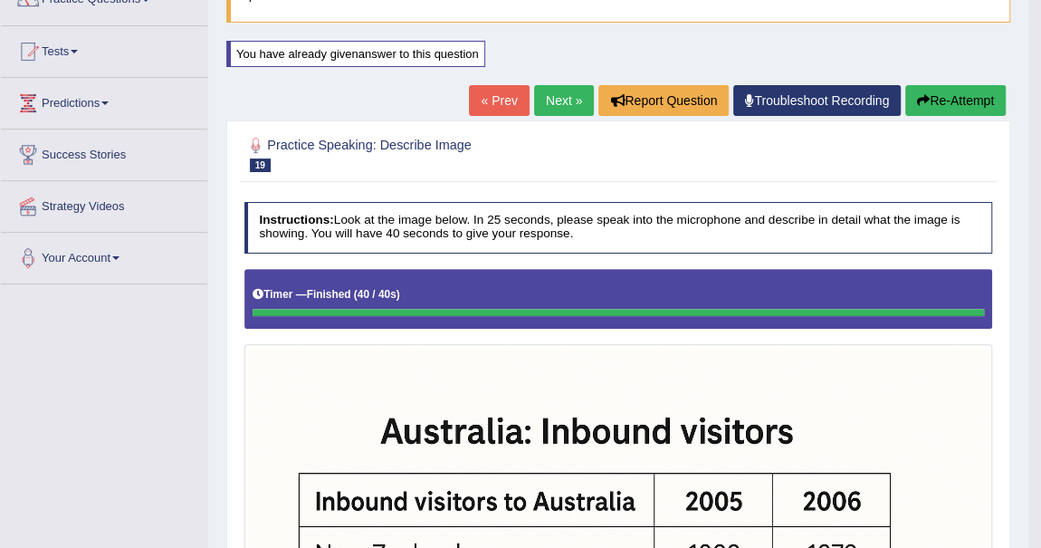
scroll to position [20, 0]
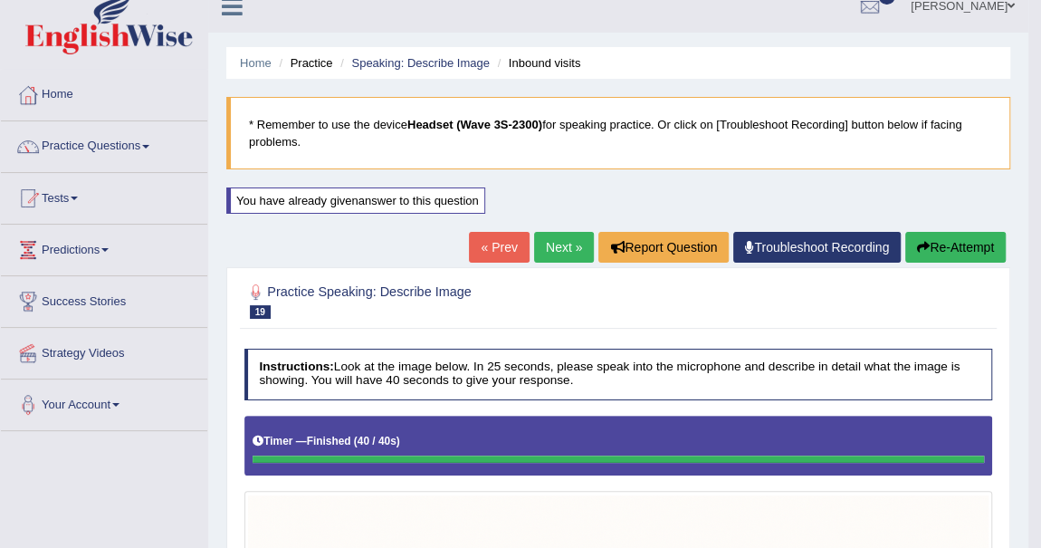
click at [564, 251] on link "Next »" at bounding box center [564, 247] width 60 height 31
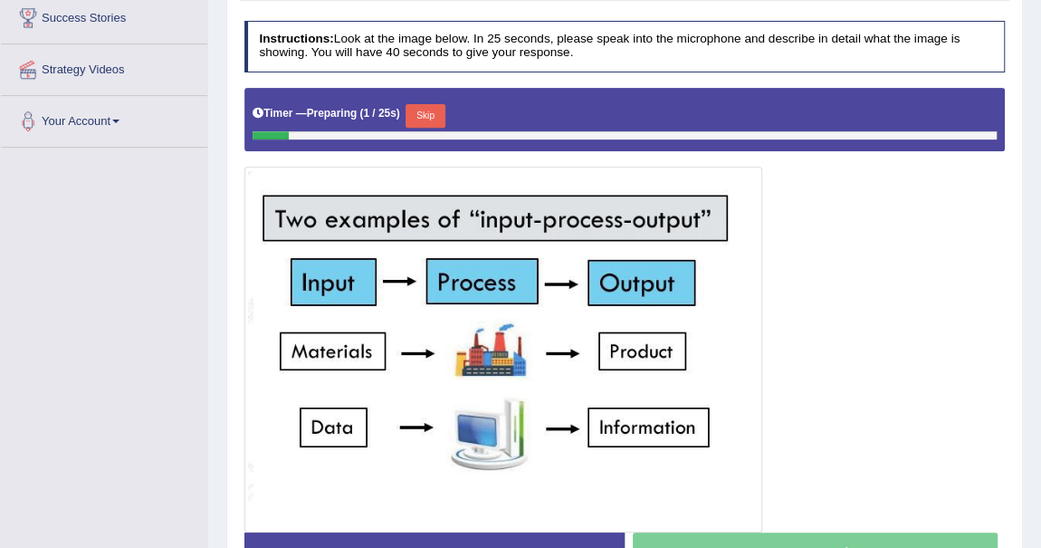
scroll to position [329, 0]
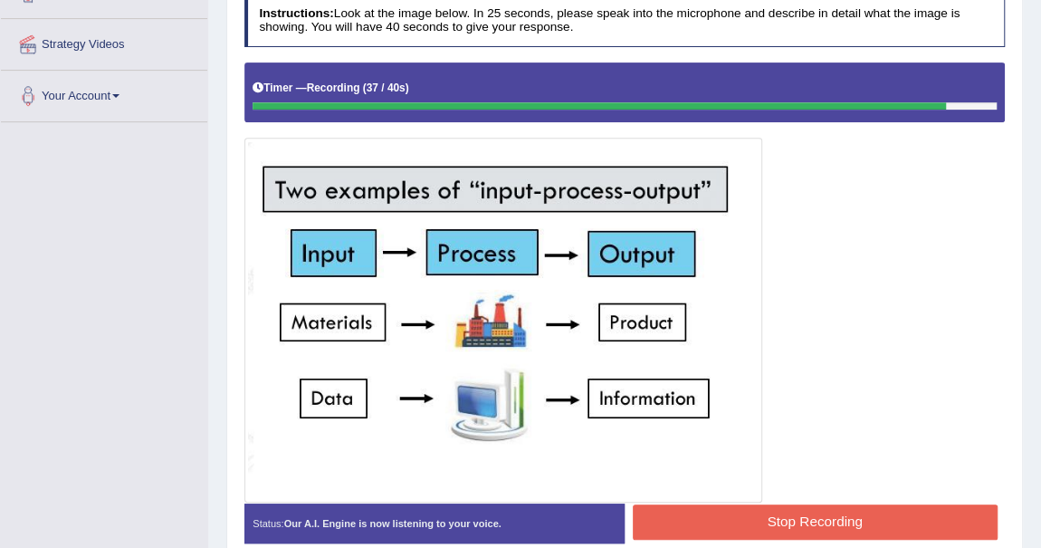
click at [795, 519] on button "Stop Recording" at bounding box center [815, 521] width 365 height 35
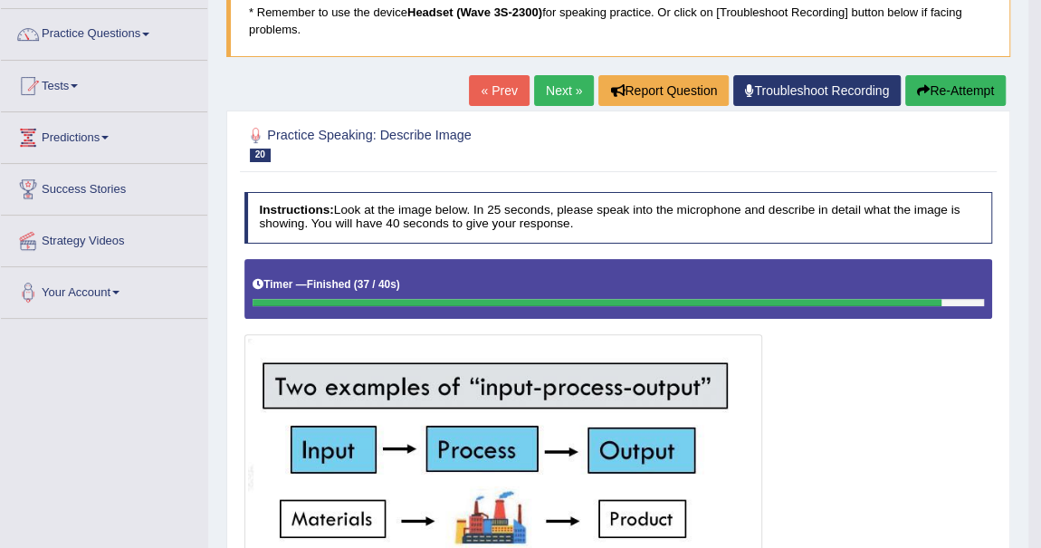
scroll to position [0, 0]
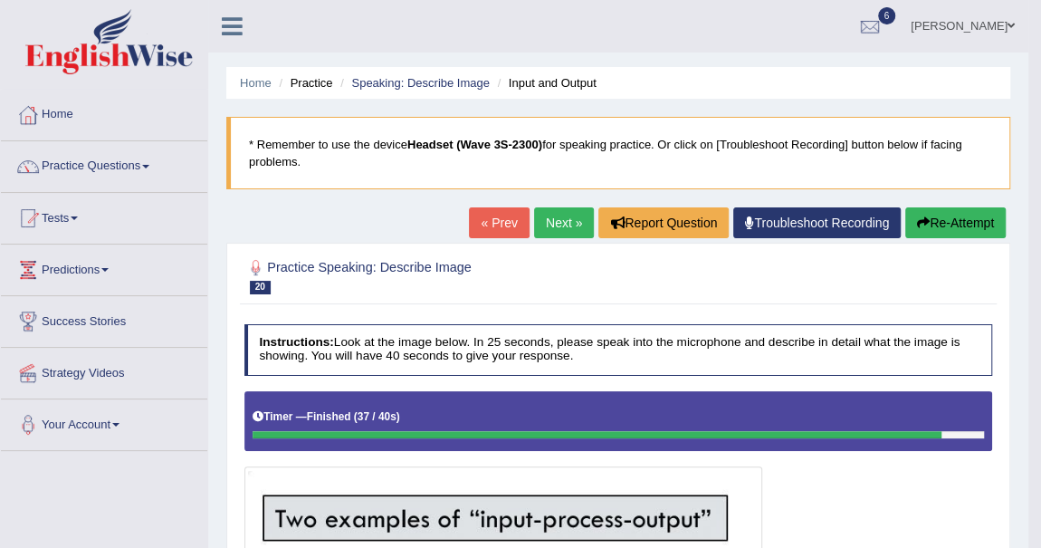
click at [562, 220] on link "Next »" at bounding box center [564, 222] width 60 height 31
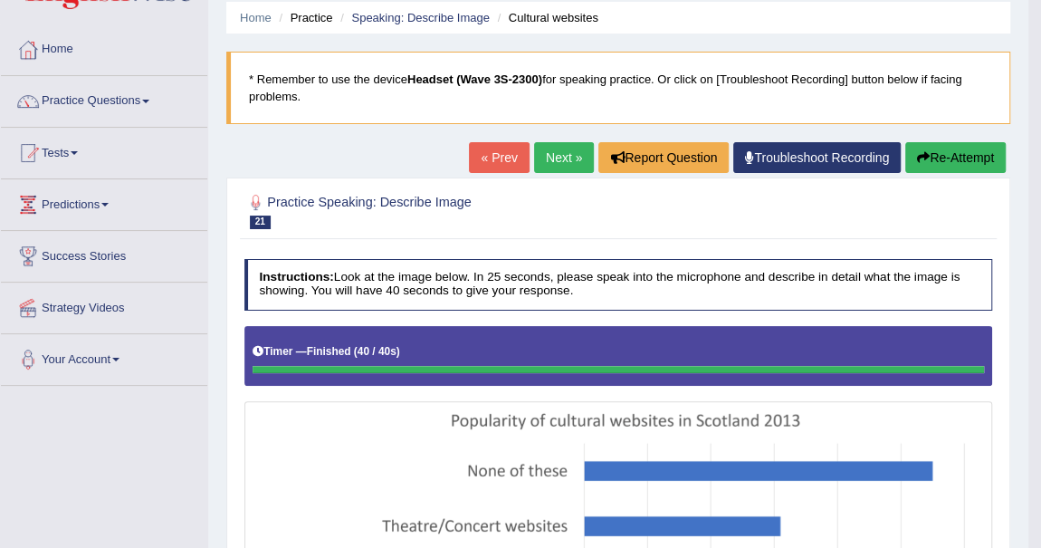
scroll to position [64, 0]
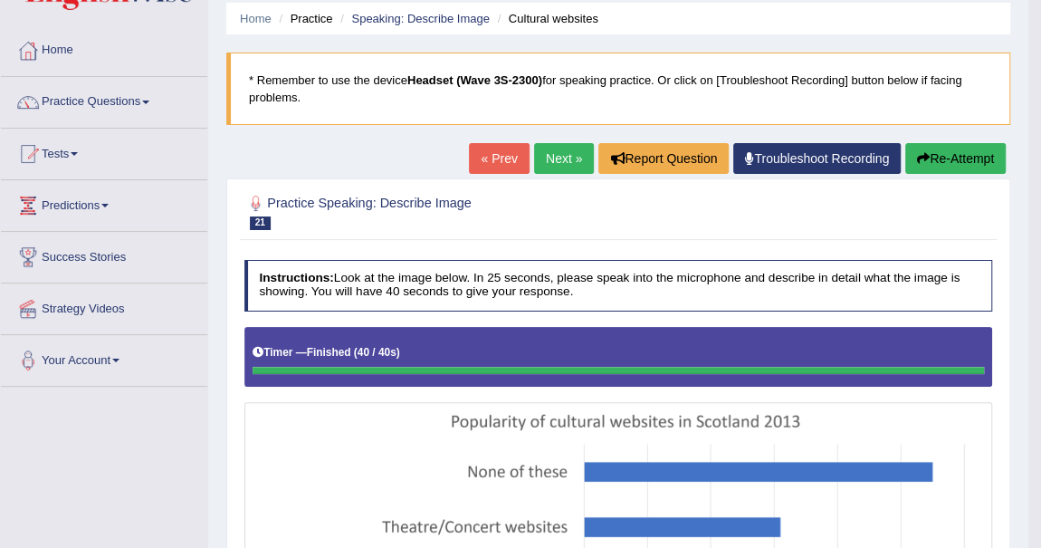
click at [558, 152] on link "Next »" at bounding box center [564, 158] width 60 height 31
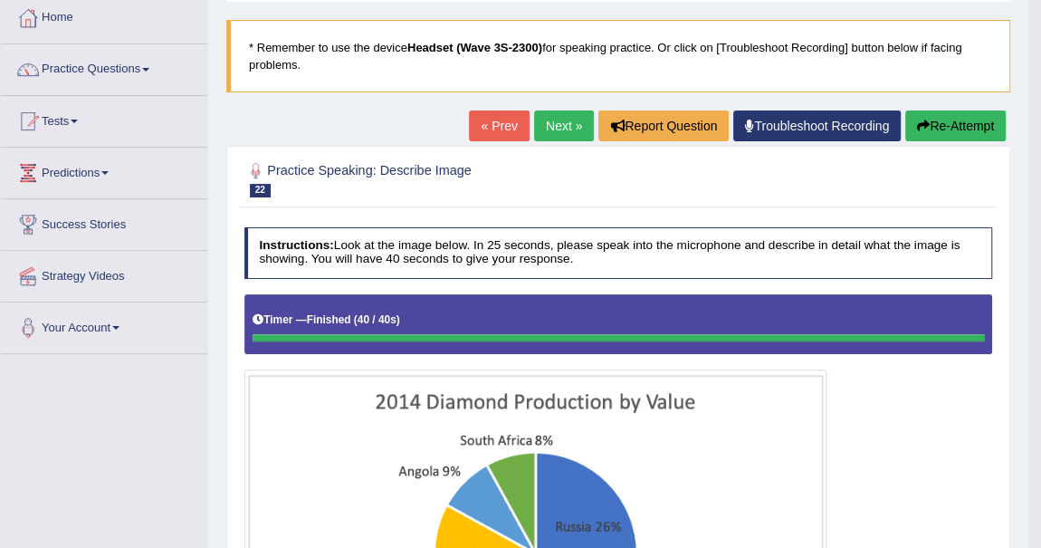
scroll to position [57, 0]
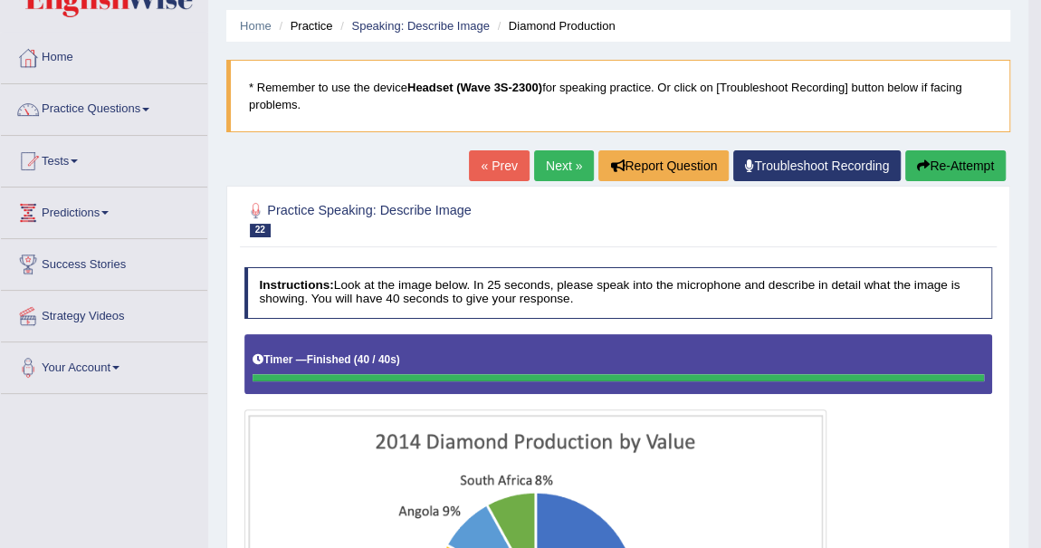
click at [941, 168] on button "Re-Attempt" at bounding box center [955, 165] width 100 height 31
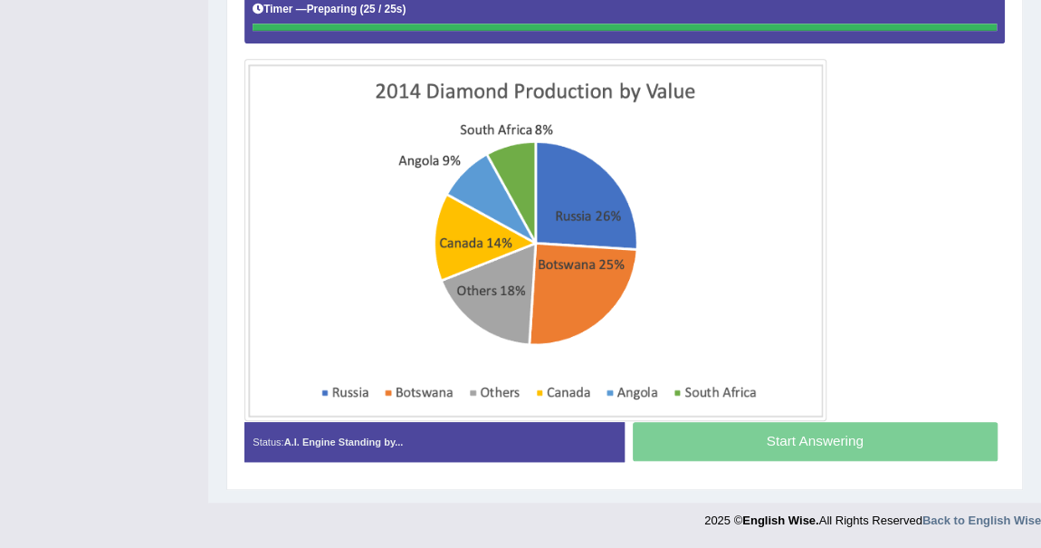
scroll to position [447, 0]
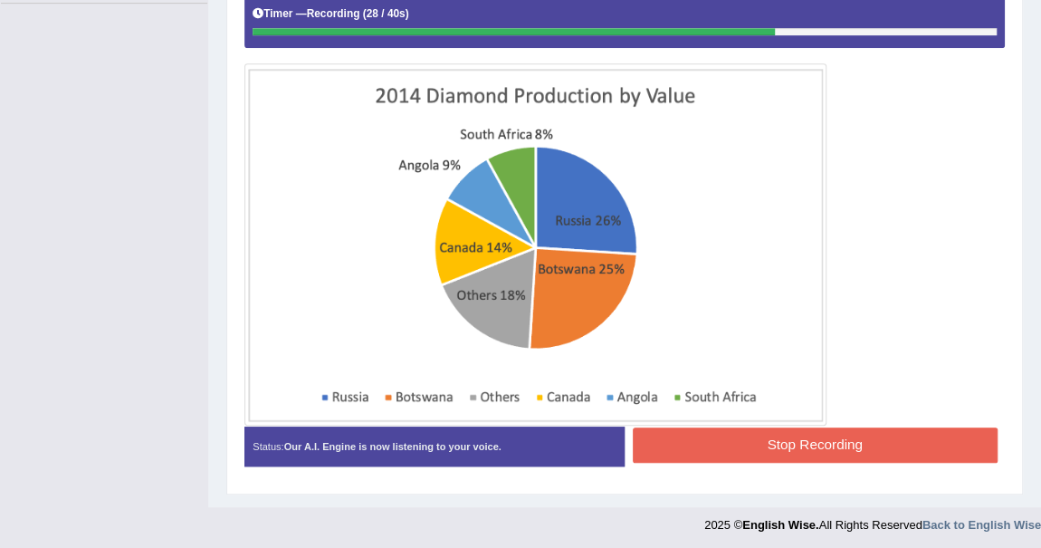
click at [790, 438] on button "Stop Recording" at bounding box center [815, 444] width 365 height 35
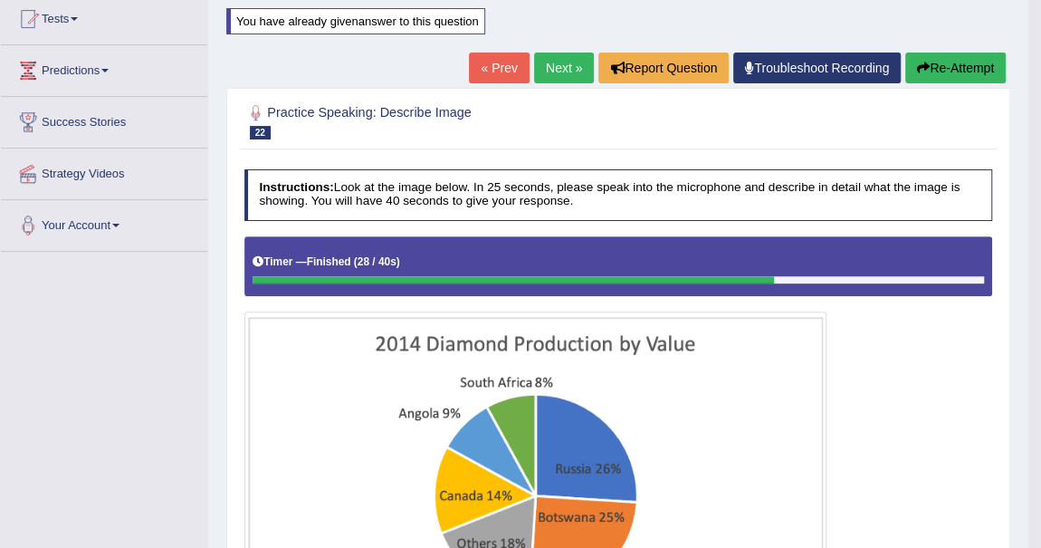
scroll to position [118, 0]
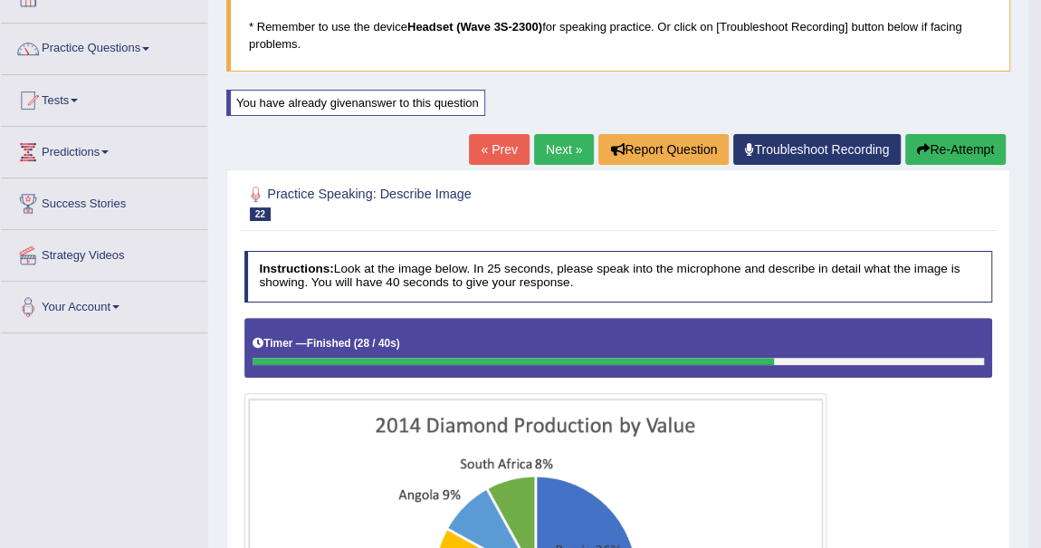
click at [963, 143] on button "Re-Attempt" at bounding box center [955, 149] width 100 height 31
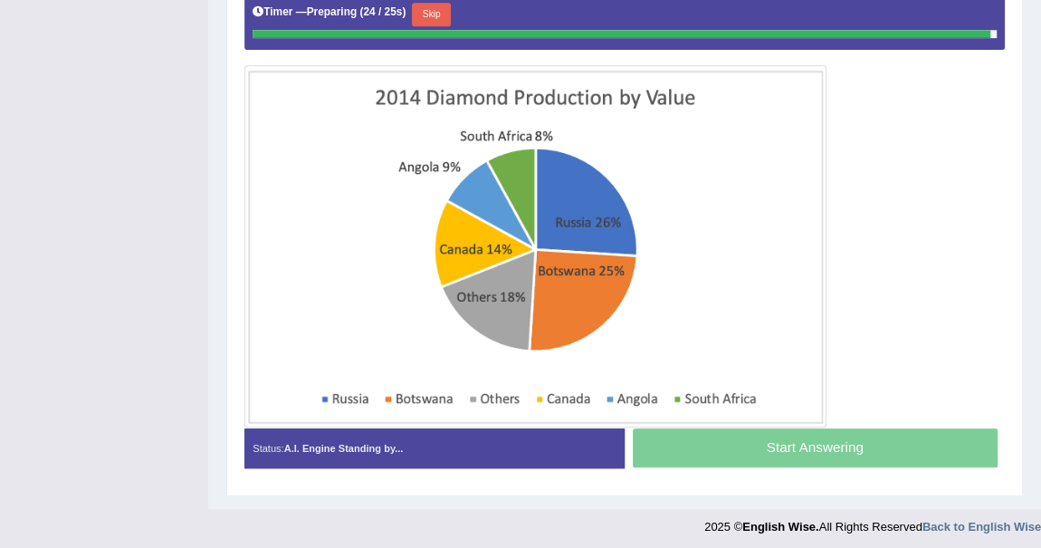
scroll to position [447, 0]
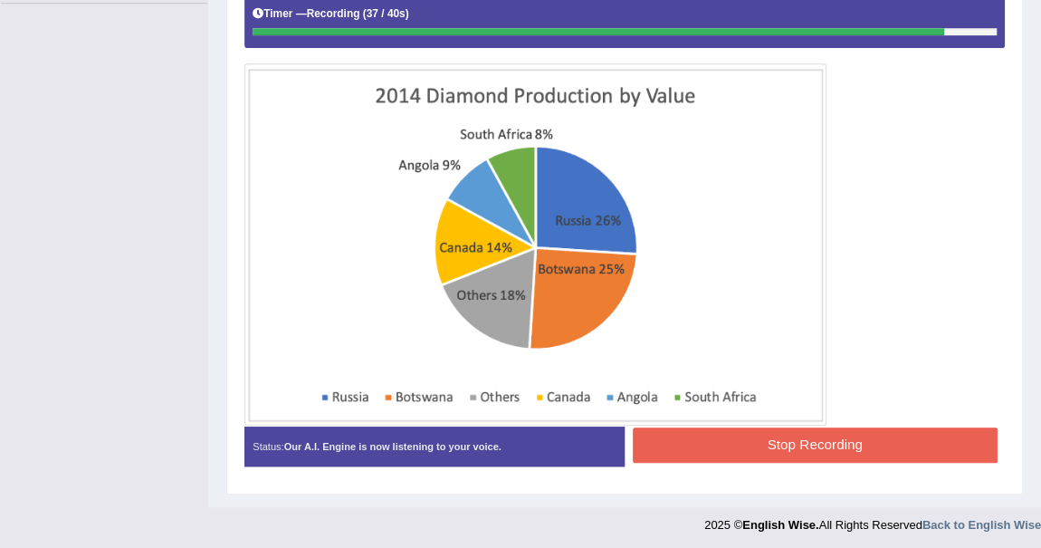
click at [776, 434] on button "Stop Recording" at bounding box center [815, 444] width 365 height 35
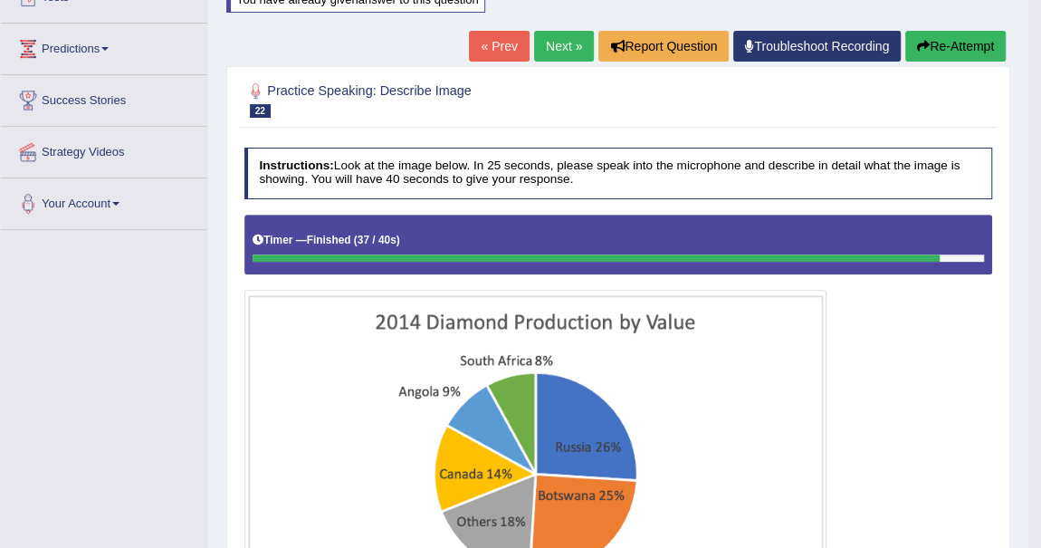
scroll to position [182, 0]
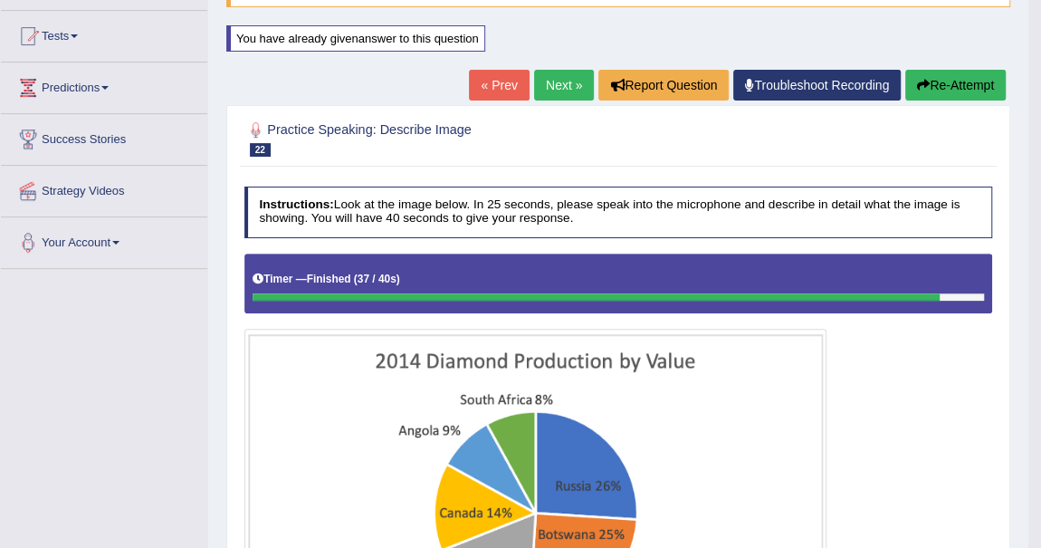
click at [560, 85] on link "Next »" at bounding box center [564, 85] width 60 height 31
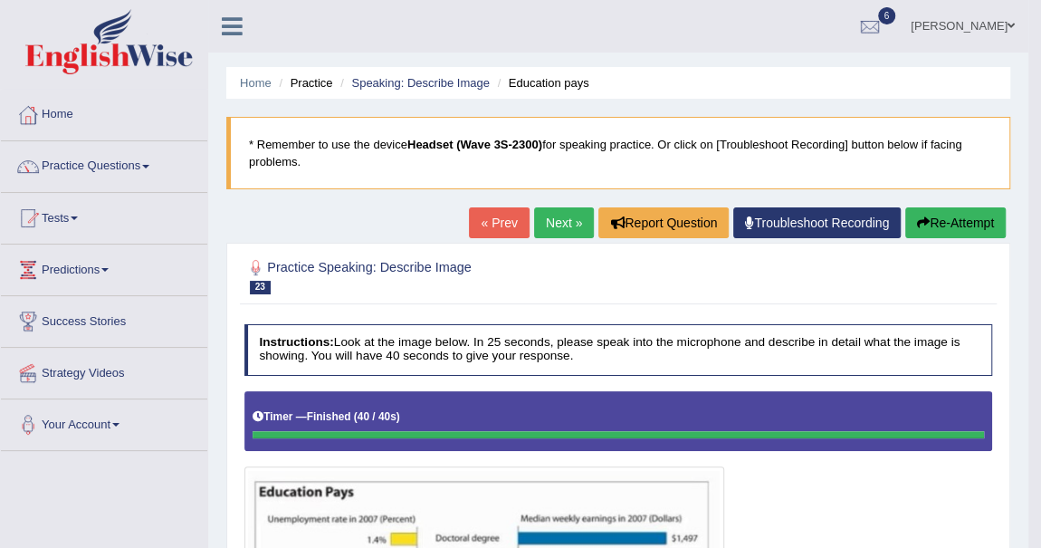
click at [579, 221] on link "Next »" at bounding box center [564, 222] width 60 height 31
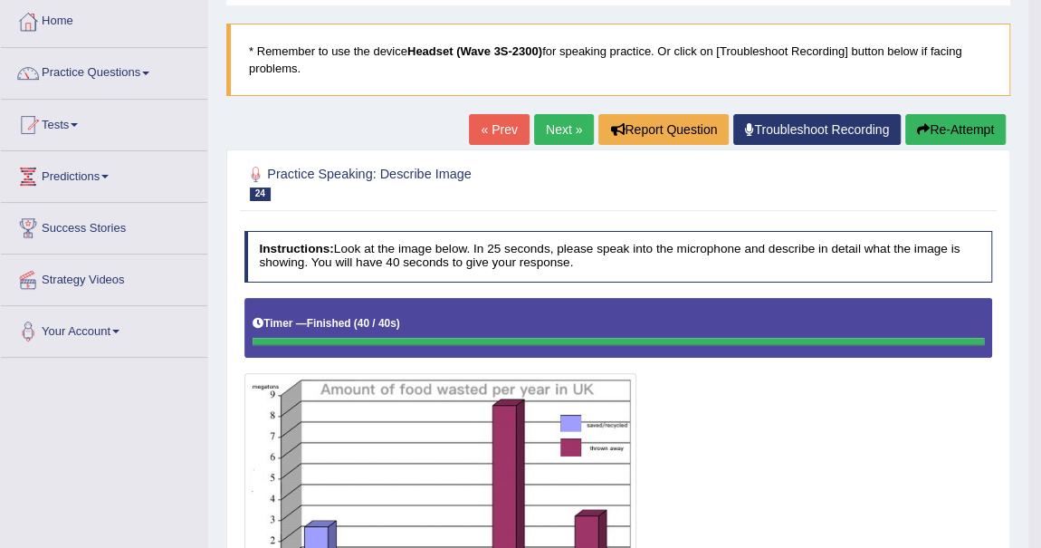
scroll to position [81, 0]
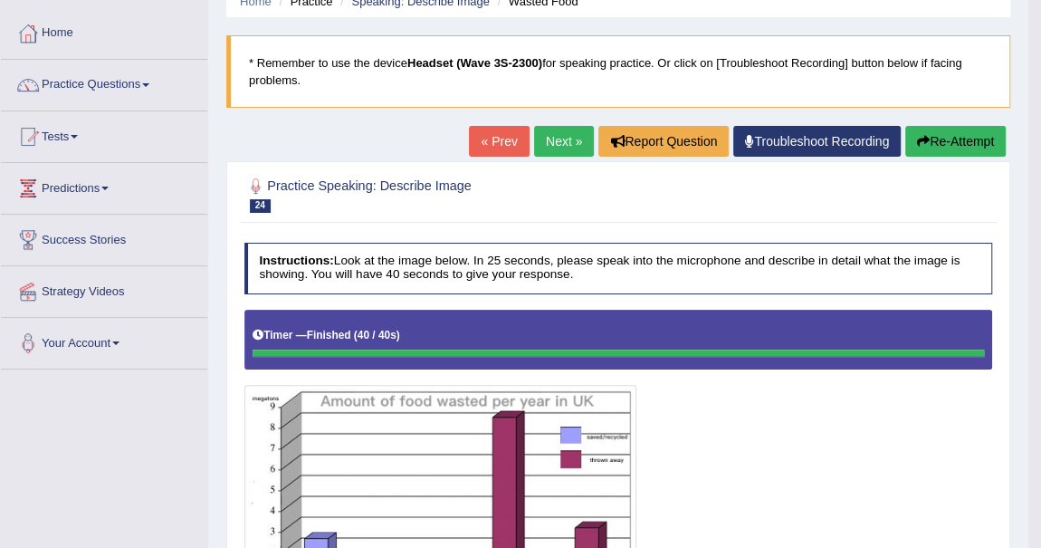
click at [959, 140] on button "Re-Attempt" at bounding box center [955, 141] width 100 height 31
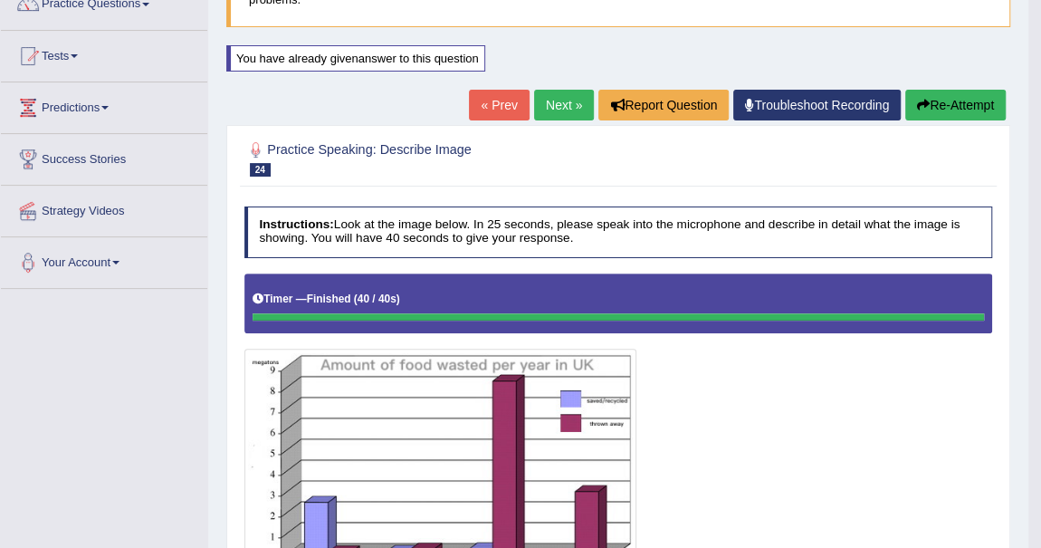
scroll to position [63, 0]
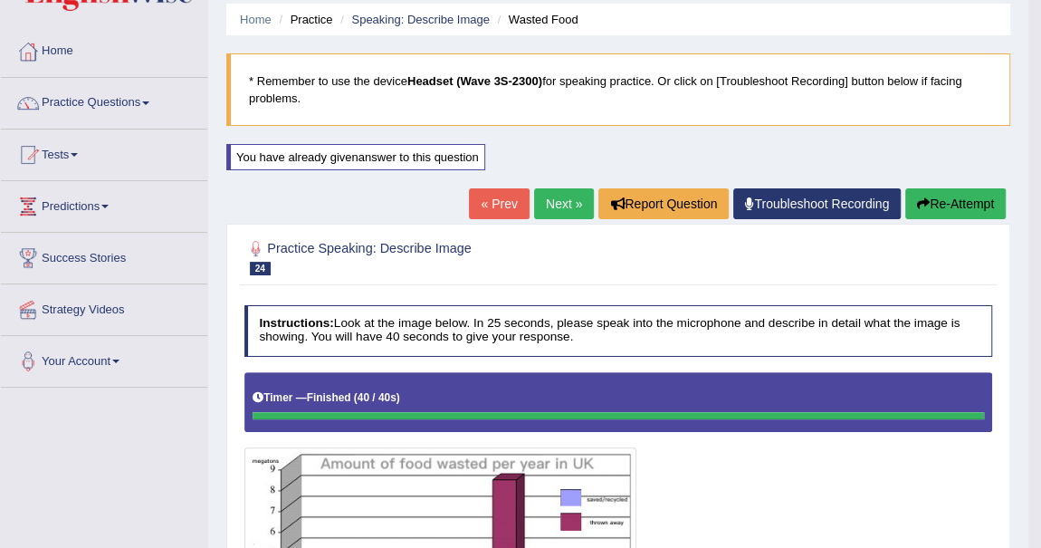
click at [562, 205] on link "Next »" at bounding box center [564, 203] width 60 height 31
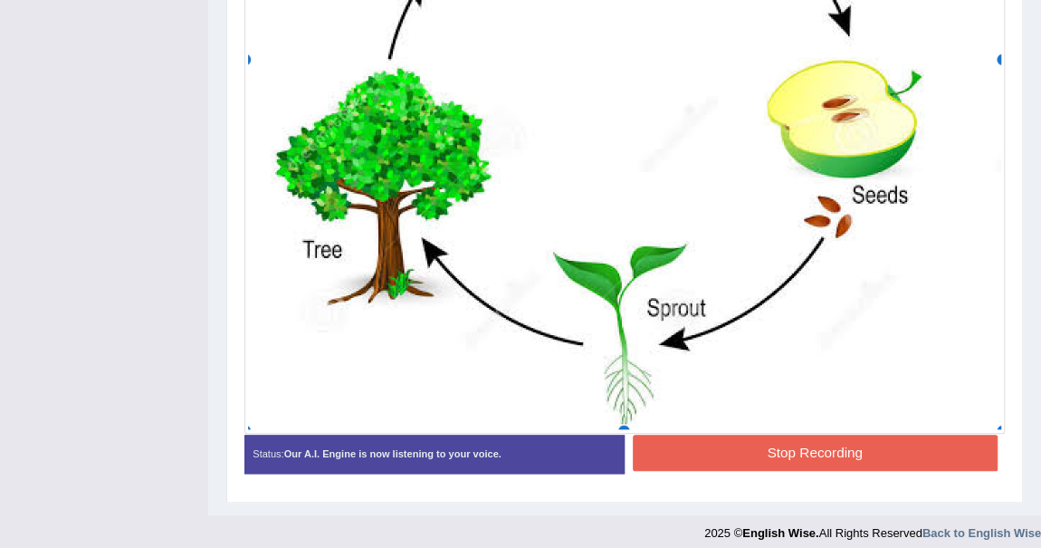
scroll to position [786, 0]
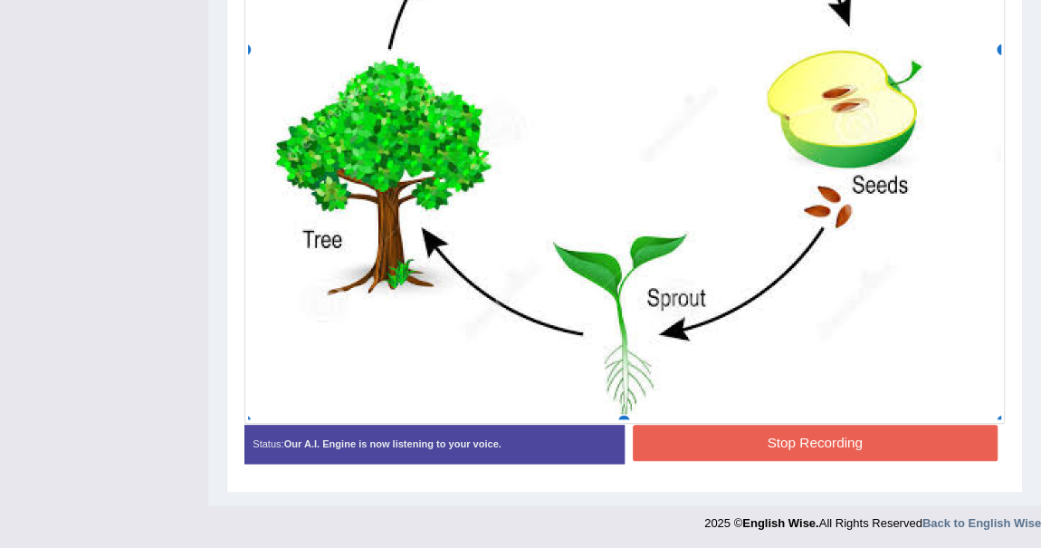
click at [833, 437] on button "Stop Recording" at bounding box center [815, 441] width 365 height 35
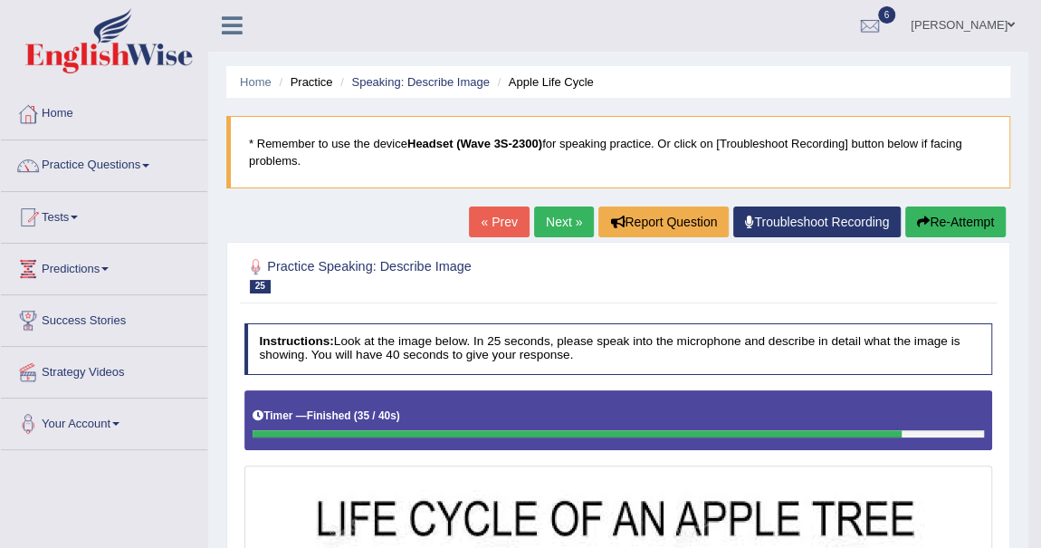
scroll to position [0, 0]
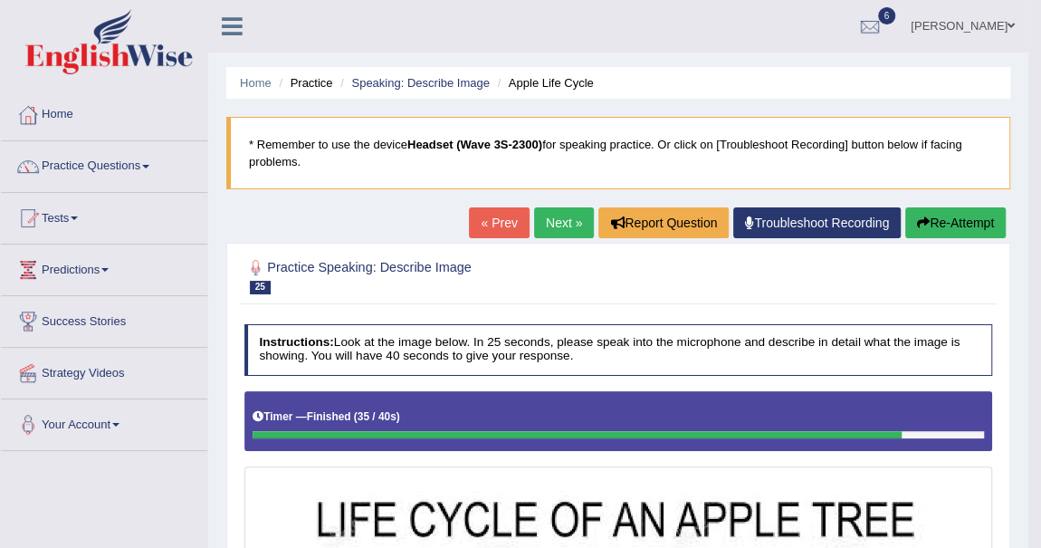
click at [971, 220] on button "Re-Attempt" at bounding box center [955, 222] width 100 height 31
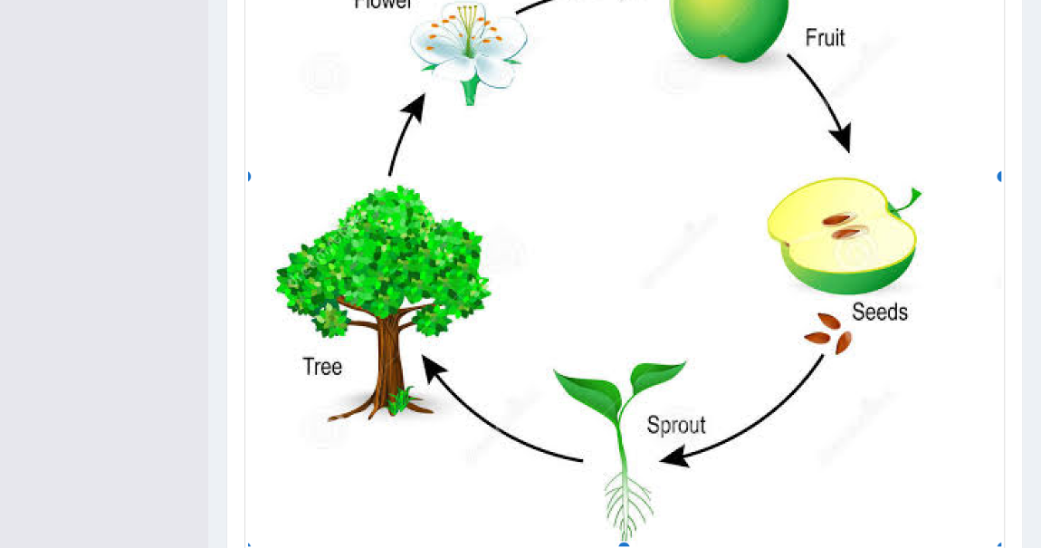
scroll to position [774, 0]
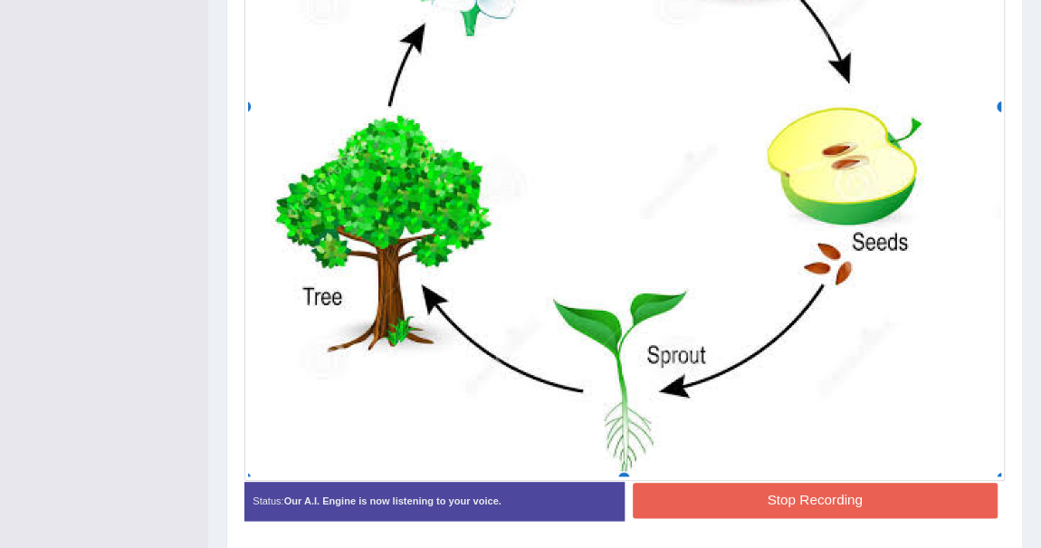
click at [851, 491] on button "Stop Recording" at bounding box center [815, 499] width 365 height 35
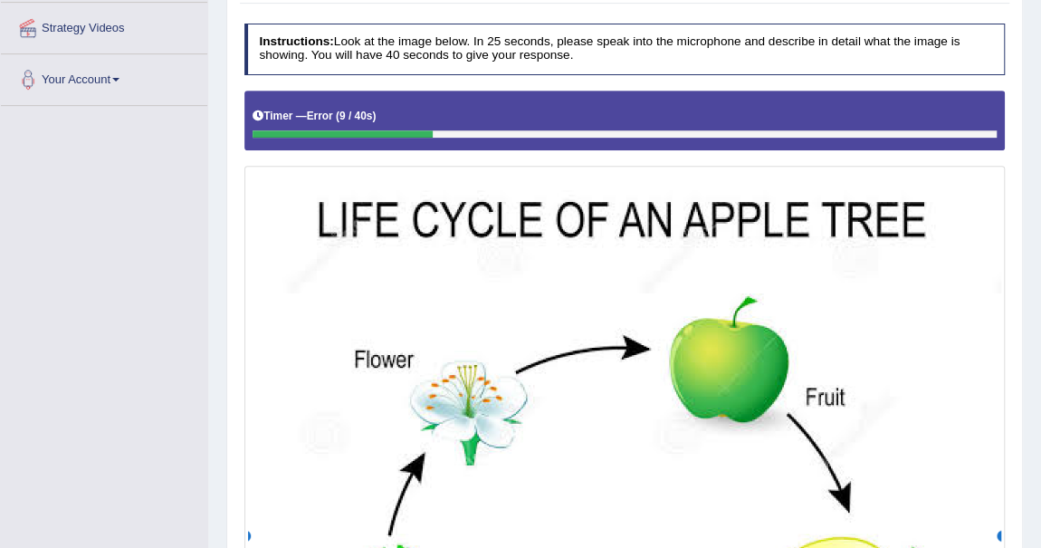
scroll to position [180, 0]
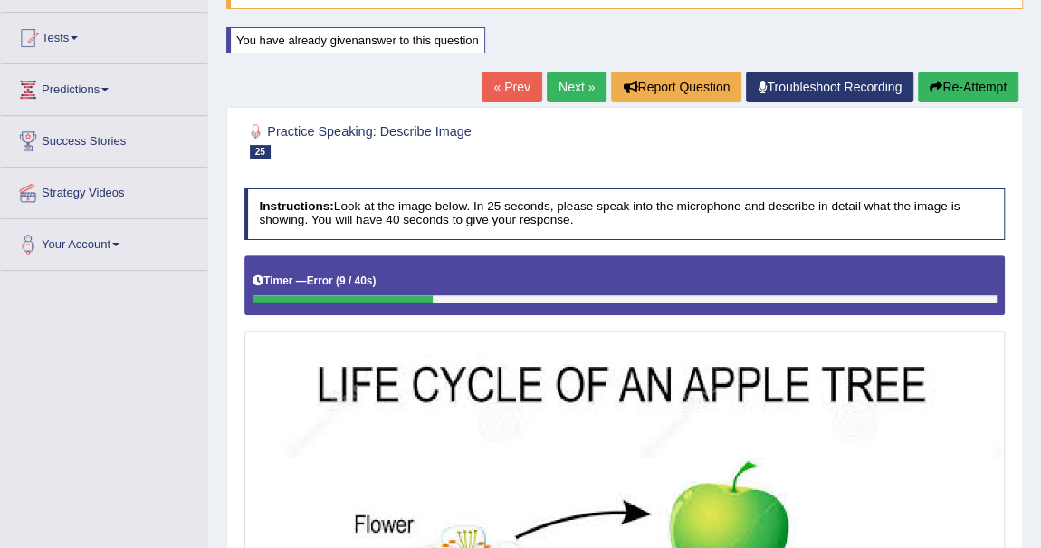
click at [967, 77] on button "Re-Attempt" at bounding box center [968, 86] width 100 height 31
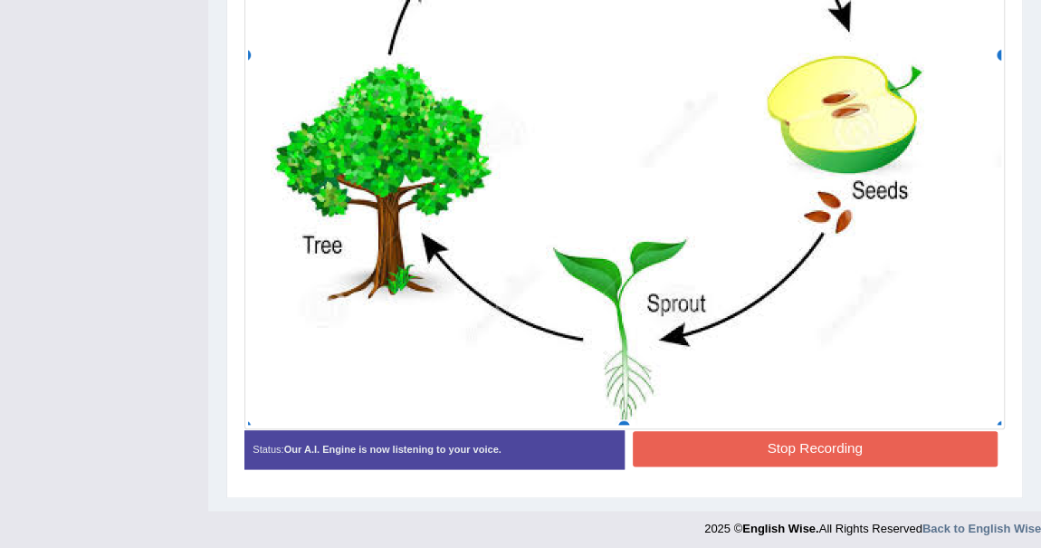
scroll to position [830, 0]
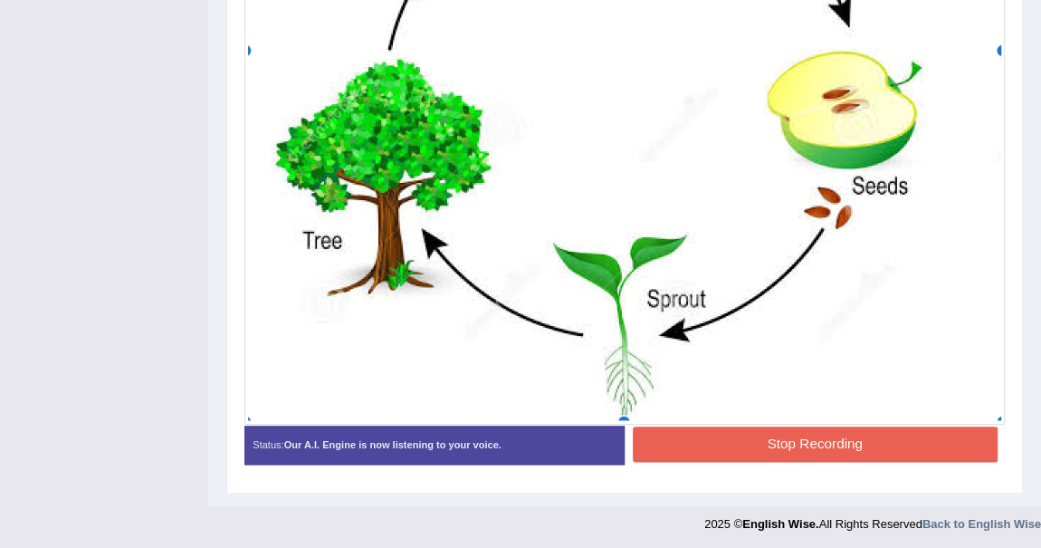
click at [824, 426] on button "Stop Recording" at bounding box center [815, 443] width 365 height 35
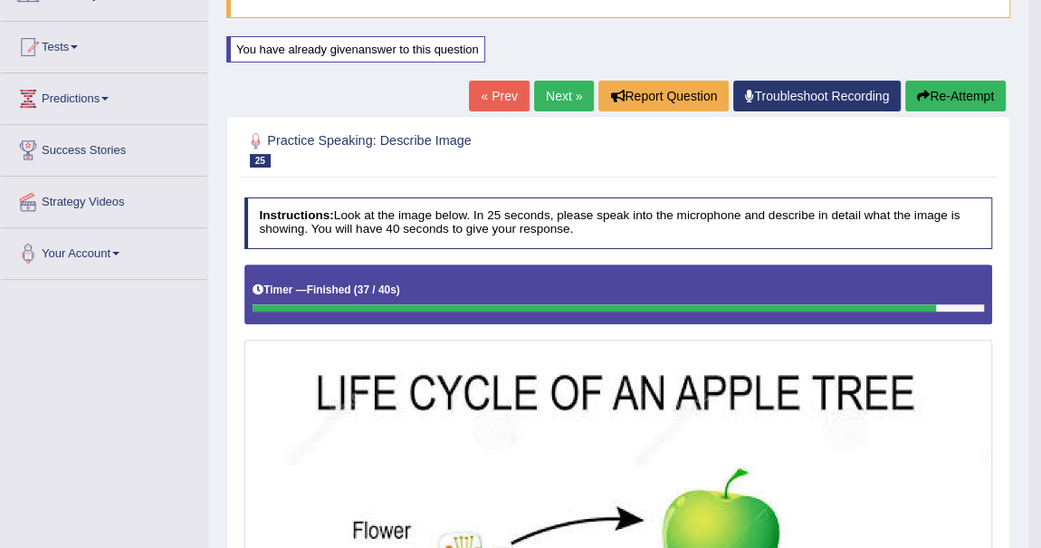
scroll to position [90, 0]
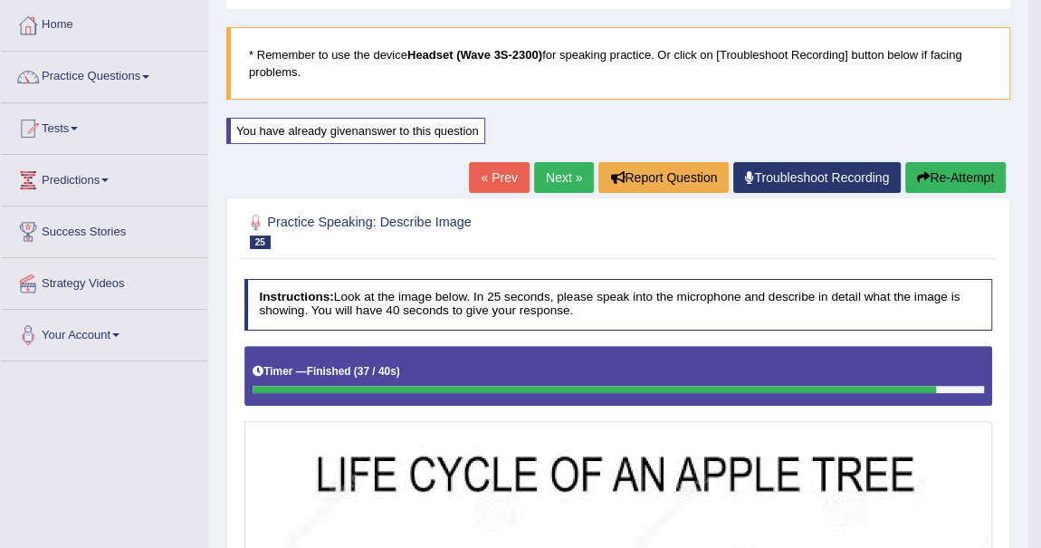
click at [557, 170] on link "Next »" at bounding box center [564, 177] width 60 height 31
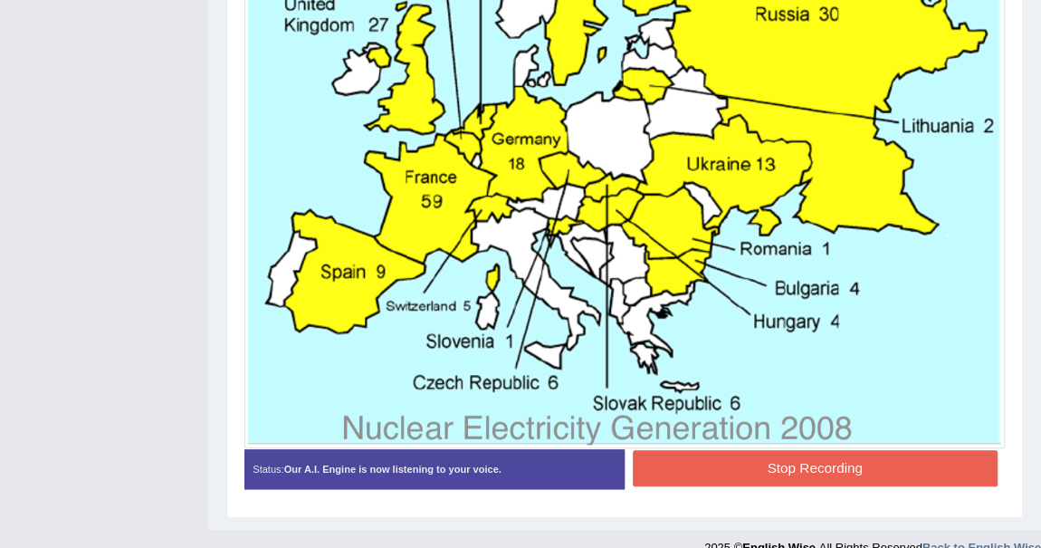
scroll to position [737, 0]
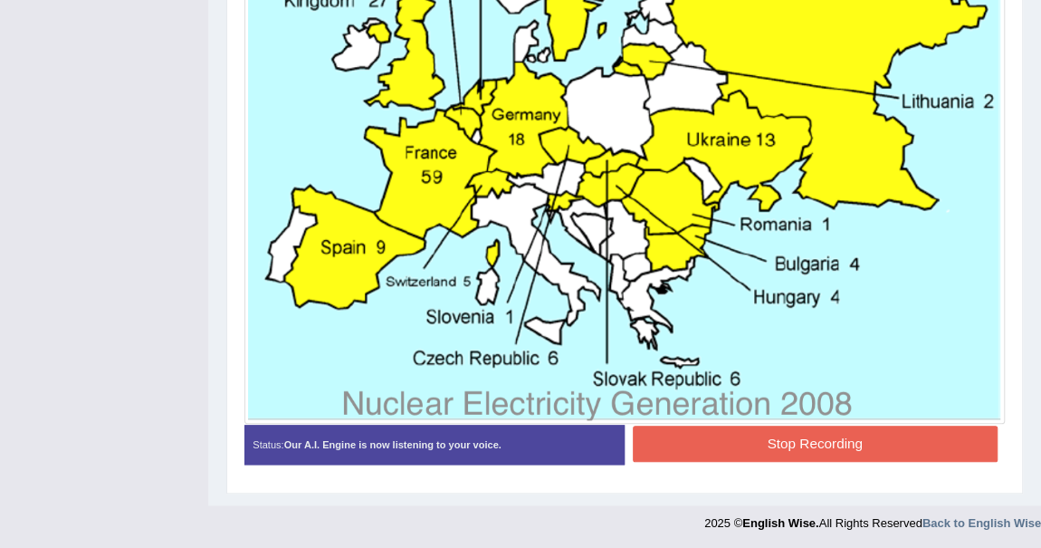
click at [849, 435] on button "Stop Recording" at bounding box center [815, 442] width 365 height 35
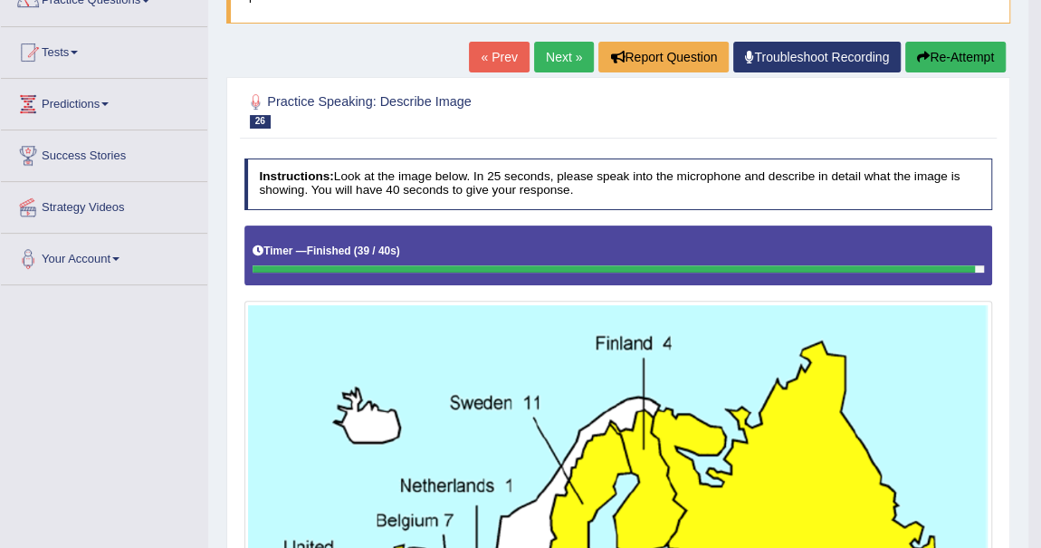
scroll to position [132, 0]
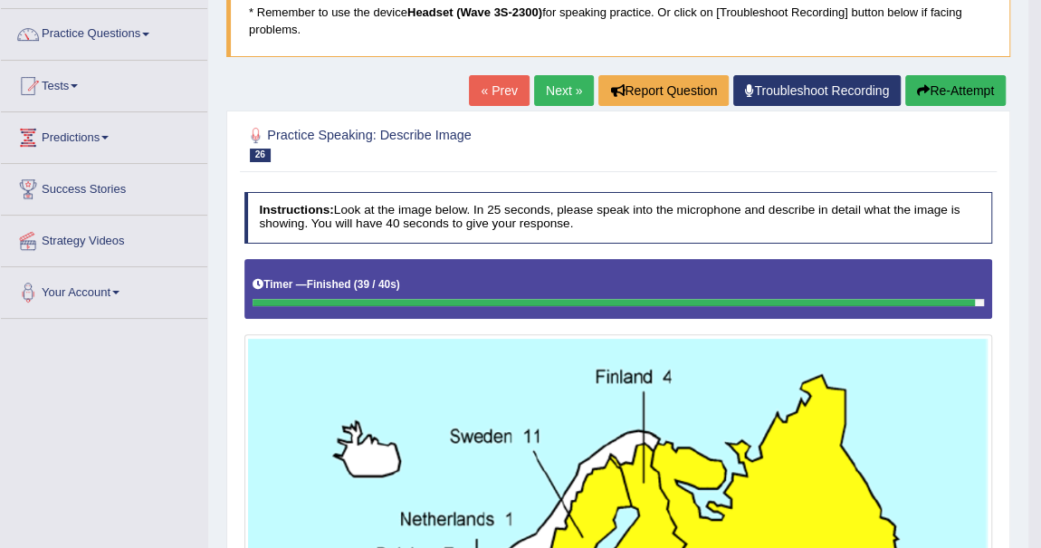
click at [967, 85] on button "Re-Attempt" at bounding box center [955, 90] width 100 height 31
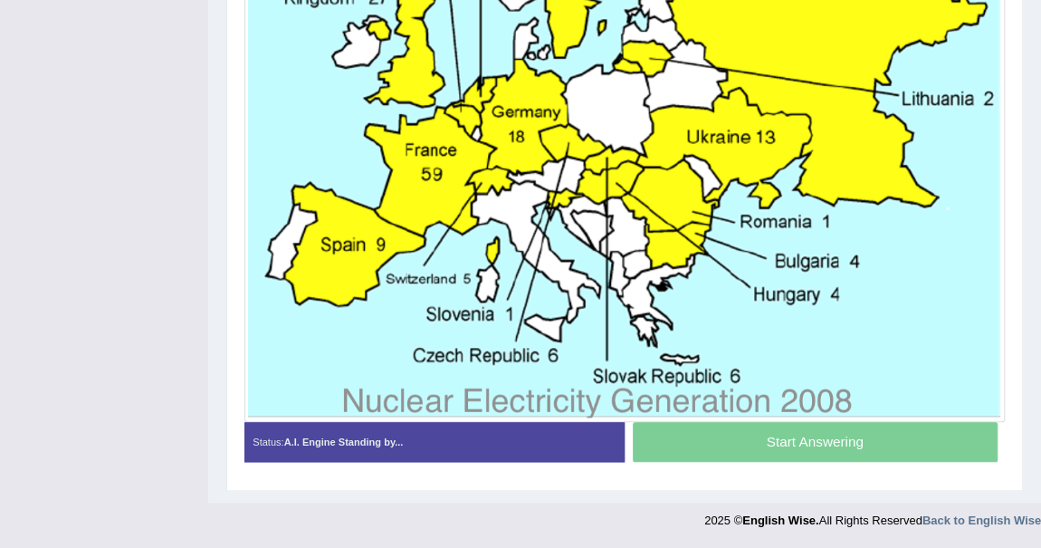
scroll to position [781, 0]
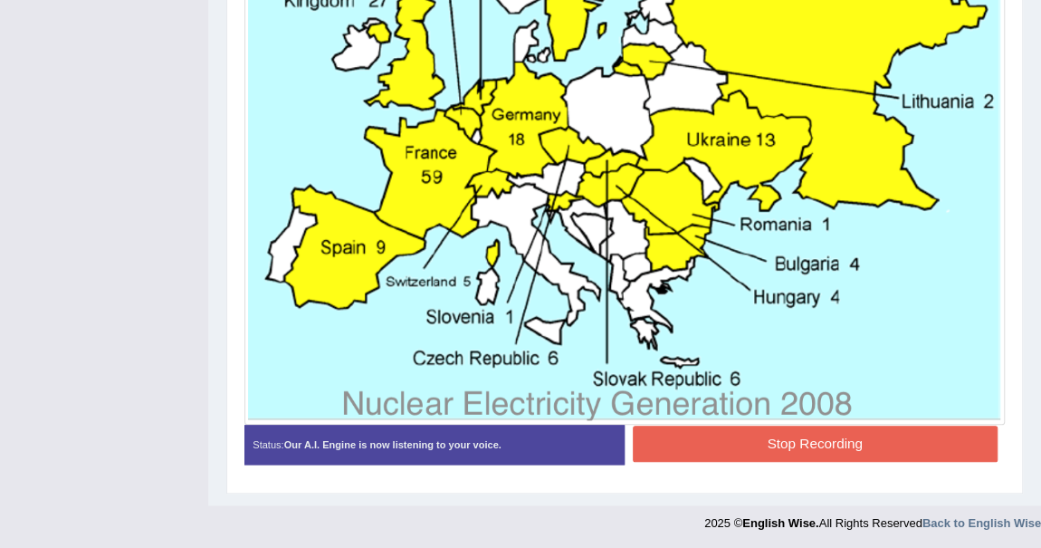
click at [831, 434] on button "Stop Recording" at bounding box center [815, 442] width 365 height 35
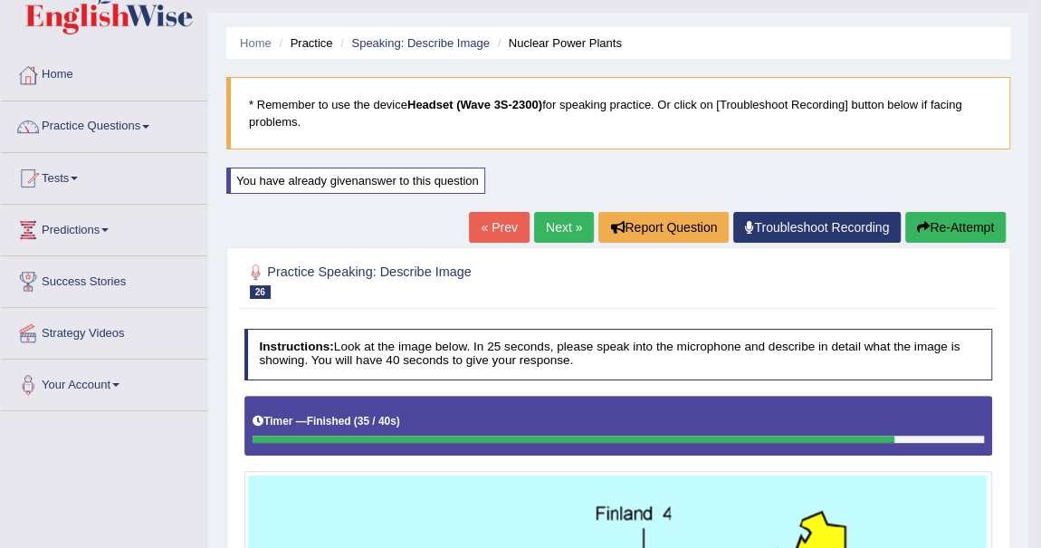
scroll to position [0, 0]
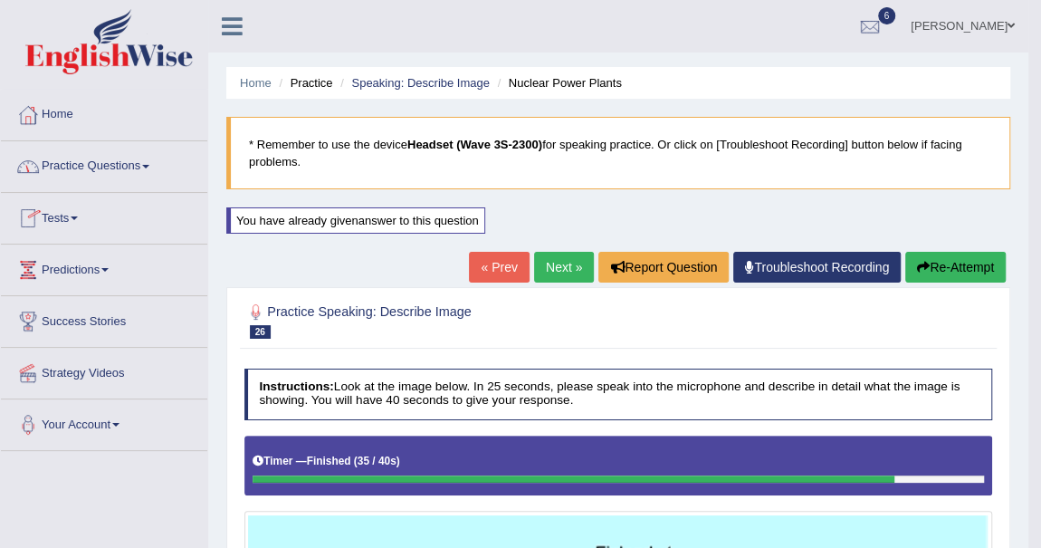
click at [75, 214] on link "Tests" at bounding box center [104, 215] width 206 height 45
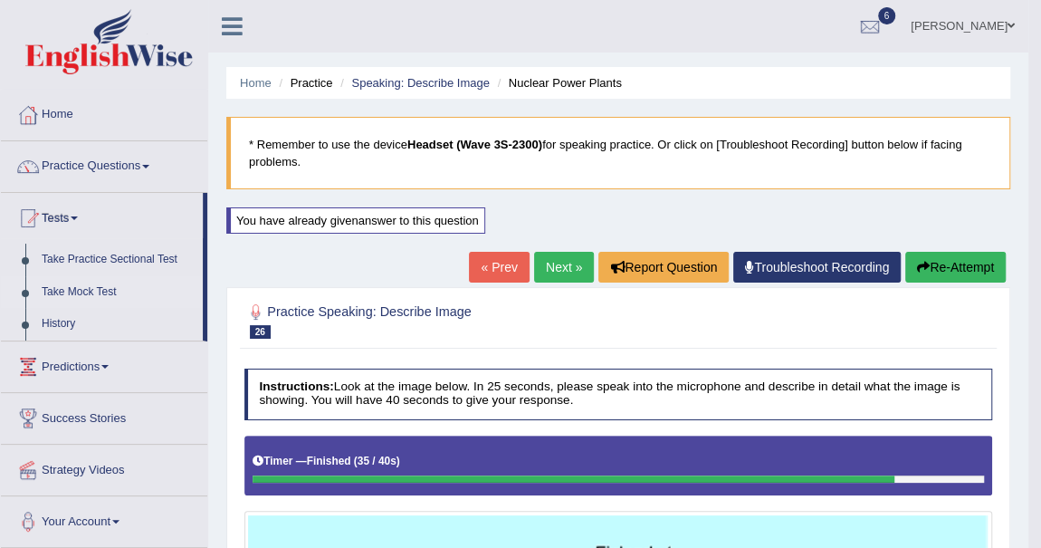
click at [107, 287] on link "Take Mock Test" at bounding box center [117, 292] width 169 height 33
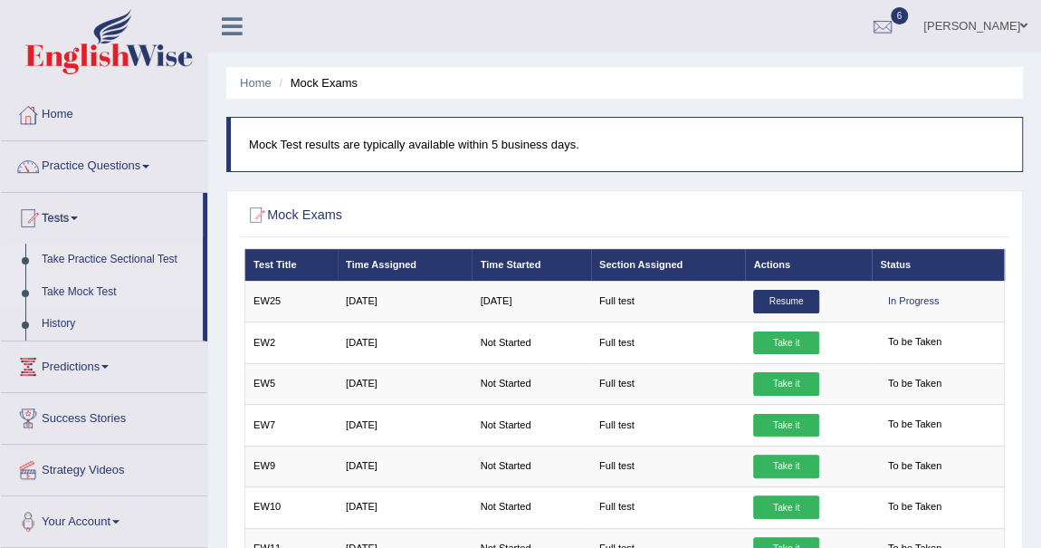
click at [167, 255] on link "Take Practice Sectional Test" at bounding box center [117, 259] width 169 height 33
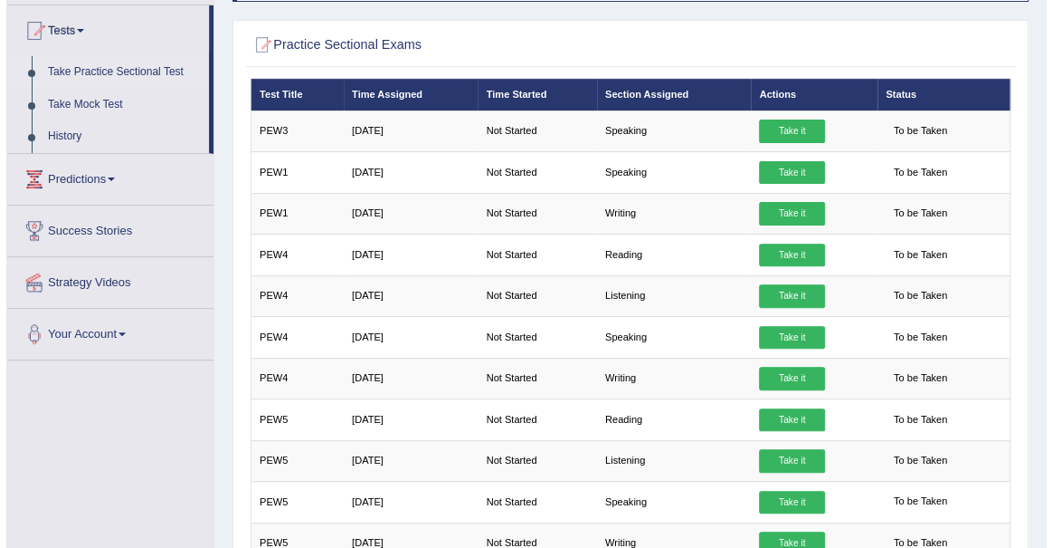
scroll to position [112, 0]
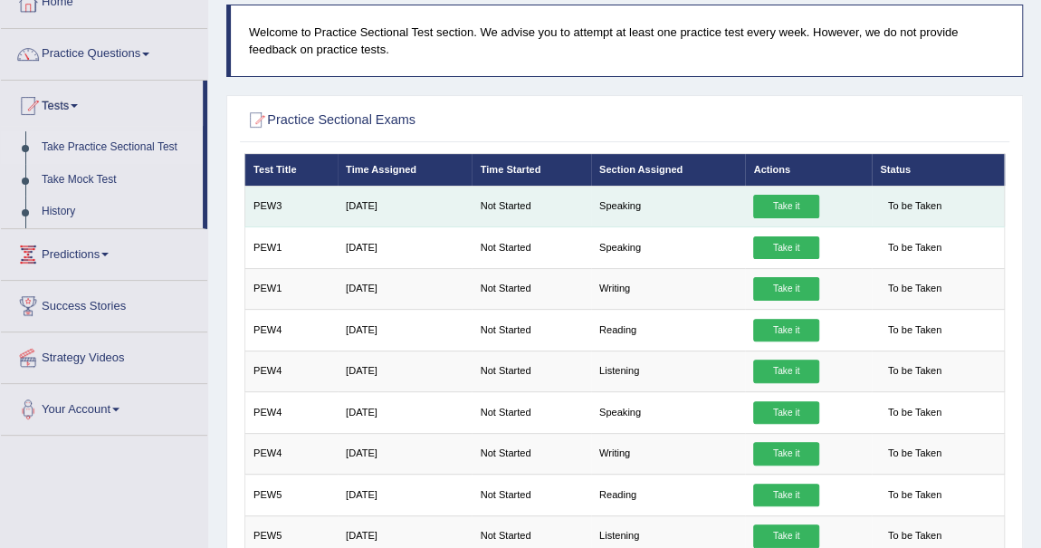
click at [802, 204] on link "Take it" at bounding box center [785, 207] width 65 height 24
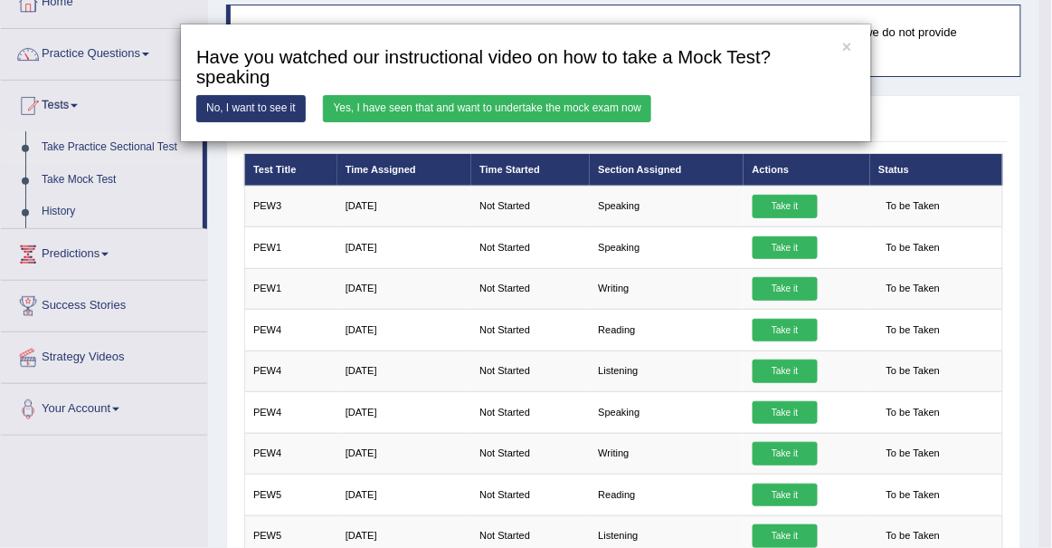
click at [618, 107] on link "Yes, I have seen that and want to undertake the mock exam now" at bounding box center [487, 108] width 329 height 26
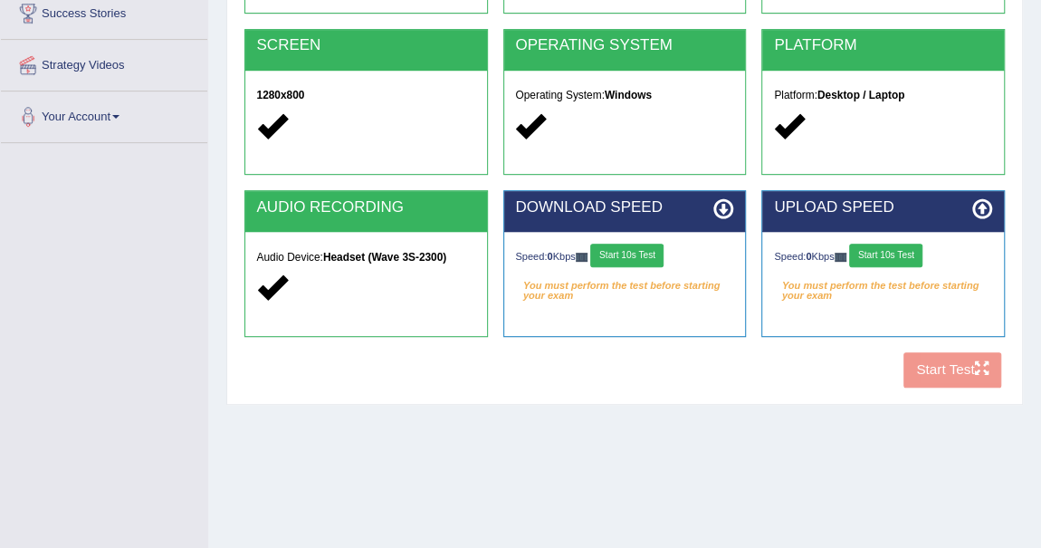
scroll to position [329, 0]
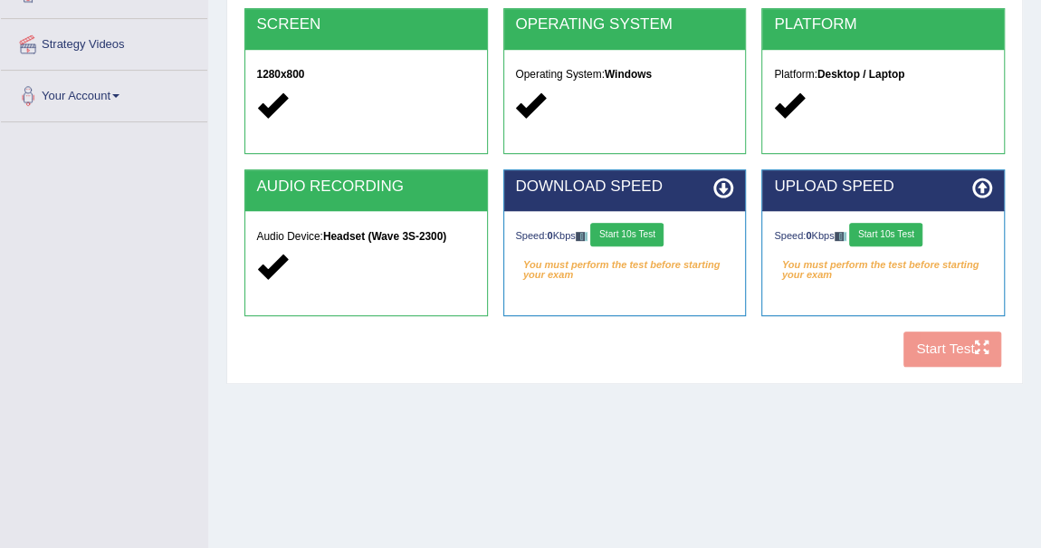
drag, startPoint x: 652, startPoint y: 230, endPoint x: 669, endPoint y: 229, distance: 16.3
click at [654, 233] on button "Start 10s Test" at bounding box center [626, 235] width 73 height 24
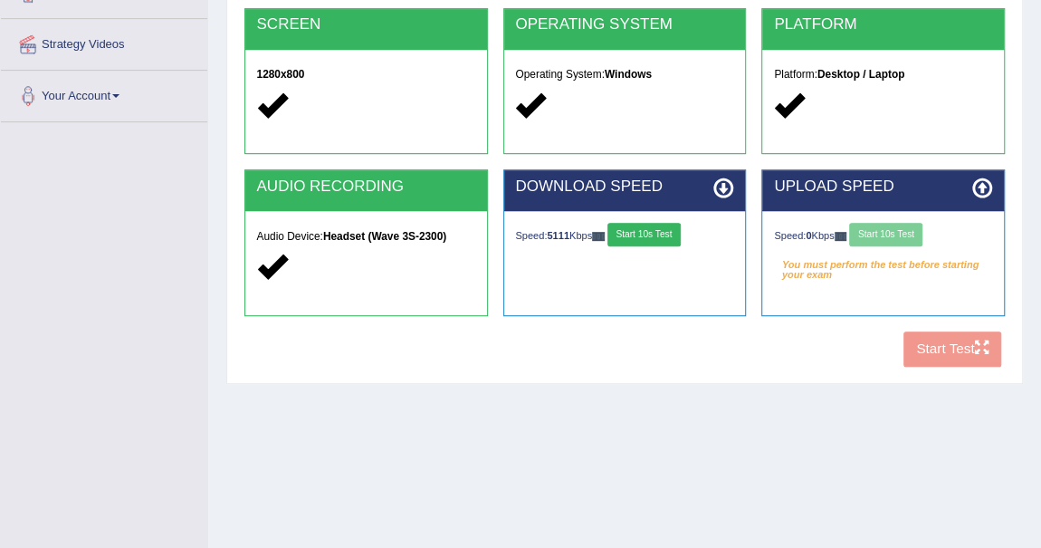
click at [900, 229] on div "Speed: 0 Kbps Start 10s Test" at bounding box center [883, 236] width 218 height 27
click at [877, 223] on button "Start 10s Test" at bounding box center [885, 235] width 73 height 24
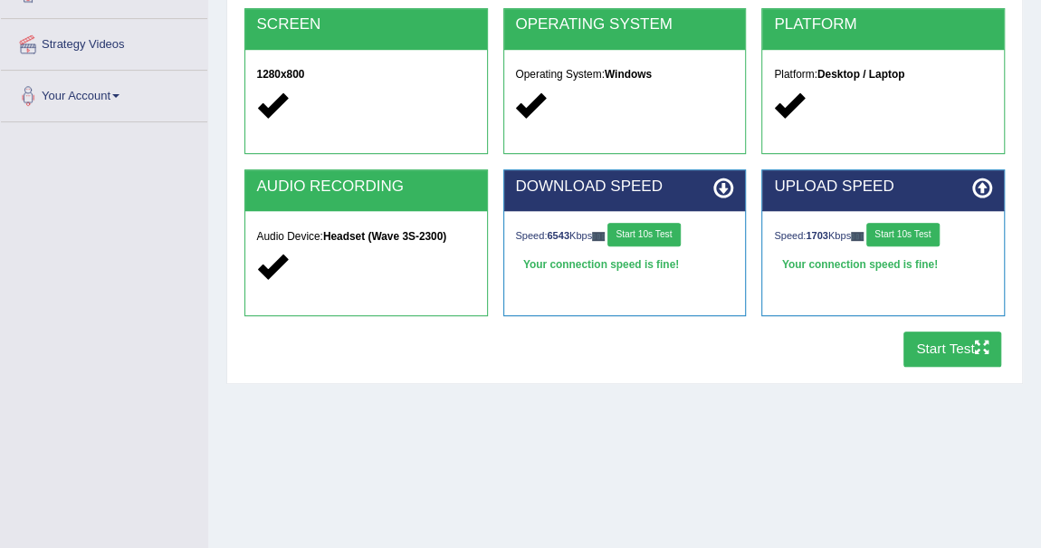
click at [944, 348] on button "Start Test" at bounding box center [952, 348] width 99 height 35
